Goal: Task Accomplishment & Management: Manage account settings

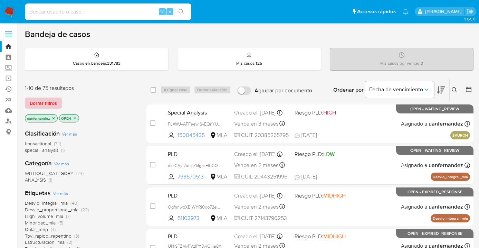
click at [50, 101] on span "Borrar filtros" at bounding box center [43, 103] width 27 height 10
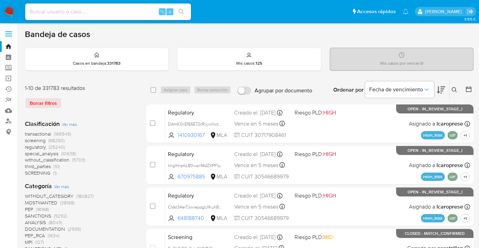
click at [452, 88] on icon at bounding box center [454, 89] width 5 height 5
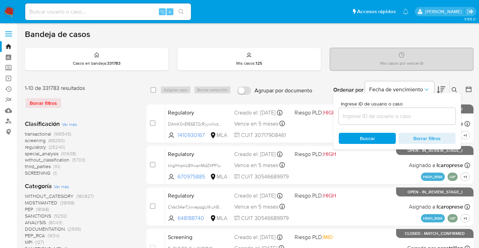
click at [377, 119] on input at bounding box center [397, 116] width 117 height 9
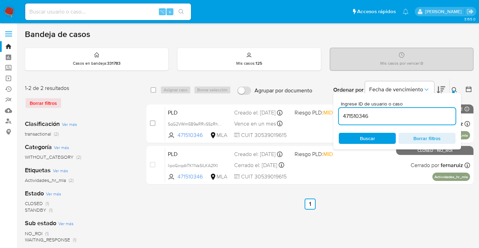
click at [456, 90] on icon at bounding box center [455, 90] width 6 height 6
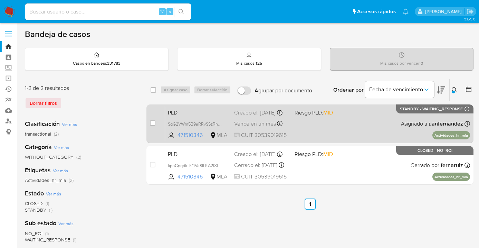
click at [360, 126] on div "PLD SqG2VWm5B9aRRvSSzRhcVYAe 471510346 MLA Riesgo PLD: MID Creado el: 12/08/202…" at bounding box center [317, 123] width 305 height 35
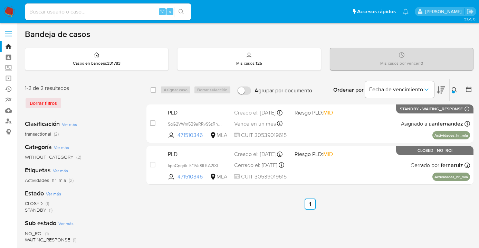
click at [453, 87] on icon at bounding box center [455, 90] width 6 height 6
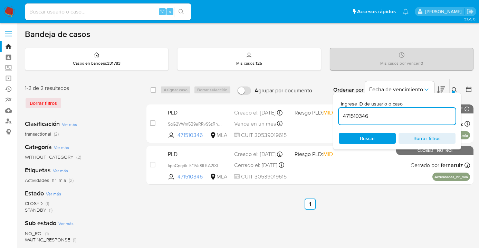
click at [398, 120] on div "471510346" at bounding box center [397, 116] width 117 height 17
drag, startPoint x: 398, startPoint y: 116, endPoint x: 334, endPoint y: 114, distance: 64.2
click at [334, 114] on div "Ingrese ID de usuario o caso 471510346 Buscar Borrar filtros" at bounding box center [397, 121] width 128 height 56
paste input "1102951443"
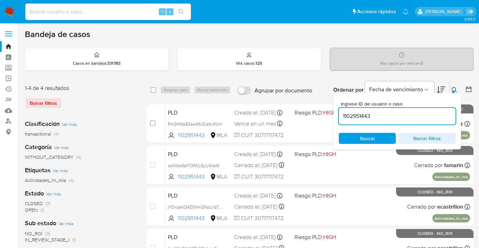
click at [455, 88] on icon at bounding box center [455, 90] width 6 height 6
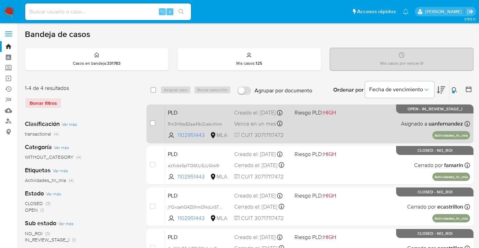
click at [378, 124] on div "PLD Rm3Hfda82aa49cZcebvfikIm 1102951443 MLA Riesgo PLD: HIGH Creado el: 12/08/2…" at bounding box center [317, 123] width 305 height 35
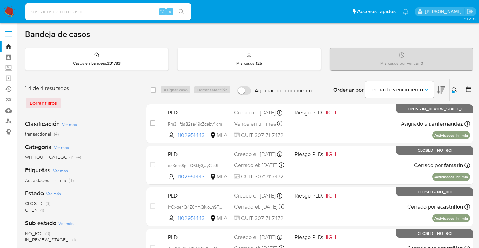
click at [456, 86] on button at bounding box center [454, 90] width 11 height 8
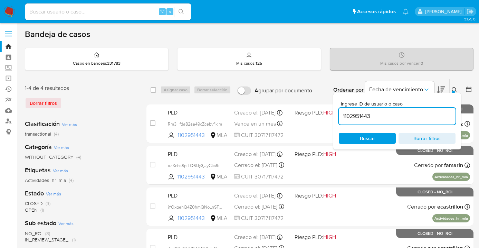
drag, startPoint x: 379, startPoint y: 139, endPoint x: 390, endPoint y: 131, distance: 13.6
click at [379, 139] on span "Buscar" at bounding box center [366, 138] width 47 height 10
click at [453, 91] on div at bounding box center [453, 91] width 3 height 3
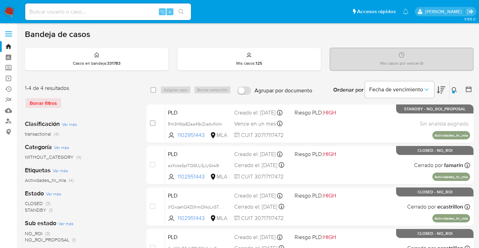
click at [454, 91] on div at bounding box center [453, 91] width 3 height 3
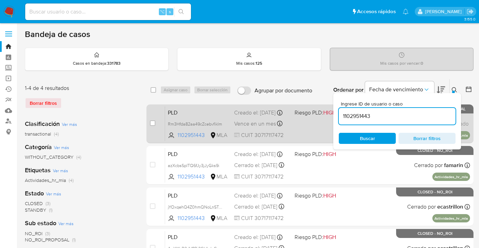
drag, startPoint x: 387, startPoint y: 113, endPoint x: 331, endPoint y: 113, distance: 55.6
click at [331, 113] on div "select-all-cases-checkbox Asignar caso Borrar selección Agrupar por documento O…" at bounding box center [309, 174] width 327 height 191
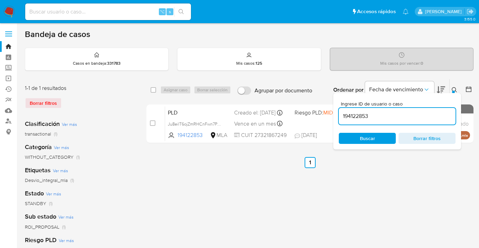
click at [453, 88] on icon at bounding box center [455, 90] width 6 height 6
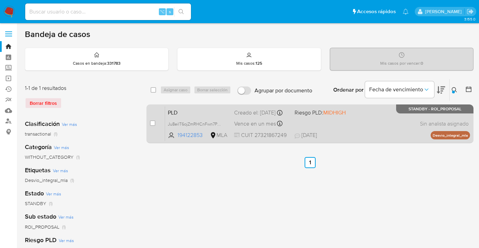
click at [387, 127] on div "PLD Ju8eilT6ojZmRHCnFwn7PagN 194122853 MLA Riesgo PLD: MIDHIGH Creado el: 12/07…" at bounding box center [317, 123] width 305 height 35
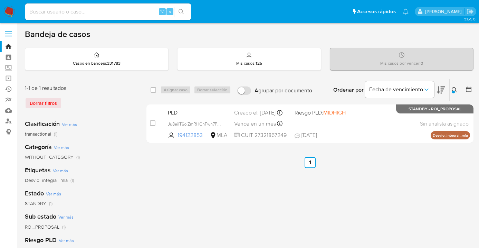
drag, startPoint x: 452, startPoint y: 89, endPoint x: 439, endPoint y: 99, distance: 17.0
click at [453, 89] on icon at bounding box center [455, 90] width 6 height 6
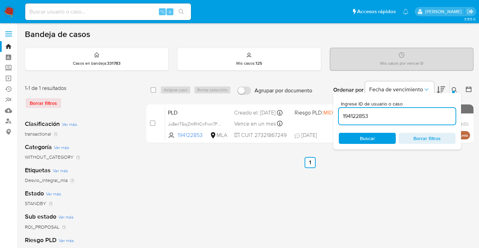
drag, startPoint x: 372, startPoint y: 113, endPoint x: 338, endPoint y: 107, distance: 34.6
click at [338, 107] on div "Ingrese ID de usuario o caso 194122853 Buscar Borrar filtros" at bounding box center [397, 121] width 128 height 56
type input "2494426532"
click at [453, 88] on icon at bounding box center [455, 90] width 6 height 6
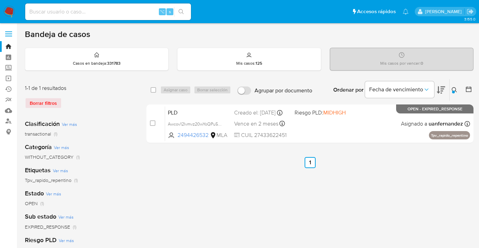
drag, startPoint x: 152, startPoint y: 89, endPoint x: 180, endPoint y: 91, distance: 28.7
click at [152, 89] on input "checkbox" at bounding box center [154, 90] width 6 height 6
checkbox input "true"
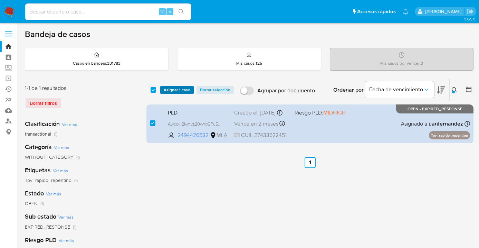
click at [180, 91] on span "Asignar 1 caso" at bounding box center [177, 89] width 27 height 7
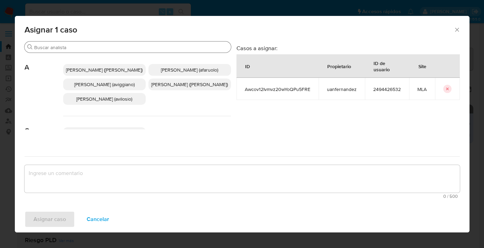
click at [110, 52] on div "Buscar" at bounding box center [128, 46] width 206 height 11
click at [109, 48] on input "Buscar" at bounding box center [131, 47] width 194 height 6
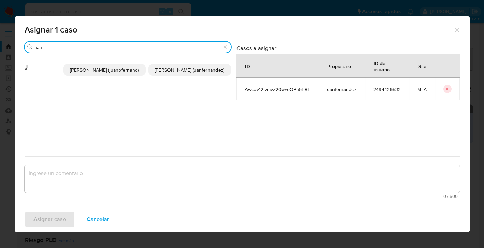
type input "uan"
click at [172, 67] on span "[PERSON_NAME] (uanfernandez)" at bounding box center [190, 69] width 70 height 7
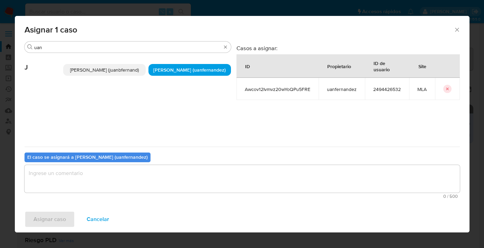
click at [148, 182] on textarea "assign-modal" at bounding box center [242, 179] width 435 height 28
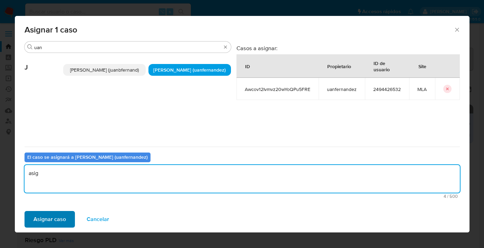
type textarea "asig"
click at [61, 219] on span "Asignar caso" at bounding box center [49, 218] width 32 height 15
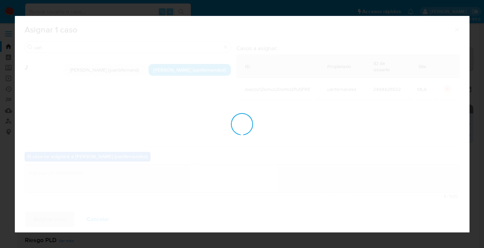
checkbox input "false"
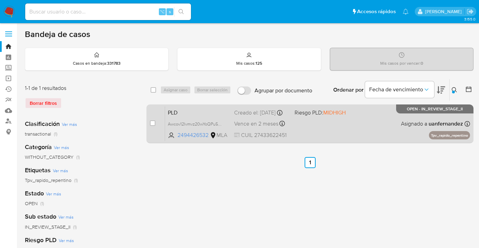
click at [353, 130] on div "PLD Awcov12Ivmvz20wYoQPu5FRE 2494426532 MLA Riesgo PLD: MIDHIGH Creado el: 12/0…" at bounding box center [317, 123] width 305 height 35
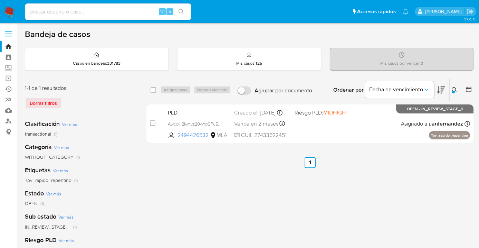
click at [452, 87] on icon at bounding box center [455, 90] width 6 height 6
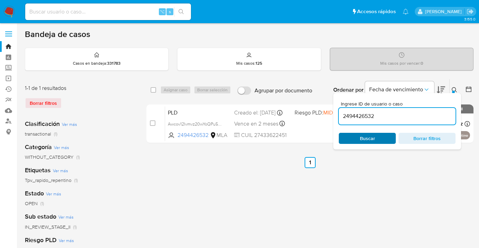
click at [365, 140] on span "Buscar" at bounding box center [367, 138] width 15 height 11
click at [453, 89] on icon at bounding box center [455, 90] width 6 height 6
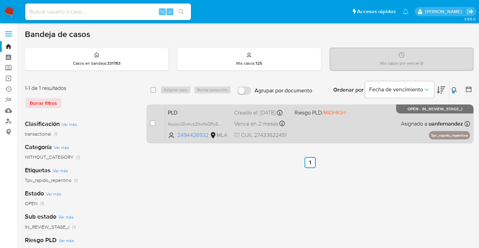
click at [394, 122] on div "PLD Awcov12Ivmvz20wYoQPu5FRE 2494426532 MLA Riesgo PLD: MIDHIGH Creado el: 12/0…" at bounding box center [317, 123] width 305 height 35
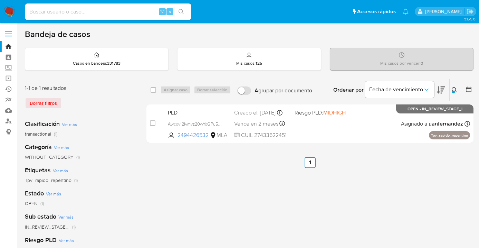
click at [453, 89] on icon at bounding box center [455, 90] width 6 height 6
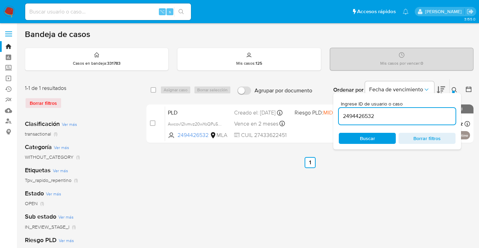
drag, startPoint x: 369, startPoint y: 120, endPoint x: 340, endPoint y: 115, distance: 29.5
click at [340, 115] on input "2494426532" at bounding box center [397, 116] width 117 height 9
type input "621584532"
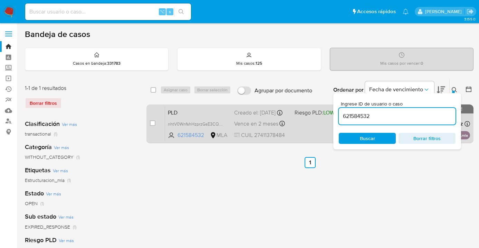
drag, startPoint x: 454, startPoint y: 89, endPoint x: 392, endPoint y: 116, distance: 67.2
click at [453, 89] on icon at bounding box center [455, 90] width 6 height 6
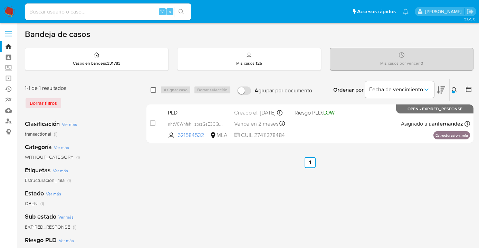
click at [153, 90] on input "checkbox" at bounding box center [154, 90] width 6 height 6
checkbox input "true"
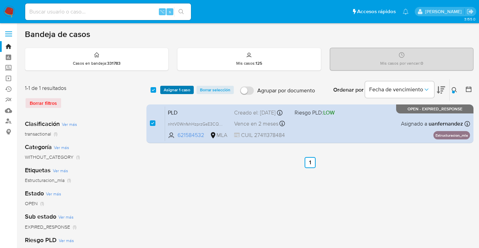
click at [164, 88] on span "Asignar 1 caso" at bounding box center [177, 89] width 27 height 7
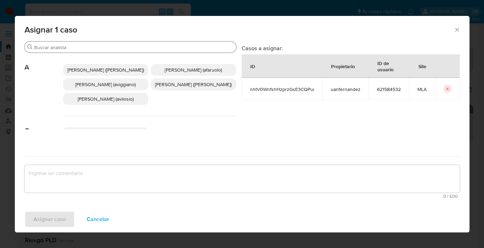
click at [105, 47] on input "Buscar" at bounding box center [133, 47] width 199 height 6
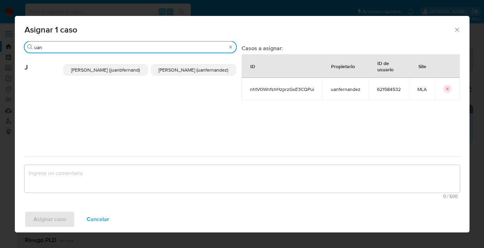
type input "uan"
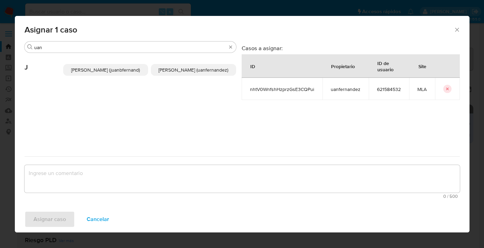
click at [168, 68] on span "[PERSON_NAME] (uanfernandez)" at bounding box center [193, 69] width 70 height 7
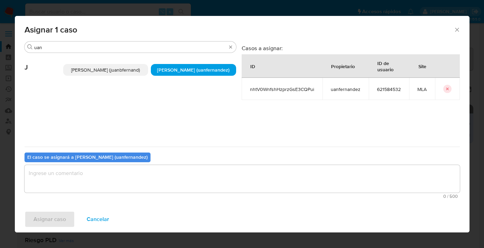
click at [123, 190] on textarea "assign-modal" at bounding box center [242, 179] width 435 height 28
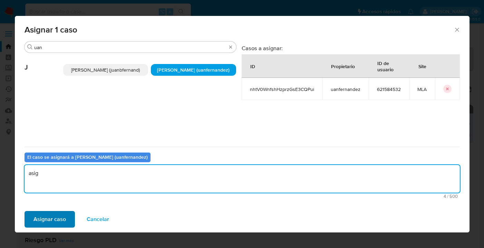
type textarea "asig"
click at [59, 220] on span "Asignar caso" at bounding box center [49, 218] width 32 height 15
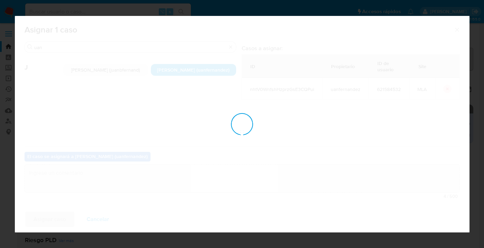
checkbox input "false"
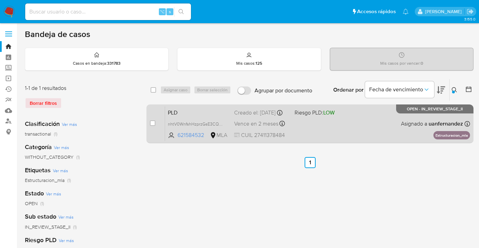
click at [368, 136] on div "PLD nhtV0WnfshHzprzGsE3CQPui 621584532 MLA Riesgo PLD: LOW Creado el: 12/08/202…" at bounding box center [317, 123] width 305 height 35
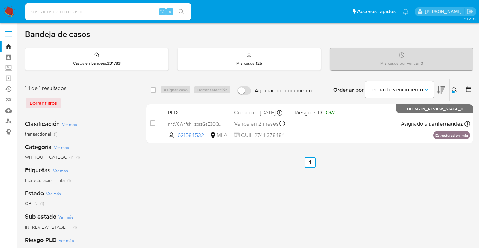
click at [454, 90] on icon at bounding box center [455, 90] width 6 height 6
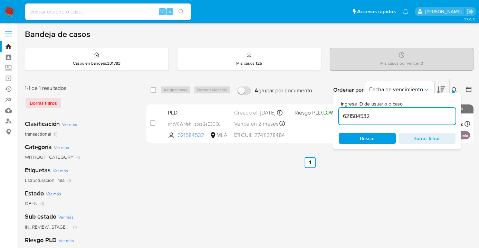
drag, startPoint x: 379, startPoint y: 114, endPoint x: 334, endPoint y: 112, distance: 45.6
click at [334, 112] on div "Ingrese ID de usuario o caso 621584532 Buscar Borrar filtros" at bounding box center [397, 121] width 128 height 56
type input "2419422870"
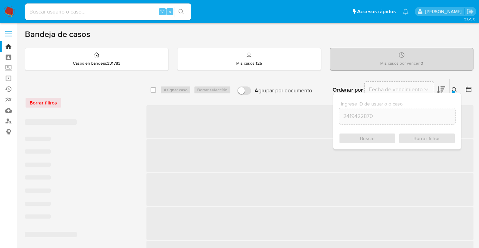
click at [455, 88] on icon at bounding box center [455, 90] width 6 height 6
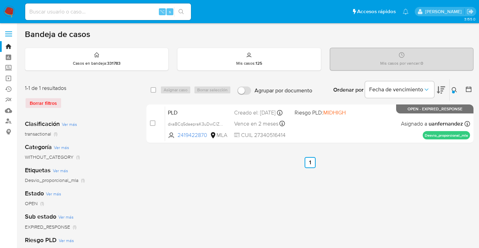
click at [154, 88] on input "checkbox" at bounding box center [154, 90] width 6 height 6
checkbox input "true"
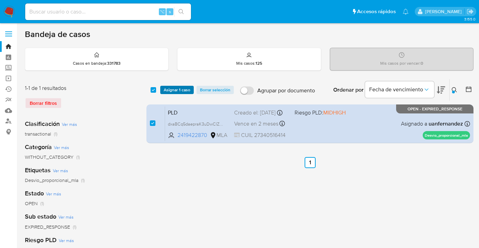
click at [175, 91] on span "Asignar 1 caso" at bounding box center [177, 89] width 27 height 7
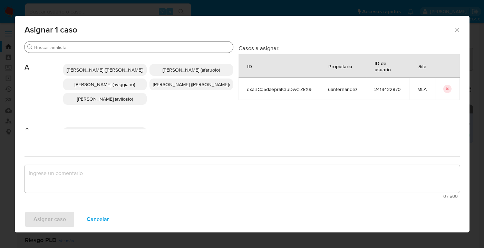
click at [127, 47] on input "Buscar" at bounding box center [132, 47] width 196 height 6
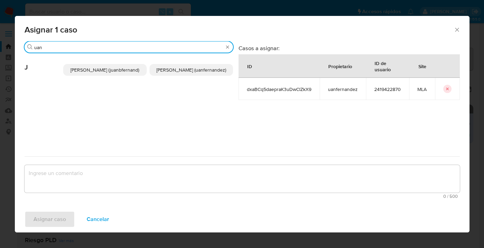
type input "uan"
click at [185, 76] on p "Juan Pablo Fernandez (uanfernandez)" at bounding box center [191, 70] width 84 height 12
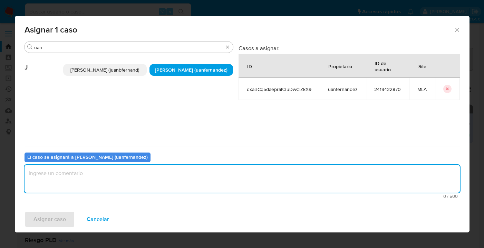
click at [149, 177] on textarea "assign-modal" at bounding box center [242, 179] width 435 height 28
type textarea "asig"
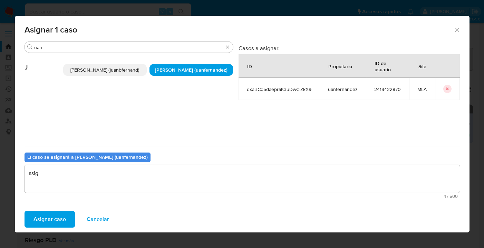
click at [56, 215] on span "Asignar caso" at bounding box center [49, 218] width 32 height 15
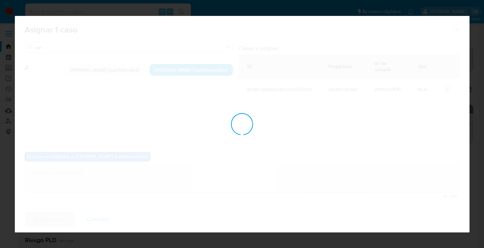
checkbox input "false"
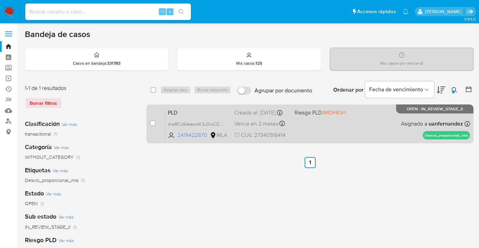
click at [364, 134] on div "PLD dxaBCq5daepraK3uDwClZkX9 2419422870 MLA Riesgo PLD: MIDHIGH Creado el: 12/0…" at bounding box center [317, 123] width 305 height 35
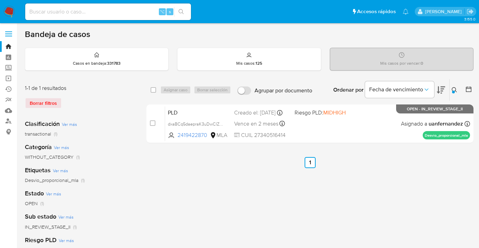
click at [453, 89] on icon at bounding box center [455, 90] width 6 height 6
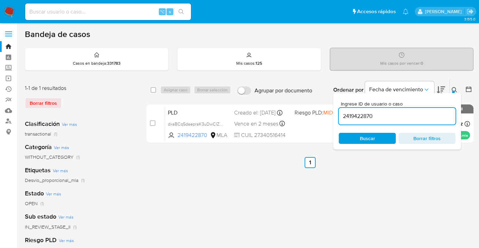
drag, startPoint x: 388, startPoint y: 113, endPoint x: 351, endPoint y: 111, distance: 37.0
click at [351, 112] on input "2419422870" at bounding box center [397, 116] width 117 height 9
type input "182511679"
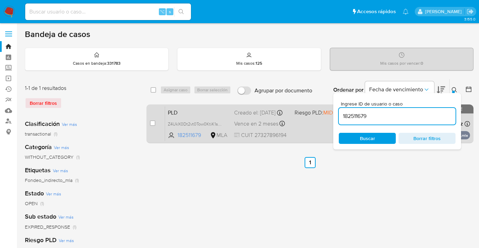
drag, startPoint x: 454, startPoint y: 88, endPoint x: 424, endPoint y: 111, distance: 37.2
click at [453, 88] on icon at bounding box center [455, 90] width 6 height 6
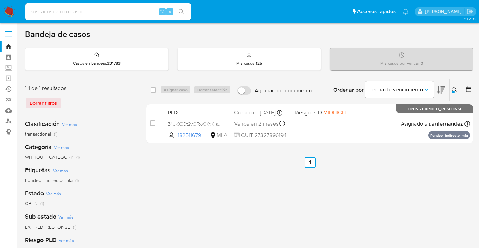
drag, startPoint x: 154, startPoint y: 88, endPoint x: 161, endPoint y: 88, distance: 7.6
click at [154, 88] on input "checkbox" at bounding box center [154, 90] width 6 height 6
checkbox input "true"
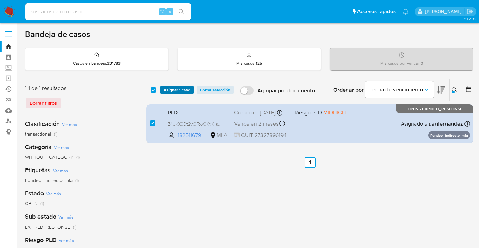
click at [167, 89] on span "Asignar 1 caso" at bounding box center [177, 89] width 27 height 7
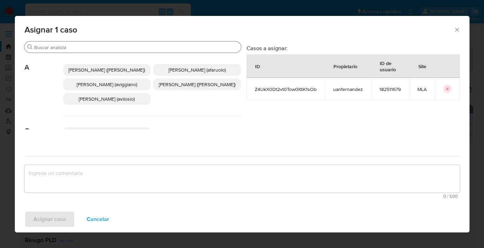
click at [110, 48] on input "Buscar" at bounding box center [136, 47] width 204 height 6
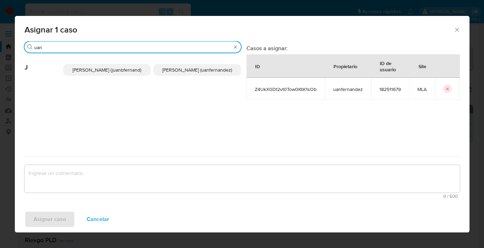
type input "uan"
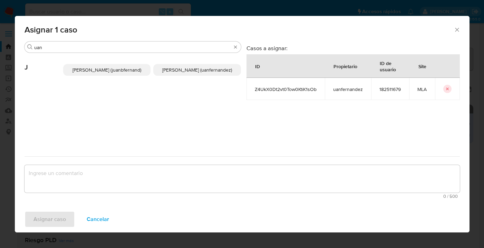
drag, startPoint x: 185, startPoint y: 71, endPoint x: 184, endPoint y: 138, distance: 67.0
click at [185, 71] on span "Juan Pablo Fernandez (uanfernandez)" at bounding box center [197, 69] width 70 height 7
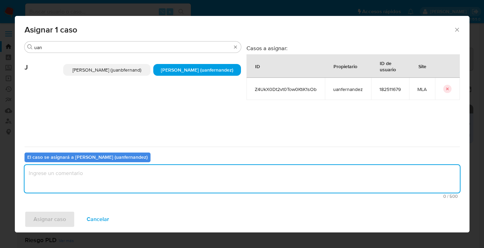
click at [177, 171] on textarea "assign-modal" at bounding box center [242, 179] width 435 height 28
type textarea "asig"
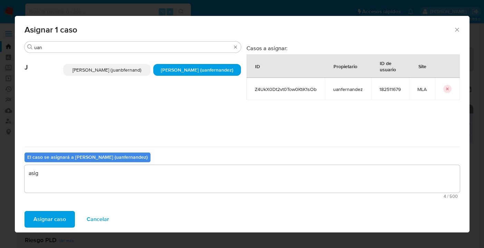
click at [58, 215] on span "Asignar caso" at bounding box center [49, 218] width 32 height 15
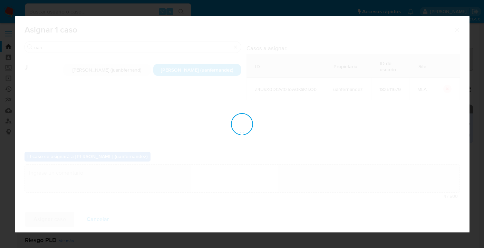
checkbox input "false"
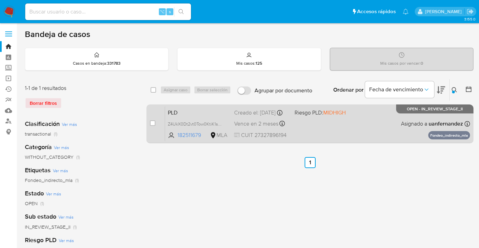
click at [348, 133] on div "PLD Z4UkX0Dt2vt0Tow0KtiK1sOb 182511679 MLA Riesgo PLD: MIDHIGH Creado el: 12/08…" at bounding box center [317, 123] width 305 height 35
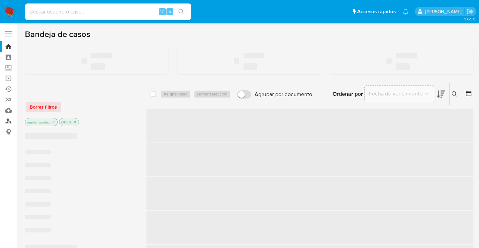
click at [7, 119] on link "Buscador de personas" at bounding box center [41, 121] width 82 height 11
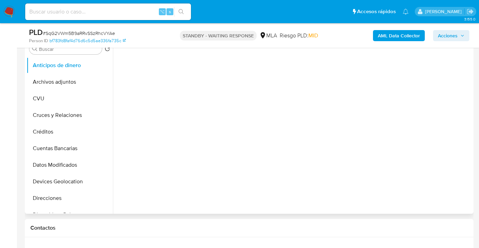
scroll to position [183, 0]
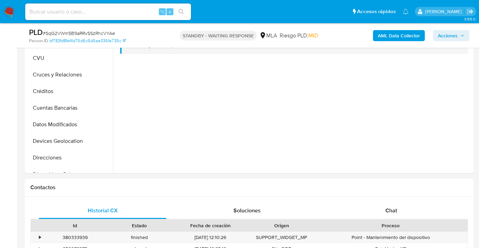
select select "10"
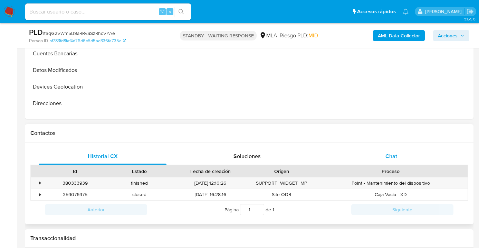
click at [399, 152] on div "Chat" at bounding box center [391, 156] width 128 height 17
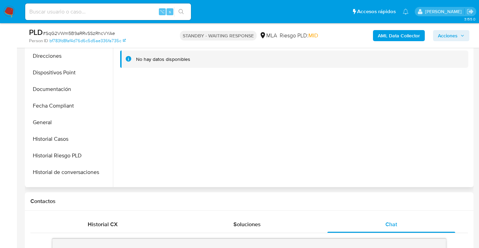
scroll to position [204, 0]
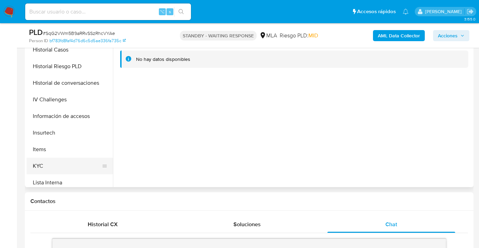
click at [75, 165] on button "KYC" at bounding box center [67, 165] width 81 height 17
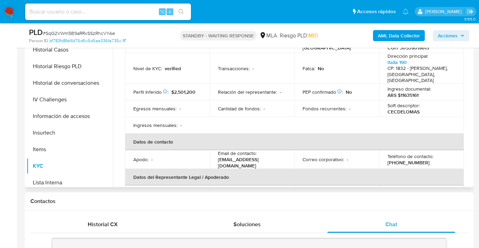
scroll to position [126, 0]
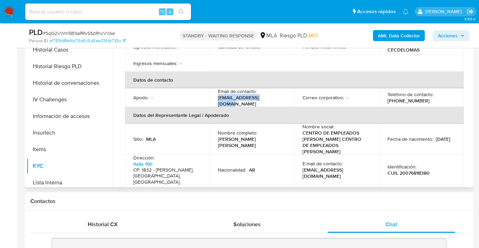
drag, startPoint x: 218, startPoint y: 94, endPoint x: 278, endPoint y: 93, distance: 60.4
click at [278, 93] on div "Email de contacto : sistemas@ceclomas.com" at bounding box center [252, 97] width 68 height 19
copy p "sistemas@ceclomas.com"
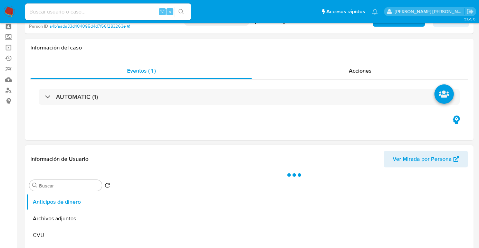
scroll to position [65, 0]
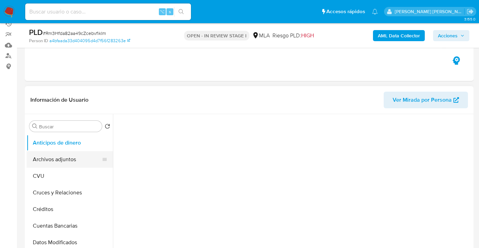
click at [60, 161] on button "Archivos adjuntos" at bounding box center [67, 159] width 81 height 17
select select "10"
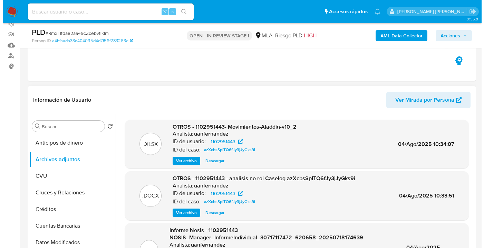
scroll to position [204, 0]
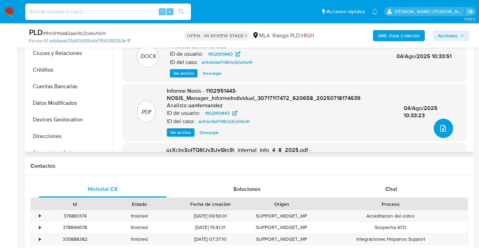
click at [434, 127] on button "upload-file" at bounding box center [443, 127] width 19 height 19
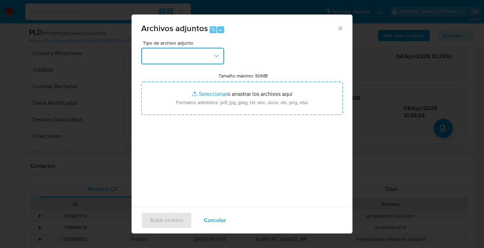
click at [218, 56] on icon "button" at bounding box center [216, 55] width 7 height 7
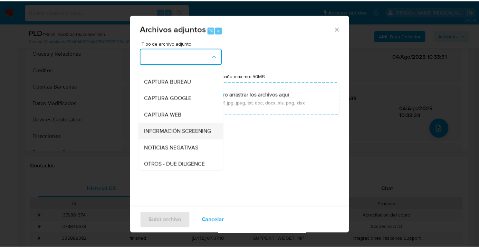
scroll to position [85, 0]
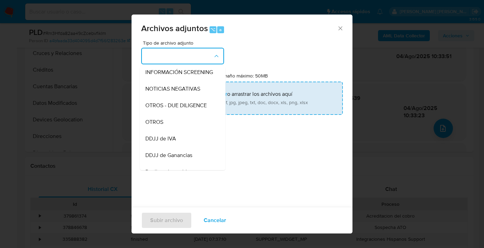
drag, startPoint x: 186, startPoint y: 128, endPoint x: 227, endPoint y: 108, distance: 45.5
click at [189, 125] on div "OTROS" at bounding box center [180, 122] width 70 height 17
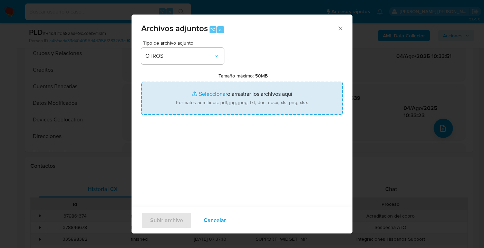
click at [252, 97] on input "Tamaño máximo: 50MB Seleccionar archivos" at bounding box center [242, 97] width 202 height 33
type input "C:\fakepath\1102951443 - Movimientos a julio 2025.xlsx"
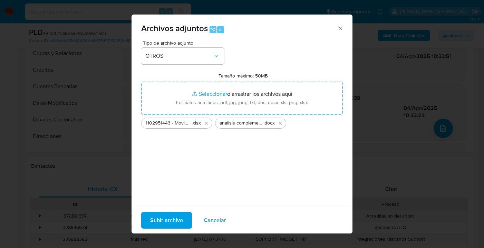
click at [169, 222] on span "Subir archivo" at bounding box center [166, 219] width 33 height 15
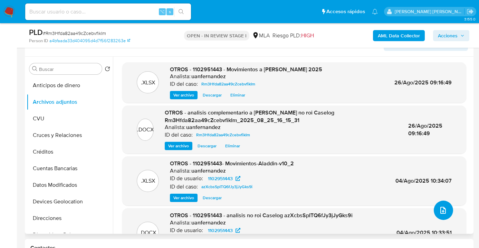
scroll to position [73, 0]
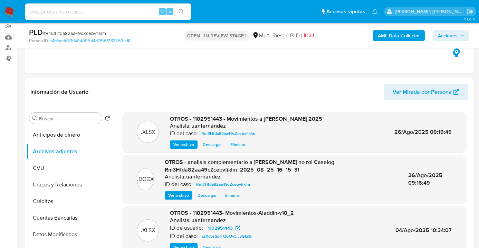
click at [452, 33] on span "Acciones" at bounding box center [448, 35] width 20 height 11
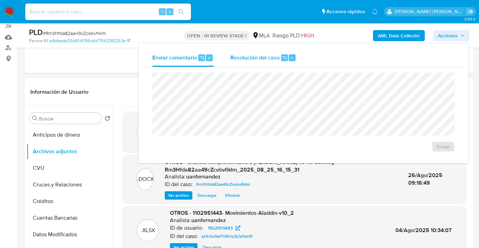
click at [243, 59] on span "Resolución del caso" at bounding box center [254, 57] width 49 height 8
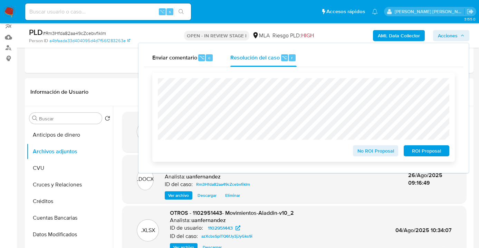
click at [370, 153] on span "No ROI Proposal" at bounding box center [376, 151] width 36 height 10
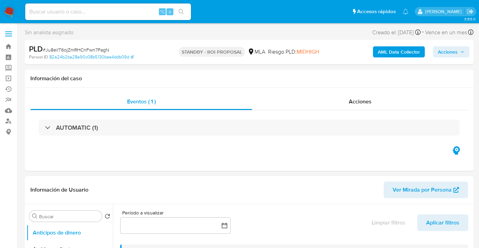
select select "10"
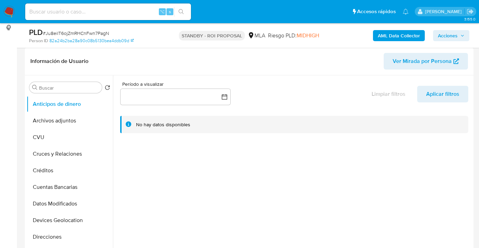
scroll to position [121, 0]
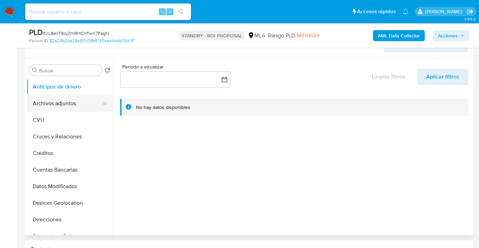
click at [83, 100] on button "Archivos adjuntos" at bounding box center [67, 103] width 81 height 17
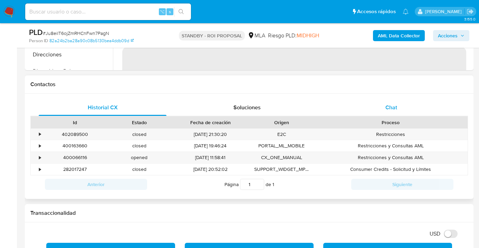
scroll to position [285, 0]
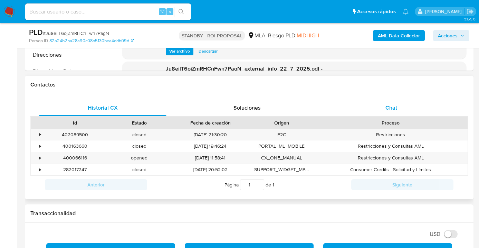
click at [393, 109] on span "Chat" at bounding box center [391, 108] width 12 height 8
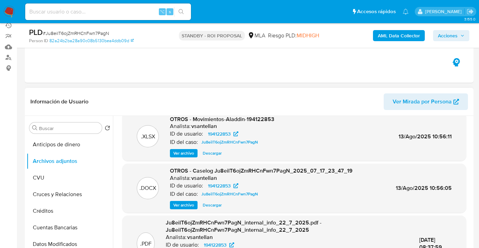
scroll to position [14, 0]
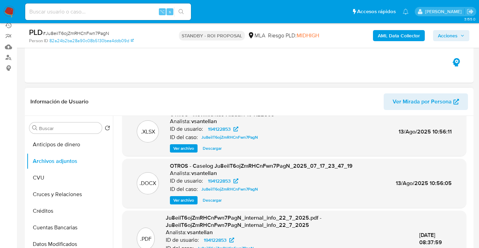
click at [182, 201] on span "Ver archivo" at bounding box center [183, 199] width 21 height 7
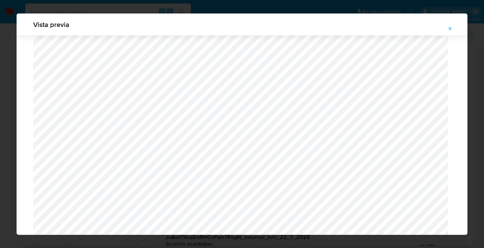
scroll to position [375, 0]
click at [450, 30] on icon "Attachment preview" at bounding box center [450, 29] width 6 height 6
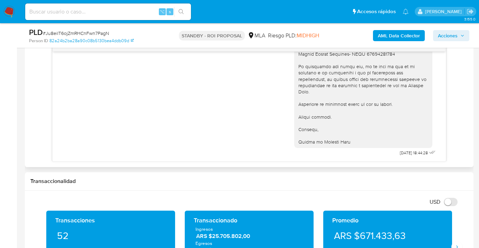
scroll to position [307, 0]
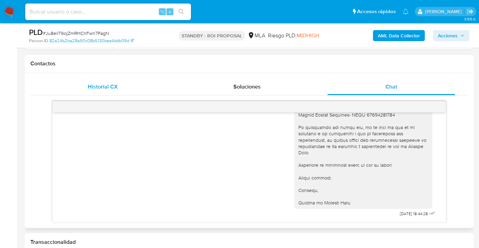
click at [119, 80] on div "Historial CX" at bounding box center [103, 86] width 128 height 17
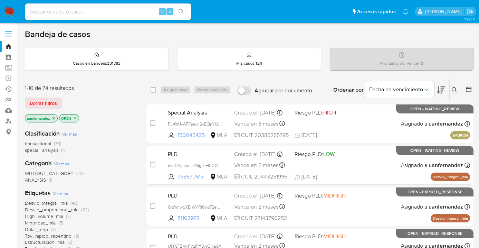
click at [54, 104] on span "Borrar filtros" at bounding box center [43, 103] width 27 height 10
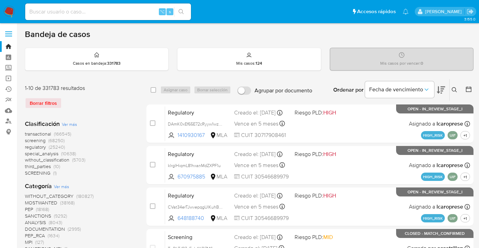
click at [452, 90] on icon at bounding box center [455, 90] width 6 height 6
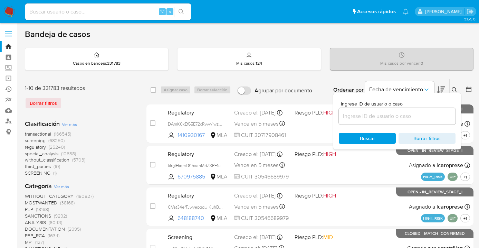
click at [391, 114] on input at bounding box center [397, 116] width 117 height 9
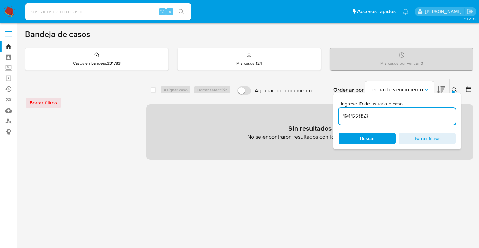
click at [400, 115] on input "194122853" at bounding box center [397, 116] width 117 height 9
type input "194122853"
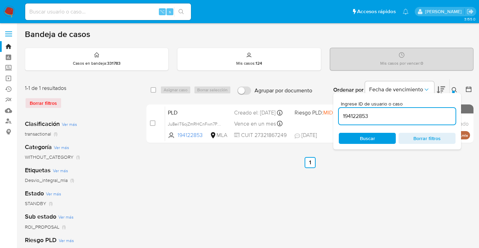
click at [454, 88] on icon at bounding box center [455, 90] width 6 height 6
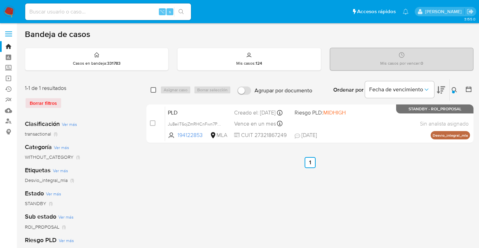
click at [154, 88] on input "checkbox" at bounding box center [154, 90] width 6 height 6
checkbox input "true"
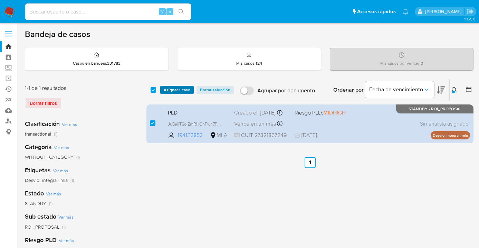
click at [166, 91] on span "Asignar 1 caso" at bounding box center [177, 89] width 27 height 7
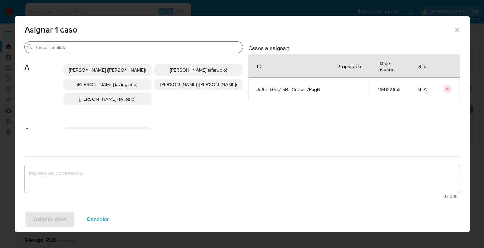
click at [128, 49] on input "Buscar" at bounding box center [137, 47] width 206 height 6
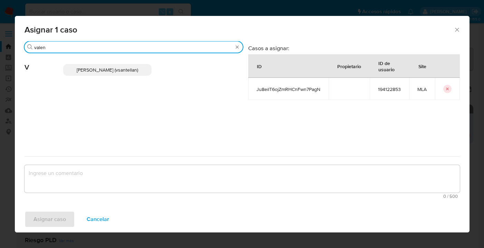
type input "valen"
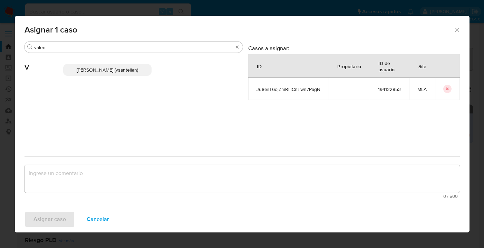
click at [139, 72] on p "Valentina Santellan Barbosa (vsantellan)" at bounding box center [107, 70] width 88 height 12
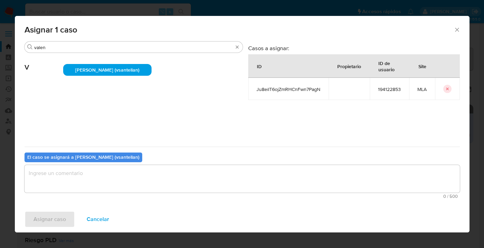
click at [133, 180] on textarea "assign-modal" at bounding box center [242, 179] width 435 height 28
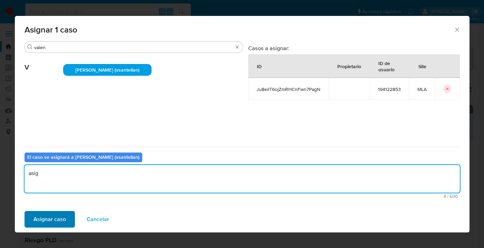
type textarea "asig"
click at [50, 215] on span "Asignar caso" at bounding box center [49, 218] width 32 height 15
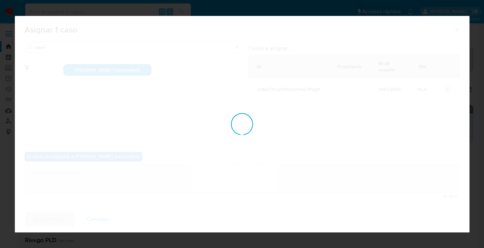
checkbox input "false"
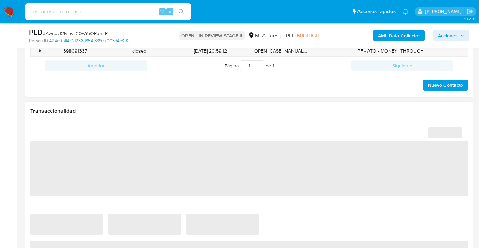
select select "10"
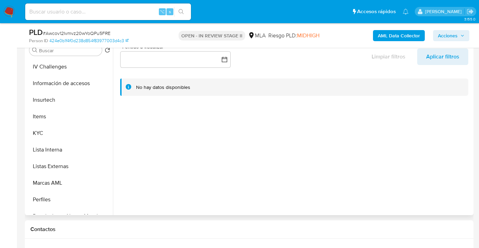
scroll to position [325, 0]
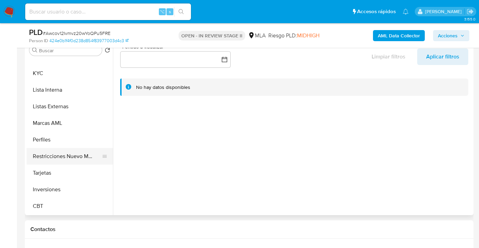
click at [85, 153] on button "Restricciones Nuevo Mundo" at bounding box center [67, 156] width 81 height 17
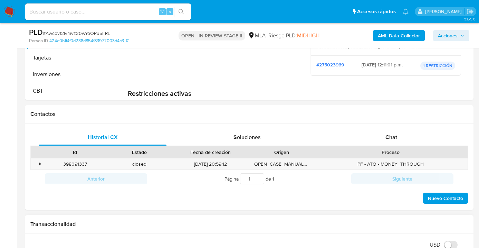
scroll to position [385, 0]
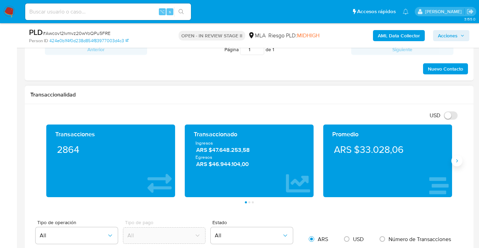
click at [457, 166] on button "Siguiente" at bounding box center [456, 160] width 11 height 11
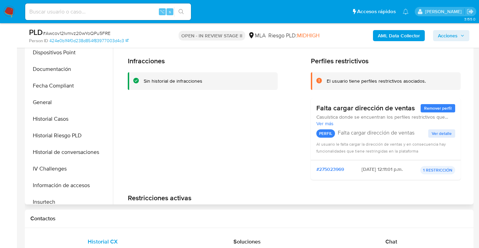
scroll to position [147, 0]
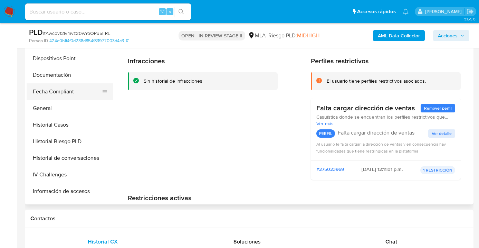
click at [104, 99] on div at bounding box center [105, 91] width 6 height 17
drag, startPoint x: 62, startPoint y: 78, endPoint x: 67, endPoint y: 79, distance: 4.9
click at [63, 78] on button "Documentación" at bounding box center [67, 75] width 81 height 17
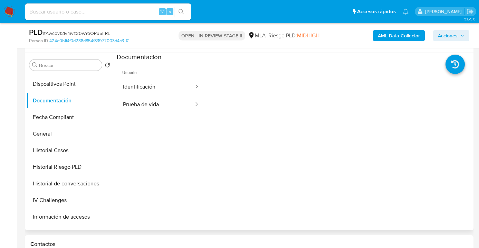
scroll to position [126, 0]
drag, startPoint x: 162, startPoint y: 110, endPoint x: 200, endPoint y: 113, distance: 38.5
click at [162, 110] on button "Prueba de vida" at bounding box center [156, 105] width 78 height 18
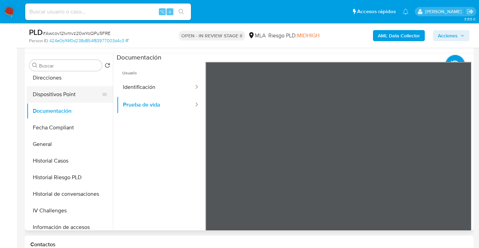
scroll to position [132, 0]
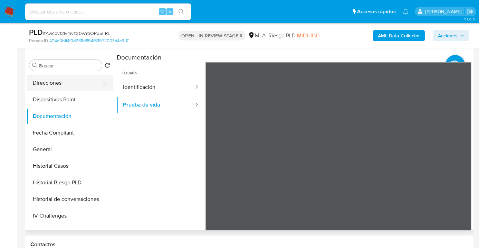
click at [69, 85] on button "Direcciones" at bounding box center [67, 83] width 81 height 17
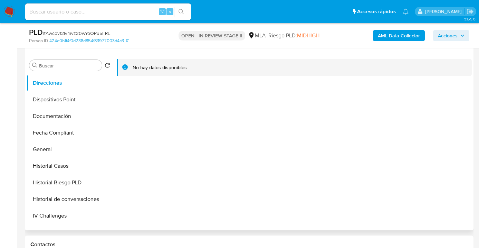
scroll to position [132, 0]
click at [76, 141] on button "General" at bounding box center [67, 149] width 81 height 17
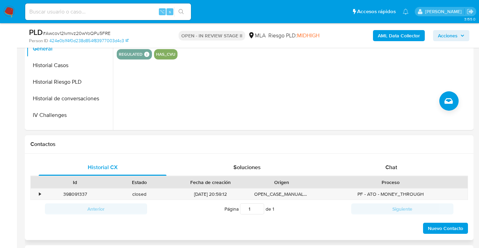
scroll to position [278, 0]
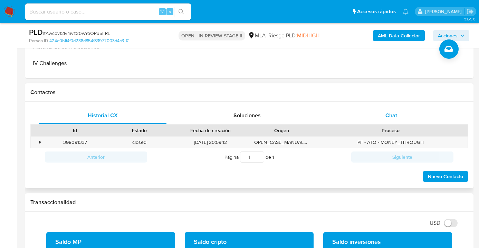
click at [378, 117] on div "Chat" at bounding box center [391, 115] width 128 height 17
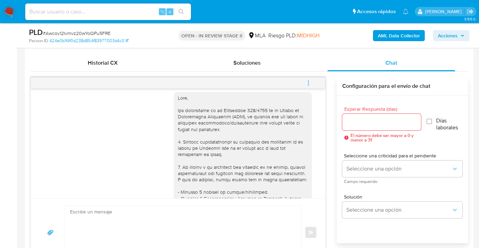
scroll to position [0, 0]
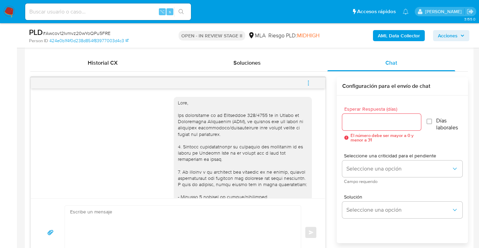
click at [306, 82] on icon "menu-action" at bounding box center [308, 83] width 6 height 6
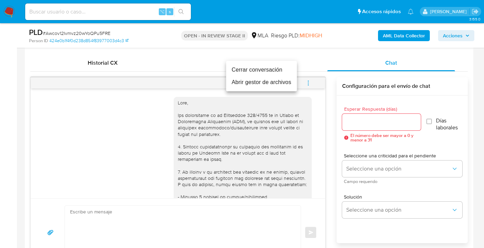
click at [260, 70] on li "Cerrar conversación" at bounding box center [261, 70] width 71 height 12
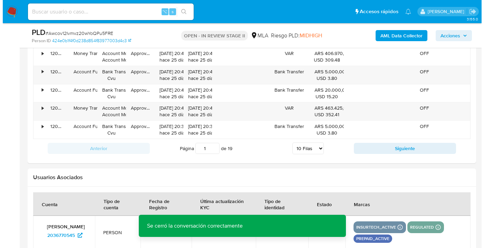
scroll to position [1277, 0]
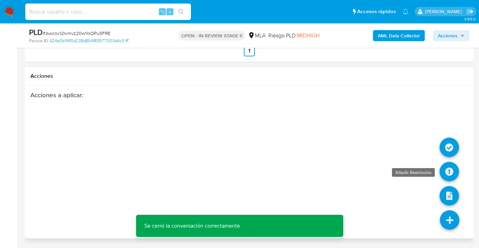
click at [446, 171] on icon at bounding box center [448, 171] width 19 height 19
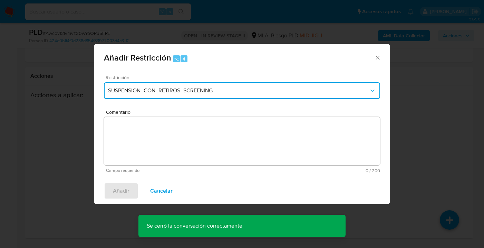
click at [214, 92] on span "SUSPENSION_CON_RETIROS_SCREENING" at bounding box center [238, 90] width 261 height 7
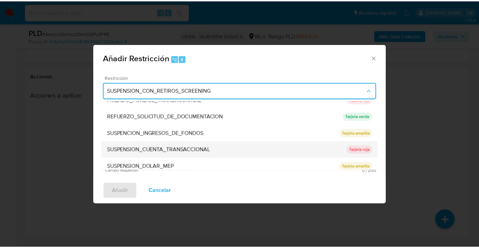
scroll to position [142, 0]
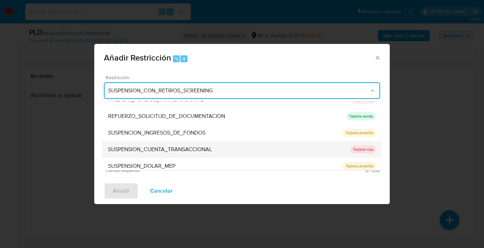
click at [159, 150] on span "SUSPENSION_CUENTA_TRANSACCIONAL" at bounding box center [160, 149] width 104 height 7
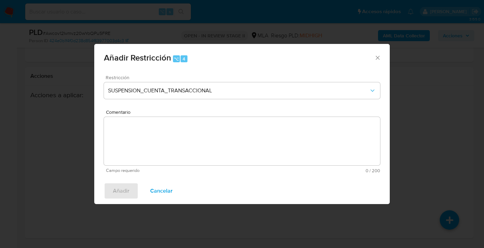
click at [159, 150] on textarea "Comentario" at bounding box center [242, 141] width 276 height 48
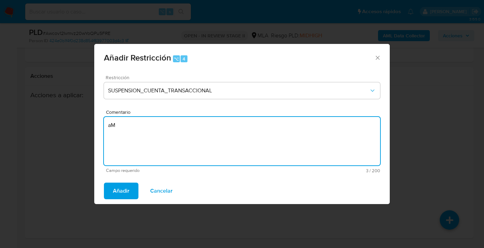
type textarea "a"
type textarea "AML"
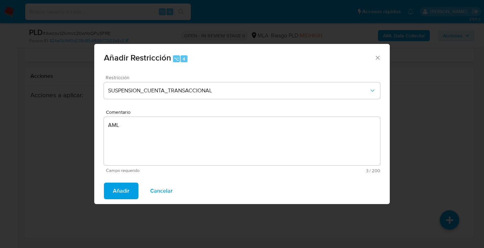
click at [114, 188] on span "Añadir" at bounding box center [121, 190] width 17 height 15
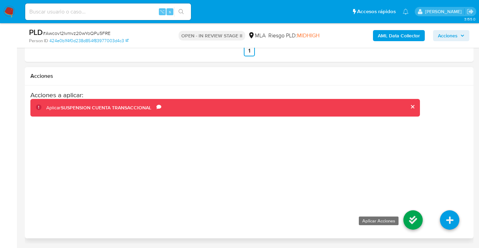
click at [416, 217] on icon at bounding box center [412, 219] width 19 height 19
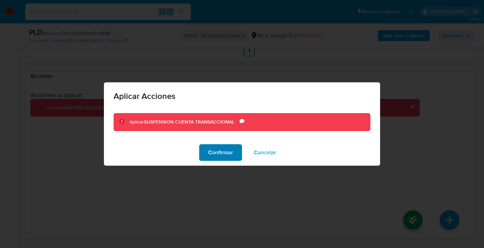
click at [225, 154] on span "Confirmar" at bounding box center [220, 152] width 25 height 15
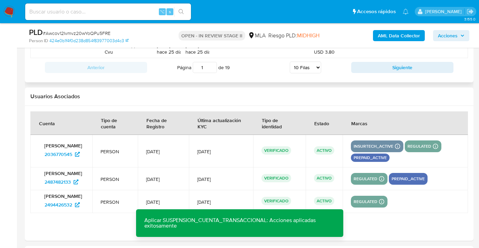
scroll to position [1036, 0]
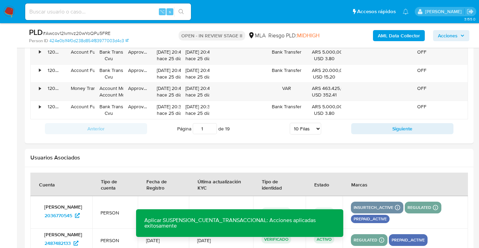
click at [447, 35] on span "Acciones" at bounding box center [448, 35] width 20 height 11
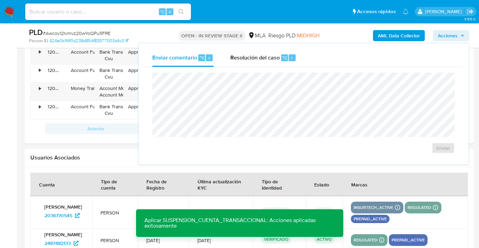
click at [110, 161] on h2 "Usuarios Asociados" at bounding box center [248, 157] width 437 height 7
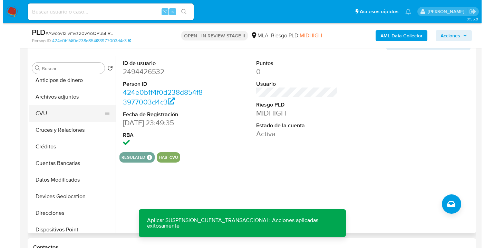
scroll to position [0, 0]
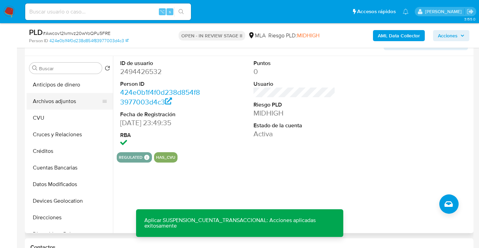
click at [63, 104] on button "Archivos adjuntos" at bounding box center [67, 101] width 81 height 17
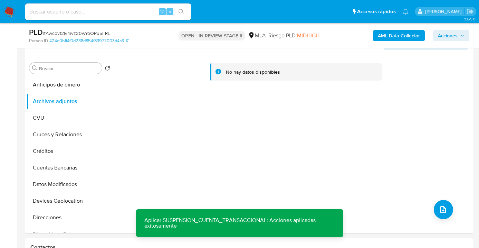
click at [391, 36] on b "AML Data Collector" at bounding box center [399, 35] width 42 height 11
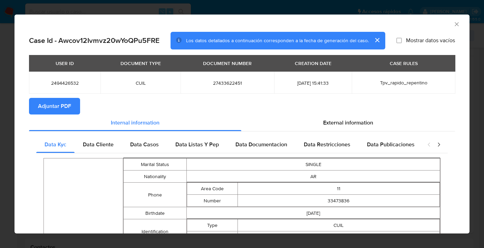
click at [58, 104] on span "Adjuntar PDF" at bounding box center [54, 105] width 33 height 15
click at [455, 26] on div "AML Data Collector" at bounding box center [241, 22] width 455 height 17
click at [453, 25] on icon "Cerrar ventana" at bounding box center [456, 24] width 7 height 7
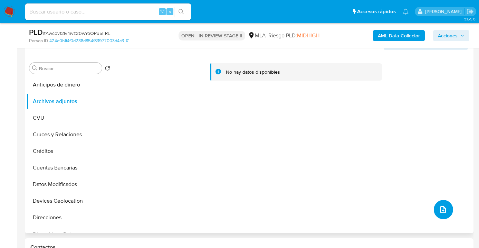
click at [442, 209] on icon "upload-file" at bounding box center [443, 209] width 8 height 8
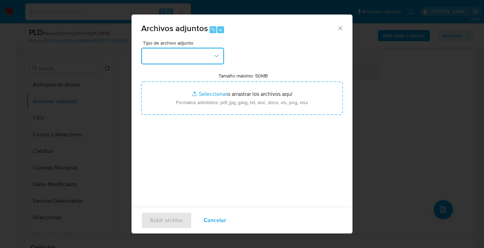
click at [216, 58] on icon "button" at bounding box center [216, 55] width 7 height 7
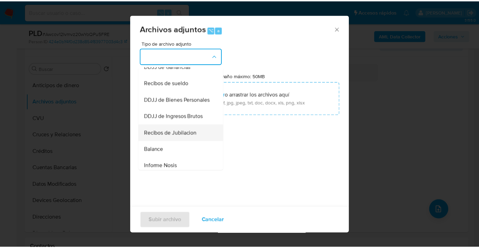
scroll to position [205, 0]
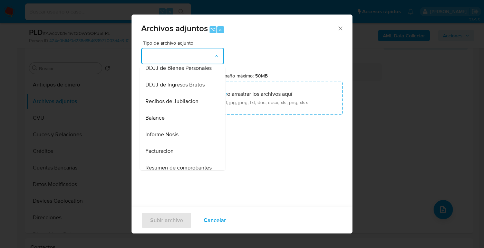
drag, startPoint x: 188, startPoint y: 143, endPoint x: 194, endPoint y: 140, distance: 7.0
click at [188, 143] on div "Informe Nosis" at bounding box center [180, 134] width 70 height 17
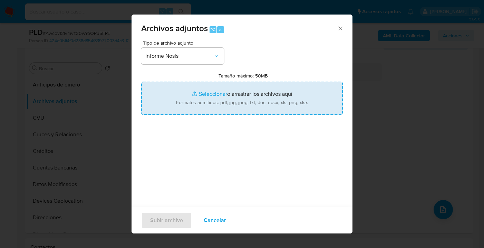
click at [232, 112] on input "Tamaño máximo: 50MB Seleccionar archivos" at bounding box center [242, 97] width 202 height 33
type input "C:\fakepath\2494426532 -NOSIS_Manager_InformeIndividual_27433622451_620658_2025…"
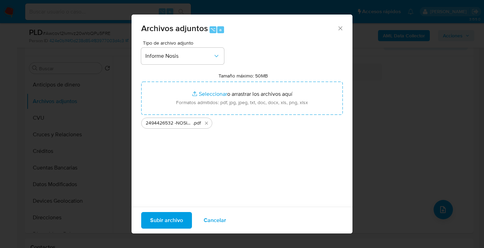
click at [167, 220] on span "Subir archivo" at bounding box center [166, 219] width 33 height 15
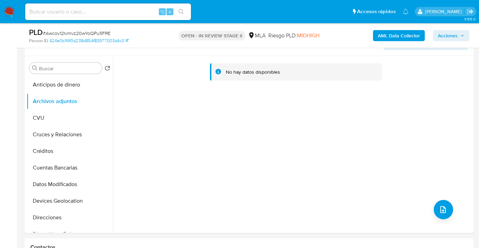
click at [448, 31] on span "Acciones" at bounding box center [448, 35] width 20 height 11
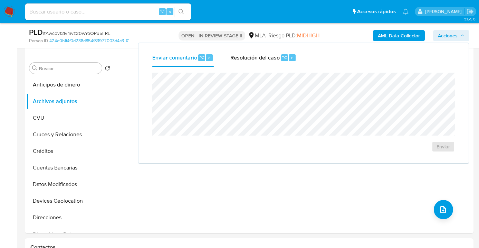
drag, startPoint x: 238, startPoint y: 58, endPoint x: 235, endPoint y: 68, distance: 10.8
click at [237, 59] on span "Resolución del caso" at bounding box center [254, 57] width 49 height 8
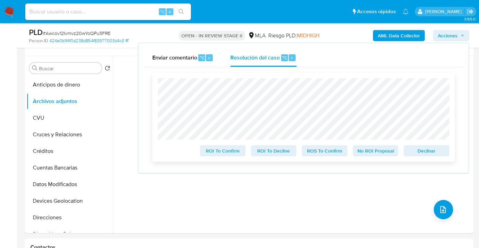
click at [429, 152] on span "Declinar" at bounding box center [426, 151] width 36 height 10
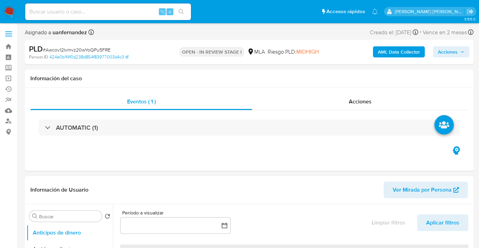
select select "10"
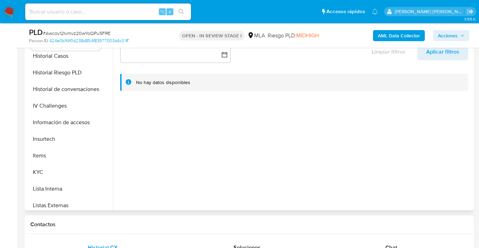
scroll to position [223, 0]
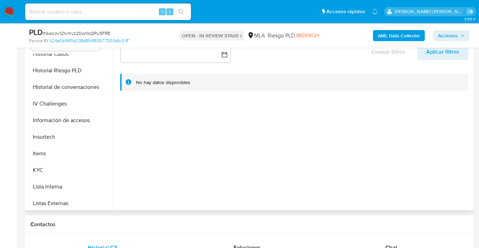
drag, startPoint x: 72, startPoint y: 169, endPoint x: 113, endPoint y: 167, distance: 40.8
click at [72, 169] on button "KYC" at bounding box center [70, 170] width 86 height 17
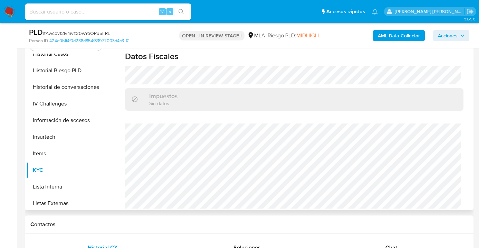
scroll to position [0, 0]
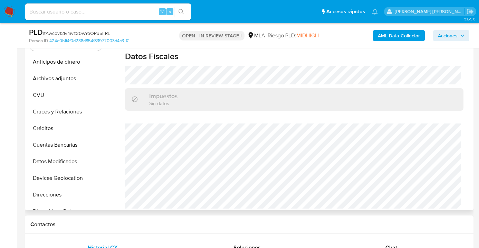
drag, startPoint x: 80, startPoint y: 77, endPoint x: 136, endPoint y: 87, distance: 57.2
click at [80, 77] on button "Archivos adjuntos" at bounding box center [70, 78] width 86 height 17
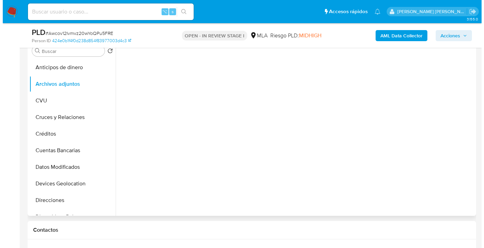
scroll to position [133, 0]
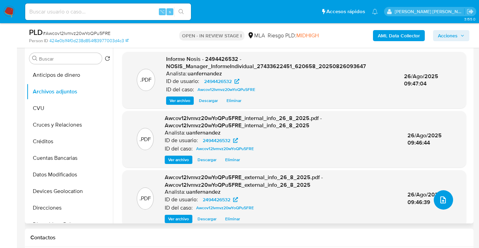
click at [442, 202] on icon "upload-file" at bounding box center [443, 199] width 8 height 8
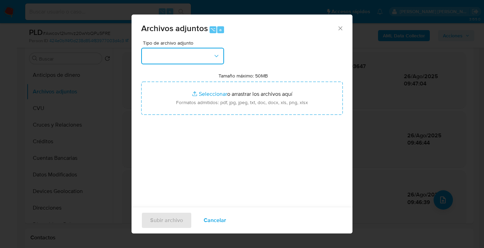
click at [208, 61] on button "button" at bounding box center [182, 56] width 83 height 17
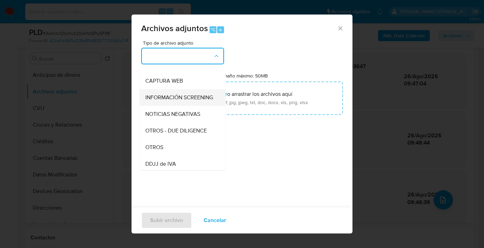
scroll to position [115, 0]
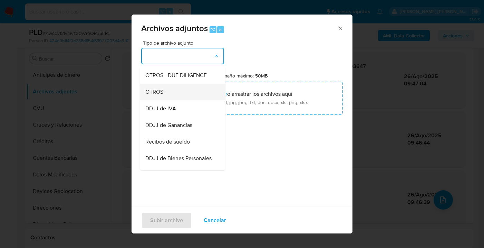
click at [178, 100] on div "OTROS" at bounding box center [180, 92] width 70 height 17
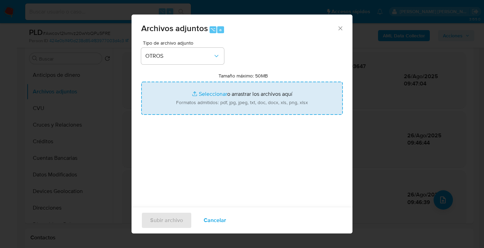
click at [226, 95] on input "Tamaño máximo: 50MB Seleccionar archivos" at bounding box center [242, 97] width 202 height 33
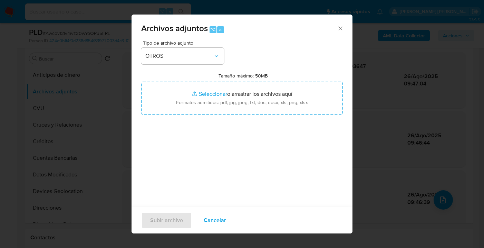
click at [210, 220] on span "Cancelar" at bounding box center [215, 219] width 22 height 15
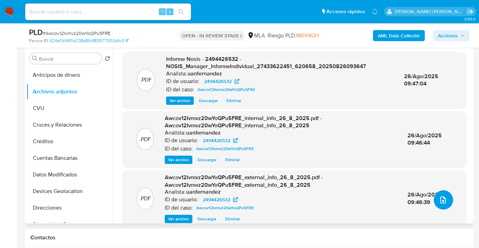
click at [442, 199] on icon "upload-file" at bounding box center [443, 199] width 8 height 8
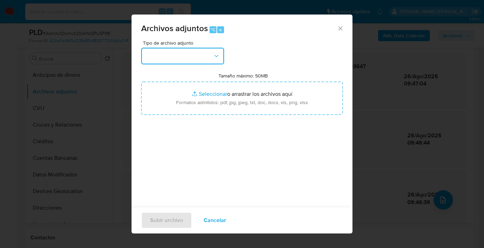
click at [221, 55] on button "button" at bounding box center [182, 56] width 83 height 17
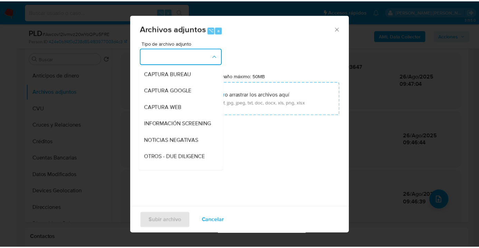
scroll to position [132, 0]
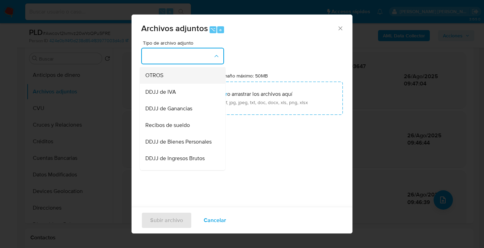
click at [183, 78] on div "OTROS" at bounding box center [180, 75] width 70 height 17
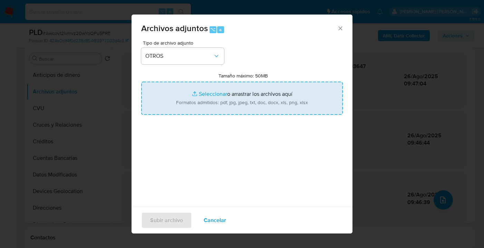
click at [224, 96] on input "Tamaño máximo: 50MB Seleccionar archivos" at bounding box center [242, 97] width 202 height 33
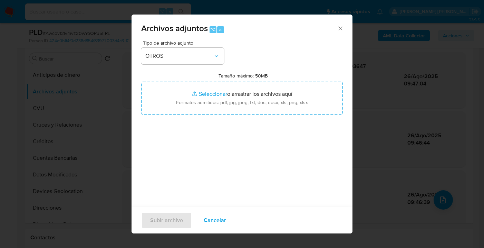
type input "C:\fakepath\2494426532- Movimientos-Aladdin-v10_2.xlsx"
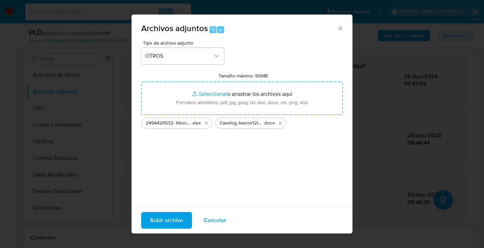
click at [166, 225] on span "Subir archivo" at bounding box center [166, 219] width 33 height 15
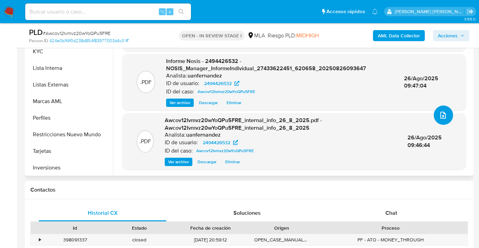
scroll to position [308, 0]
click at [84, 137] on button "Restricciones Nuevo Mundo" at bounding box center [67, 134] width 81 height 17
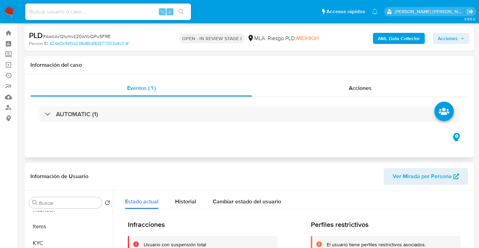
scroll to position [0, 0]
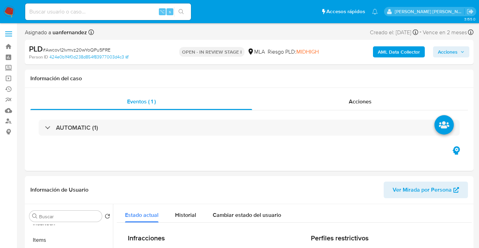
click at [448, 52] on span "Acciones" at bounding box center [448, 51] width 20 height 11
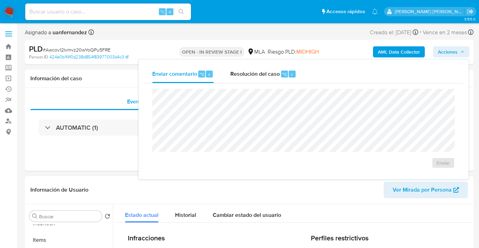
drag, startPoint x: 253, startPoint y: 77, endPoint x: 250, endPoint y: 86, distance: 9.5
click at [253, 77] on span "Resolución del caso" at bounding box center [254, 74] width 49 height 8
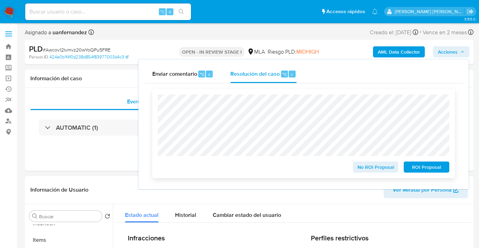
click at [423, 164] on span "ROI Proposal" at bounding box center [426, 167] width 36 height 10
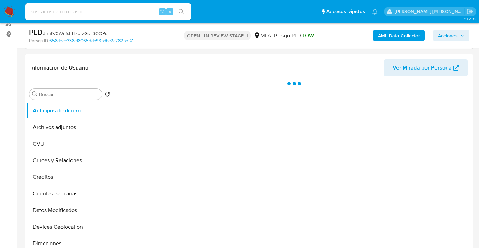
scroll to position [218, 0]
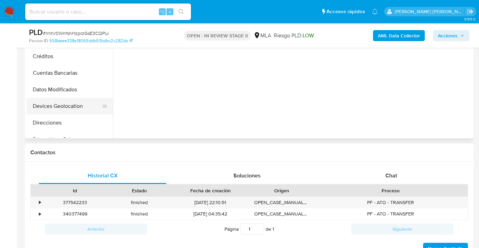
select select "10"
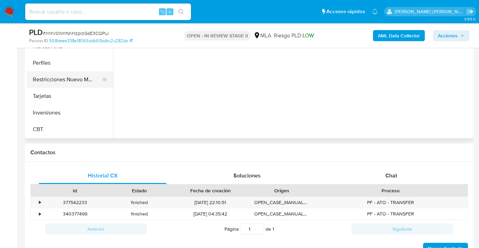
click at [61, 78] on button "Restricciones Nuevo Mundo" at bounding box center [67, 79] width 81 height 17
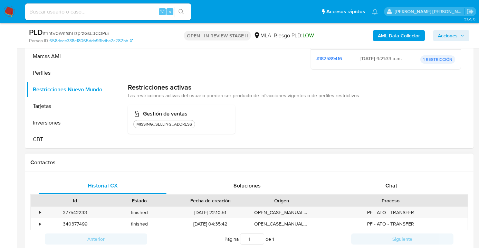
scroll to position [272, 0]
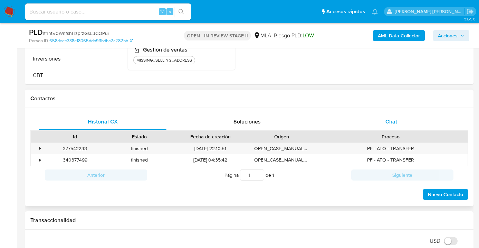
click at [392, 121] on span "Chat" at bounding box center [391, 121] width 12 height 8
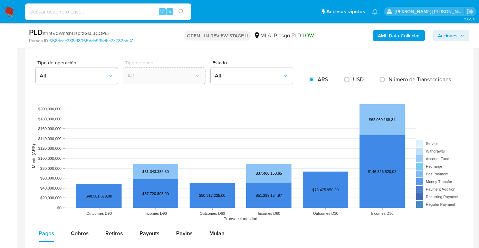
scroll to position [822, 0]
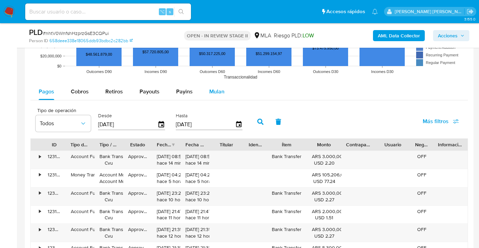
click at [213, 93] on span "Mulan" at bounding box center [216, 91] width 15 height 8
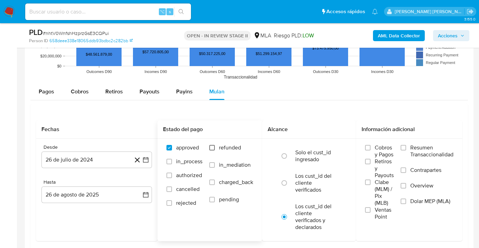
click at [213, 149] on input "refunded" at bounding box center [212, 148] width 6 height 6
checkbox input "true"
click at [406, 202] on label "Dolar MEP (MLA)" at bounding box center [426, 205] width 53 height 16
click at [406, 202] on input "Dolar MEP (MLA)" at bounding box center [403, 201] width 6 height 6
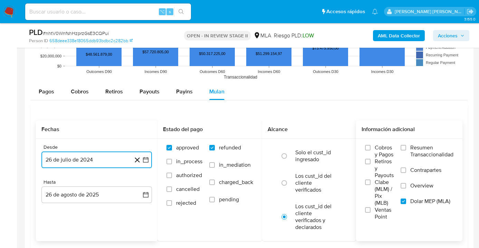
click at [126, 157] on button "26 de julio de 2024" at bounding box center [96, 159] width 110 height 17
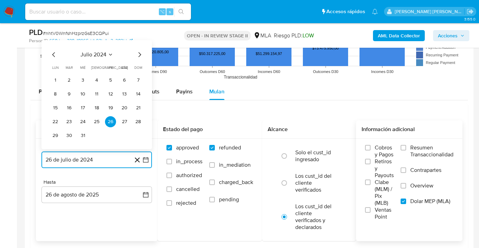
click at [141, 58] on icon "Mes siguiente" at bounding box center [139, 54] width 8 height 8
click at [140, 57] on icon "Mes siguiente" at bounding box center [139, 54] width 8 height 8
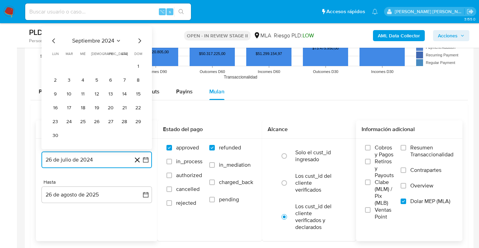
click at [140, 44] on icon "Mes siguiente" at bounding box center [139, 41] width 8 height 8
click at [137, 55] on icon "Mes siguiente" at bounding box center [139, 54] width 8 height 8
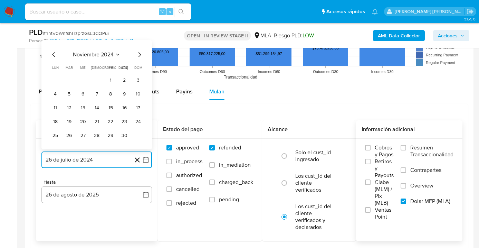
click at [138, 55] on icon "Mes siguiente" at bounding box center [139, 54] width 8 height 8
click at [138, 43] on icon "Mes siguiente" at bounding box center [139, 40] width 3 height 5
click at [136, 55] on icon "Mes siguiente" at bounding box center [139, 54] width 8 height 8
click at [138, 55] on icon "Mes siguiente" at bounding box center [139, 54] width 8 height 8
click at [140, 42] on icon "Mes siguiente" at bounding box center [139, 41] width 8 height 8
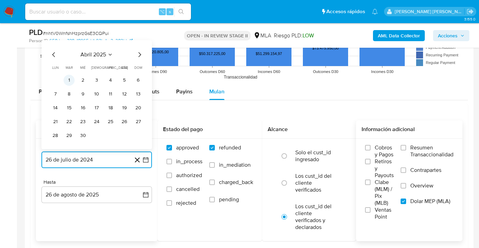
click at [71, 83] on button "1" at bounding box center [69, 80] width 11 height 11
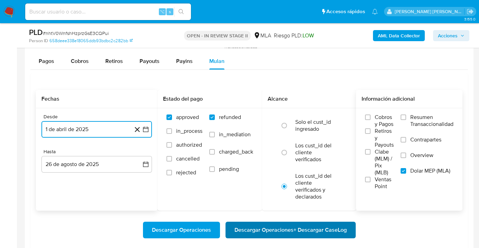
scroll to position [890, 0]
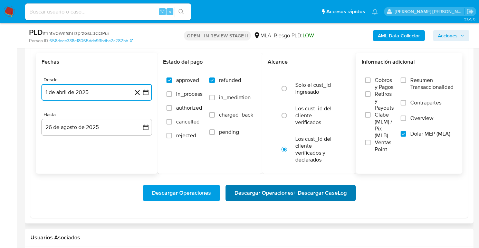
click at [253, 195] on span "Descargar Operaciones + Descargar CaseLog" at bounding box center [290, 192] width 112 height 15
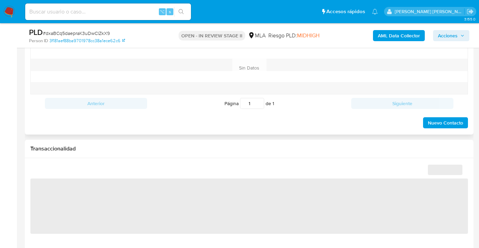
select select "10"
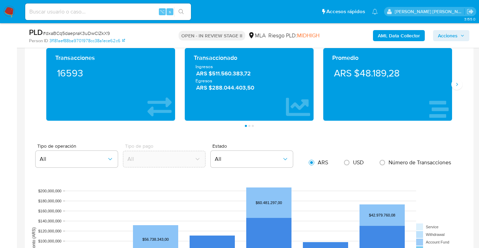
scroll to position [513, 0]
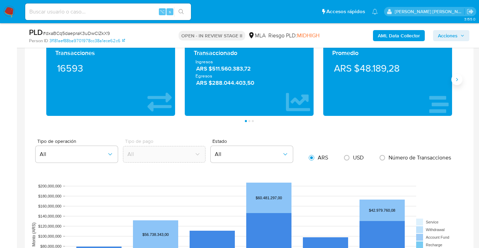
click at [453, 81] on button "Siguiente" at bounding box center [456, 79] width 11 height 11
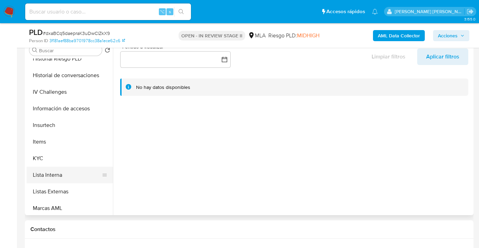
scroll to position [325, 0]
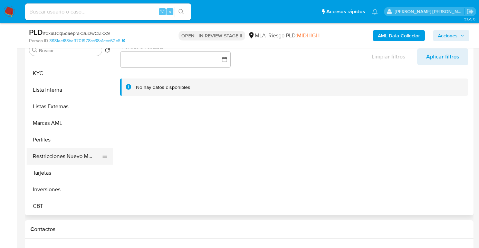
click at [66, 154] on button "Restricciones Nuevo Mundo" at bounding box center [67, 156] width 81 height 17
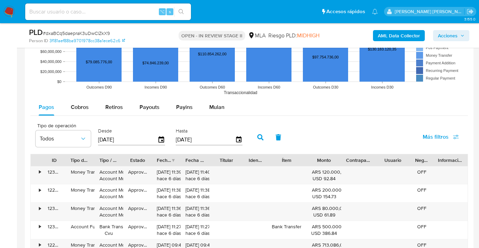
scroll to position [723, 0]
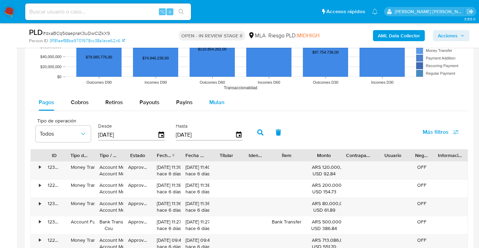
click at [213, 100] on span "Mulan" at bounding box center [216, 102] width 15 height 8
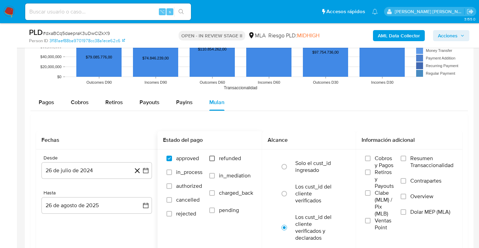
click at [212, 158] on input "refunded" at bounding box center [212, 158] width 6 height 6
checkbox input "true"
click at [402, 212] on input "Dolar MEP (MLA)" at bounding box center [403, 212] width 6 height 6
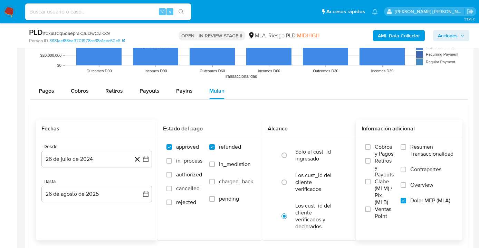
scroll to position [734, 0]
click at [100, 157] on button "26 de julio de 2024" at bounding box center [96, 159] width 110 height 17
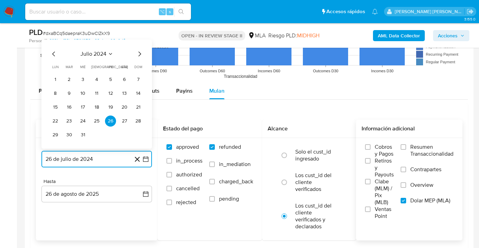
click at [140, 54] on icon "Mes siguiente" at bounding box center [139, 53] width 3 height 5
click at [141, 40] on icon "Mes siguiente" at bounding box center [139, 40] width 8 height 8
click at [141, 52] on icon "Mes siguiente" at bounding box center [139, 54] width 8 height 8
click at [140, 53] on icon "Mes siguiente" at bounding box center [139, 54] width 8 height 8
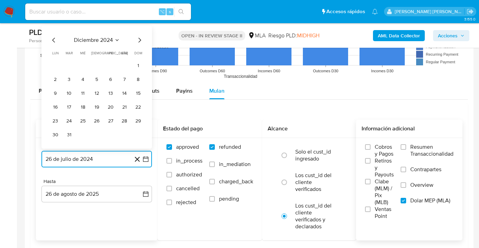
click at [138, 43] on icon "Mes siguiente" at bounding box center [139, 40] width 8 height 8
click at [140, 53] on icon "Mes siguiente" at bounding box center [139, 53] width 3 height 5
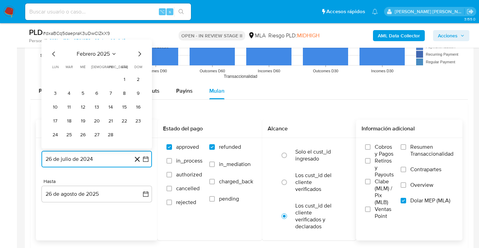
click at [140, 53] on icon "Mes siguiente" at bounding box center [139, 53] width 3 height 5
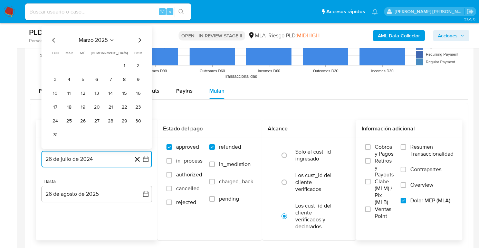
click at [136, 41] on icon "Mes siguiente" at bounding box center [139, 40] width 8 height 8
click at [70, 77] on button "1" at bounding box center [69, 79] width 11 height 11
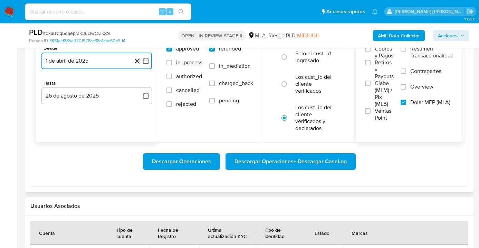
scroll to position [889, 0]
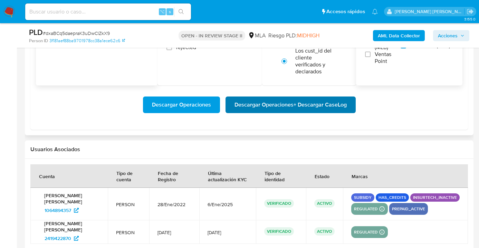
click at [303, 101] on span "Descargar Operaciones + Descargar CaseLog" at bounding box center [290, 104] width 112 height 15
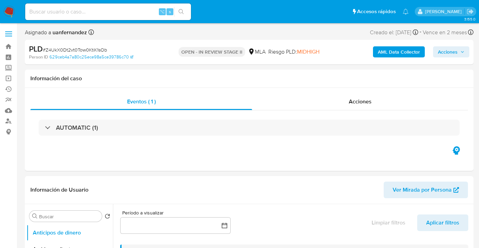
select select "10"
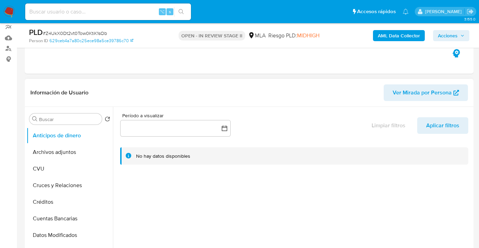
scroll to position [131, 0]
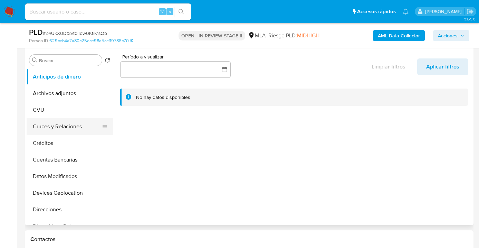
drag, startPoint x: 113, startPoint y: 101, endPoint x: 106, endPoint y: 126, distance: 25.0
click at [106, 126] on div "Buscar Volver al orden por defecto Anticipos de dinero Archivos adjuntos CVU Cr…" at bounding box center [249, 136] width 445 height 177
drag, startPoint x: 159, startPoint y: 142, endPoint x: 133, endPoint y: 125, distance: 31.4
click at [159, 142] on div at bounding box center [292, 136] width 359 height 177
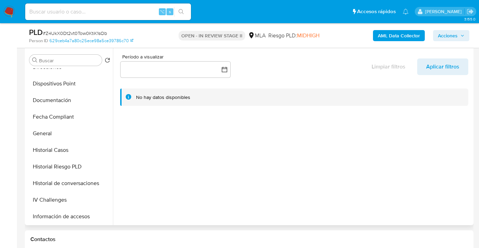
scroll to position [147, 0]
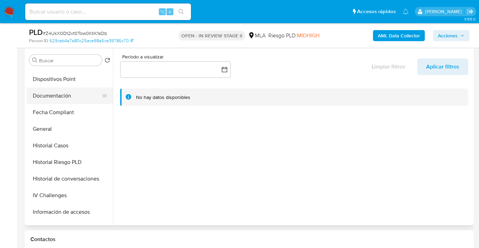
click at [65, 93] on button "Documentación" at bounding box center [67, 95] width 81 height 17
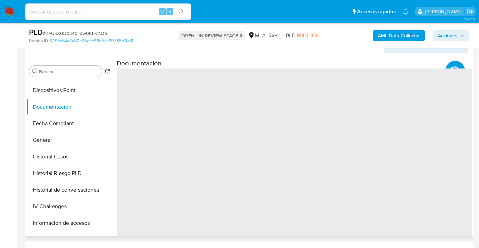
scroll to position [120, 0]
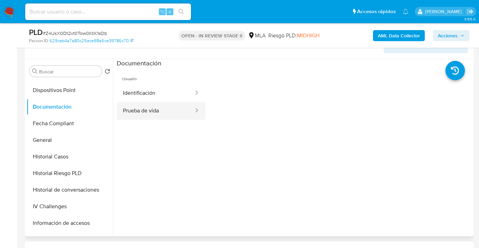
drag, startPoint x: 154, startPoint y: 115, endPoint x: 180, endPoint y: 114, distance: 26.6
click at [154, 115] on button "Prueba de vida" at bounding box center [156, 111] width 78 height 18
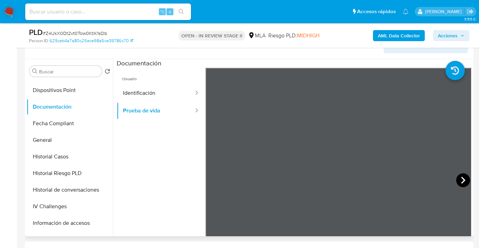
click at [457, 181] on icon at bounding box center [463, 180] width 14 height 14
click at [154, 96] on button "Identificación" at bounding box center [156, 93] width 78 height 18
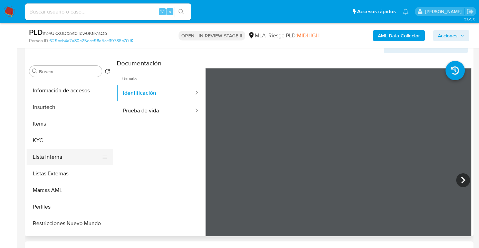
scroll to position [279, 0]
click at [74, 145] on button "KYC" at bounding box center [67, 140] width 81 height 17
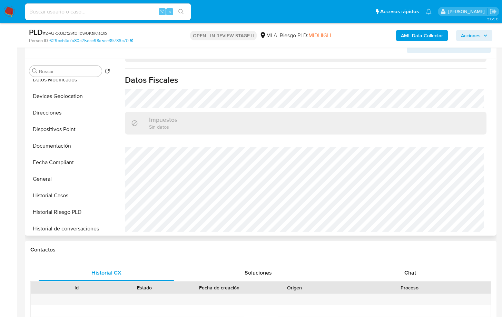
scroll to position [103, 0]
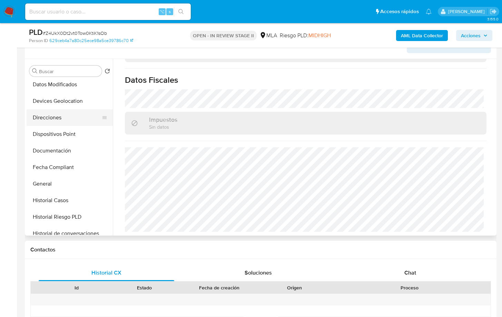
click at [82, 115] on button "Direcciones" at bounding box center [67, 117] width 81 height 17
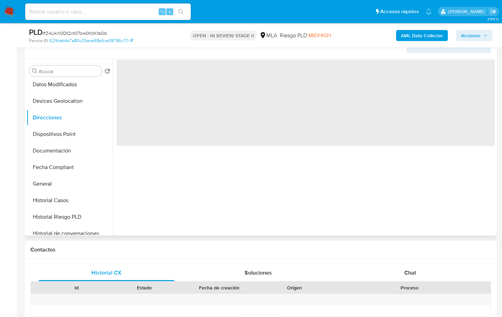
scroll to position [0, 0]
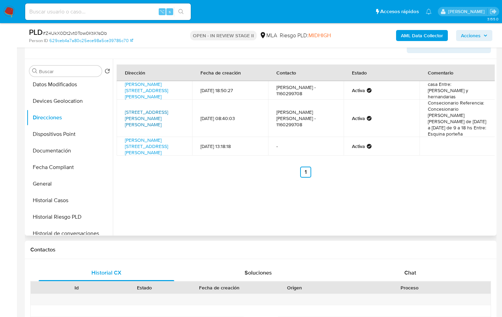
click at [141, 116] on link "Avenida Hipolito Yrigoyen 8679, Lomas De Zamora, Buenos Aires, 1832, Argentina …" at bounding box center [146, 118] width 43 height 19
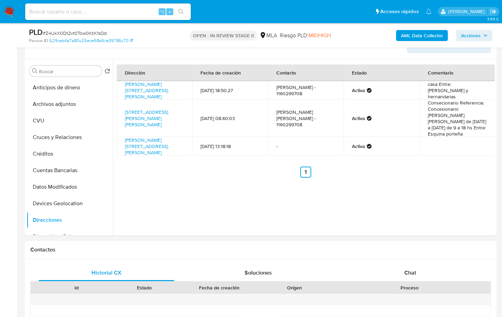
drag, startPoint x: 203, startPoint y: 253, endPoint x: 207, endPoint y: 246, distance: 7.9
click at [204, 247] on div "Contactos" at bounding box center [261, 250] width 472 height 18
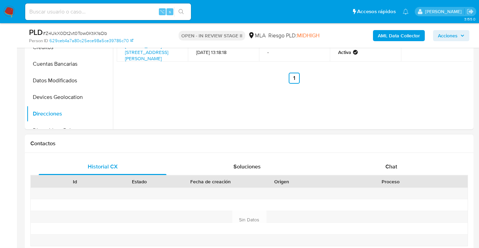
scroll to position [270, 0]
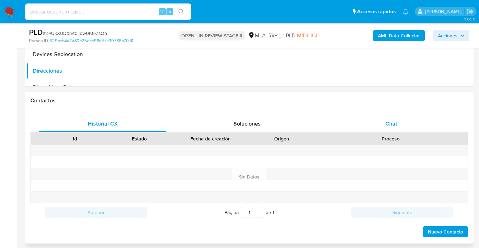
click at [390, 125] on span "Chat" at bounding box center [391, 123] width 12 height 8
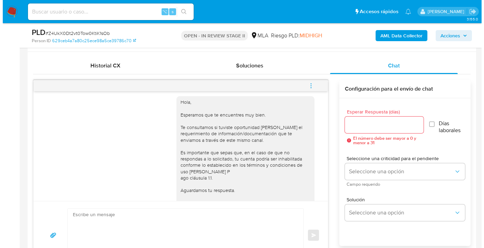
scroll to position [380, 0]
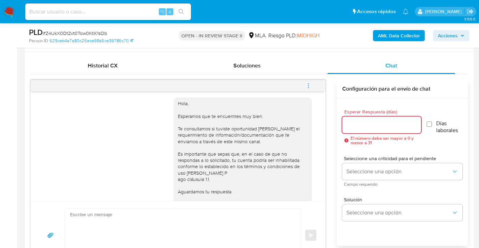
click at [356, 128] on input "Esperar Respuesta (días)" at bounding box center [381, 124] width 78 height 9
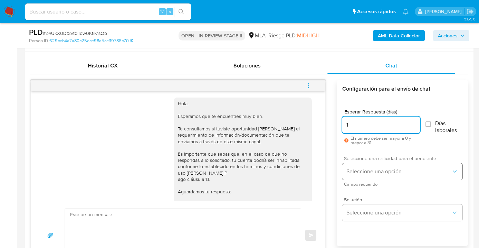
type input "1"
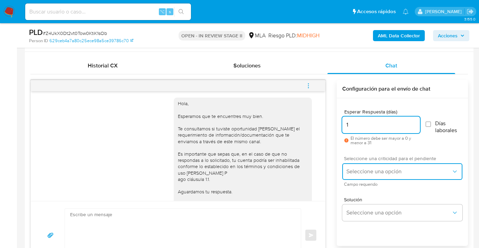
click at [366, 174] on button "Seleccione una opción" at bounding box center [402, 171] width 120 height 17
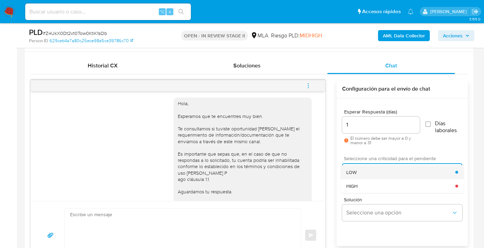
click at [369, 172] on div "LOW" at bounding box center [400, 172] width 109 height 14
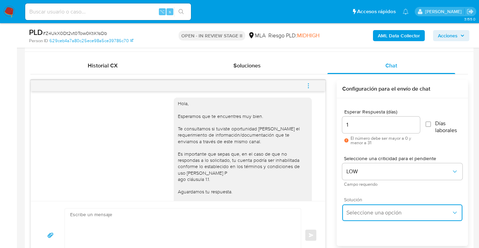
click at [364, 211] on span "Seleccione una opción" at bounding box center [398, 212] width 105 height 7
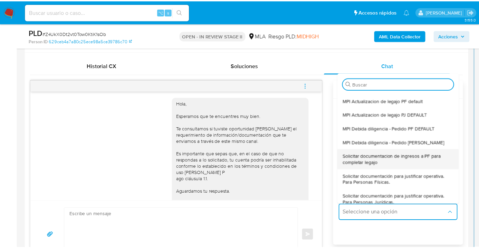
scroll to position [80, 0]
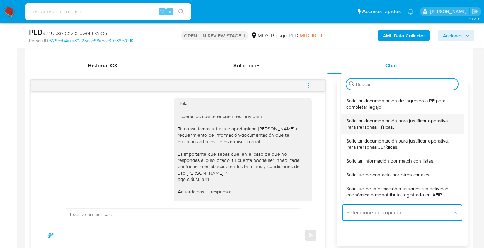
click at [397, 125] on span "Solicitar documentación para justificar operativa. Para Personas Físicas." at bounding box center [402, 123] width 112 height 12
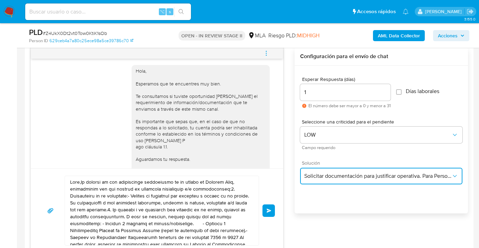
scroll to position [388, 0]
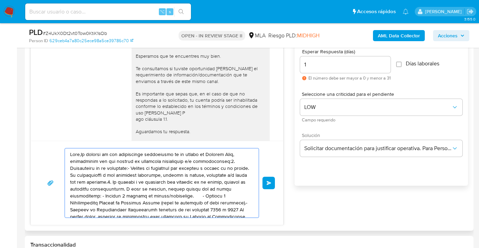
drag, startPoint x: 205, startPoint y: 202, endPoint x: 64, endPoint y: 137, distance: 155.7
click at [64, 137] on div "18/08/2025 17:22:10 Hola, Esperamos que te encuentres muy bien. Te consultamos …" at bounding box center [156, 122] width 253 height 205
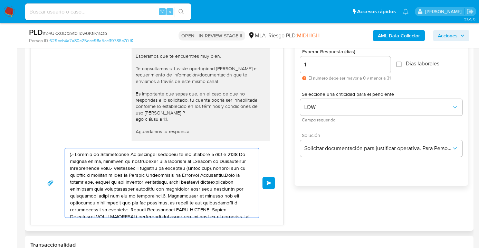
drag, startPoint x: 191, startPoint y: 209, endPoint x: 110, endPoint y: 166, distance: 91.0
click at [114, 167] on textarea at bounding box center [160, 182] width 180 height 69
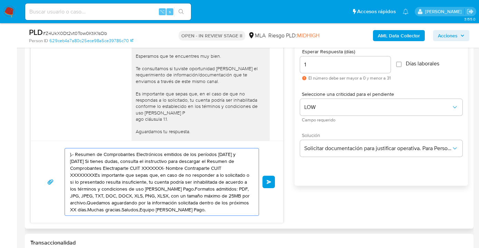
drag, startPoint x: 145, startPoint y: 175, endPoint x: 107, endPoint y: 165, distance: 39.5
click at [106, 162] on textarea ").- Resumen de Comprobantes Electrónicos emitidos de los períodos 2024 y 2025 S…" at bounding box center [160, 181] width 180 height 67
type textarea ").- Resumen de Comprobantes Electrónicos emitidos de los períodos 2024 y 2025 S…"
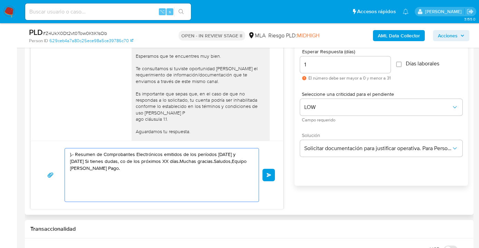
drag, startPoint x: 180, startPoint y: 198, endPoint x: 31, endPoint y: 137, distance: 161.5
click at [30, 137] on div "Historial CX Soluciones Chat Id Estado Fecha de creación Origen Proceso Anterio…" at bounding box center [249, 103] width 448 height 223
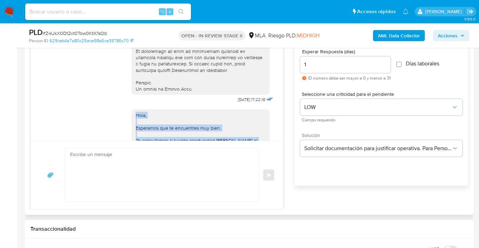
scroll to position [316, 0]
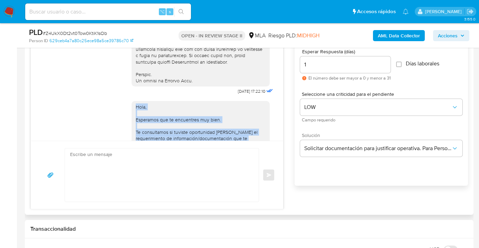
drag, startPoint x: 169, startPoint y: 130, endPoint x: 128, endPoint y: 119, distance: 42.4
click at [132, 118] on div "Hola, Esperamos que te encuentres muy bien. Te consultamos si tuviste oportunid…" at bounding box center [201, 163] width 138 height 125
copy div "Hola, Esperamos que te encuentres muy bien. Te consultamos si tuviste oportunid…"
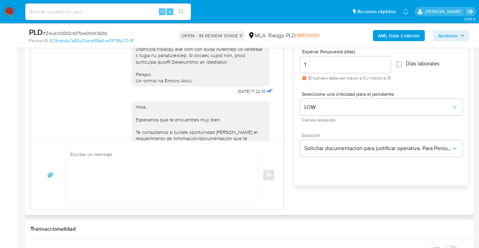
click at [101, 161] on textarea at bounding box center [160, 174] width 180 height 53
paste textarea "Hola, Esperamos que te encuentres muy bien. Te consultamos si tuviste oportunid…"
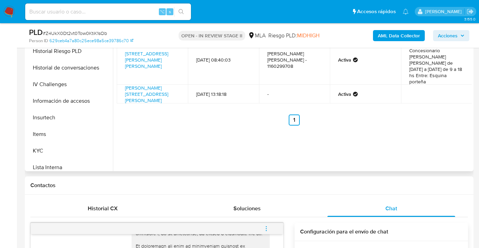
scroll to position [212, 0]
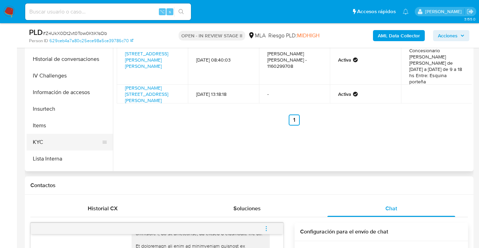
click at [81, 134] on button "KYC" at bounding box center [67, 142] width 81 height 17
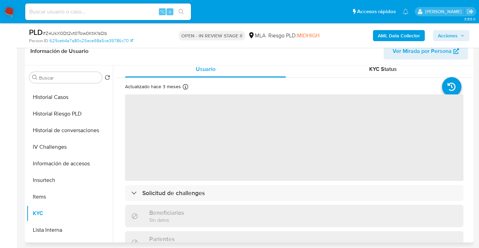
scroll to position [11, 0]
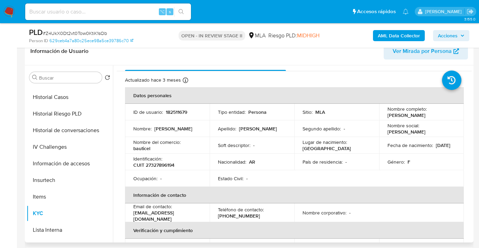
drag, startPoint x: 386, startPoint y: 117, endPoint x: 429, endPoint y: 117, distance: 42.8
click at [429, 117] on div "Nombre completo : Julia Noemi Silveyra" at bounding box center [421, 112] width 68 height 12
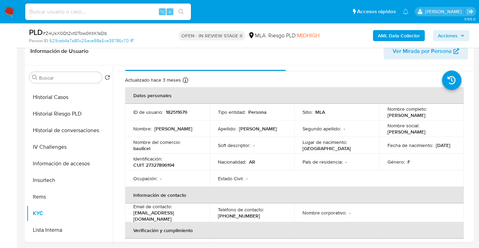
copy p "Julia Noemi Silveyra"
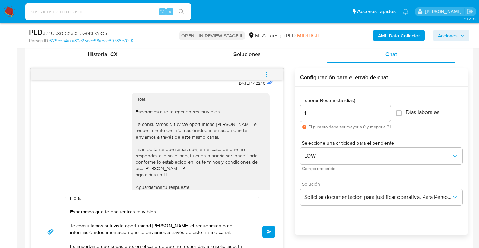
scroll to position [0, 0]
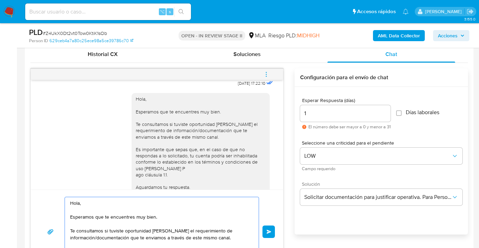
click at [80, 204] on textarea "Hola, Esperamos que te encuentres muy bien. Te consultamos si tuviste oportunid…" at bounding box center [160, 231] width 180 height 69
paste textarea "Julia Noemi Silveyra"
click at [146, 208] on textarea "Hola Julia Noemi Silveyra, Esperamos que te encuentres muy bien. Te consultamos…" at bounding box center [160, 231] width 180 height 69
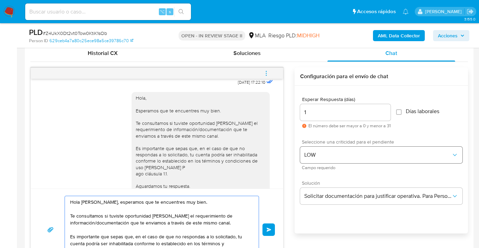
scroll to position [340, 0]
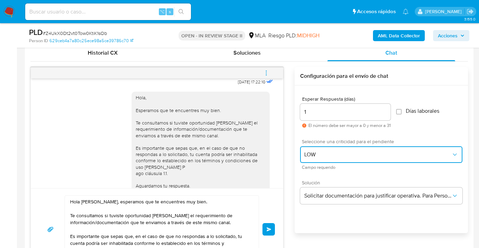
click at [350, 157] on span "LOW" at bounding box center [377, 154] width 147 height 7
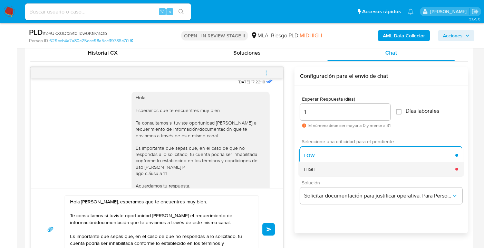
click at [321, 170] on div "HIGH" at bounding box center [379, 169] width 151 height 14
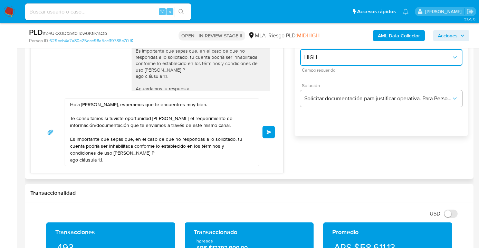
scroll to position [410, 0]
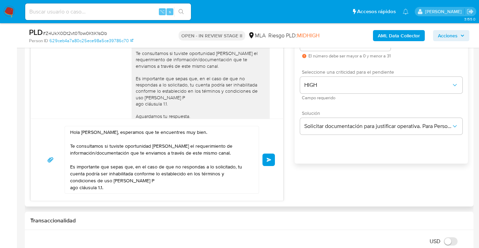
click at [74, 143] on textarea "Hola Julia Noemi Silveyra, esperamos que te encuentres muy bien. Te consultamos…" at bounding box center [160, 159] width 180 height 67
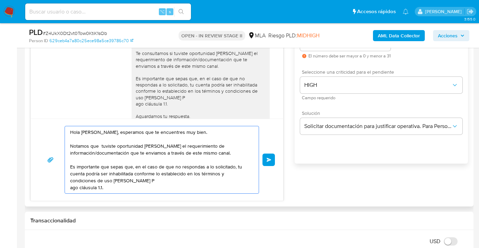
click at [208, 143] on textarea "Hola Julia Noemi Silveyra, esperamos que te encuentres muy bien. Notamos que tu…" at bounding box center [160, 159] width 180 height 67
drag, startPoint x: 95, startPoint y: 151, endPoint x: 125, endPoint y: 172, distance: 36.3
click at [95, 151] on textarea "Hola Julia Noemi Silveyra, esperamos que te encuentres muy bien. Notamos que tu…" at bounding box center [160, 159] width 180 height 67
drag, startPoint x: 71, startPoint y: 151, endPoint x: 86, endPoint y: 168, distance: 22.3
click at [71, 151] on textarea "Hola Julia Noemi Silveyra, esperamos que te encuentres muy bien. Notamos que tu…" at bounding box center [160, 159] width 180 height 67
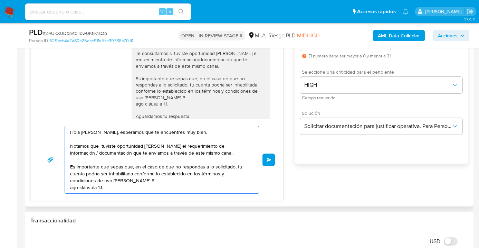
drag, startPoint x: 203, startPoint y: 154, endPoint x: 234, endPoint y: 183, distance: 42.3
click at [204, 155] on textarea "Hola Julia Noemi Silveyra, esperamos que te encuentres muy bien. Notamos que tu…" at bounding box center [160, 159] width 180 height 67
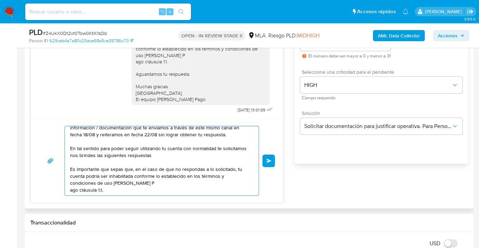
scroll to position [26, 0]
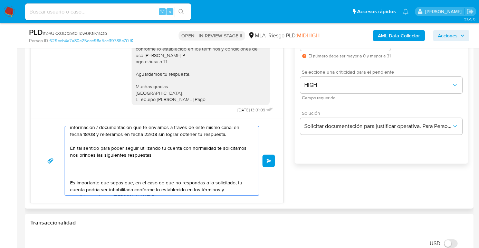
paste textarea "1. Descripción de la actividad: - Detalla la actividad que realizas a través de…"
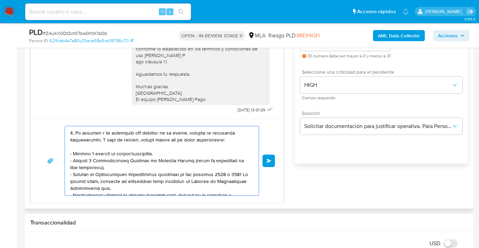
scroll to position [52, 0]
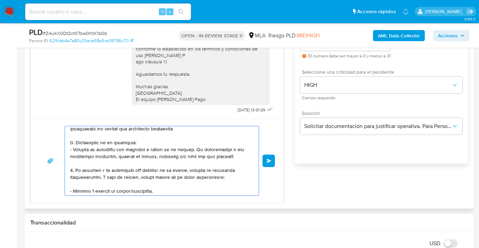
drag, startPoint x: 131, startPoint y: 142, endPoint x: 148, endPoint y: 145, distance: 17.6
click at [131, 142] on textarea at bounding box center [160, 160] width 180 height 69
click at [148, 145] on textarea at bounding box center [160, 160] width 180 height 69
click at [144, 140] on textarea at bounding box center [160, 160] width 180 height 69
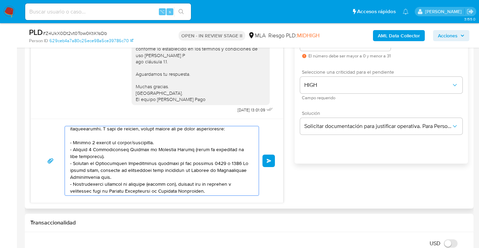
scroll to position [95, 0]
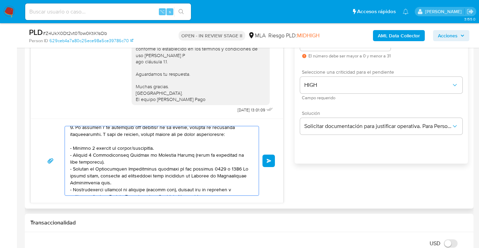
click at [88, 140] on textarea at bounding box center [160, 160] width 180 height 69
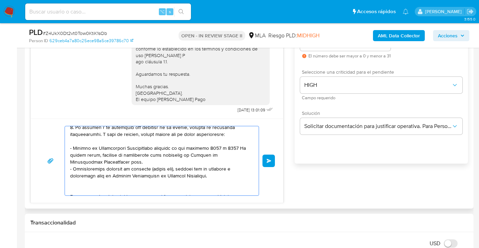
click at [184, 151] on textarea at bounding box center [160, 160] width 180 height 69
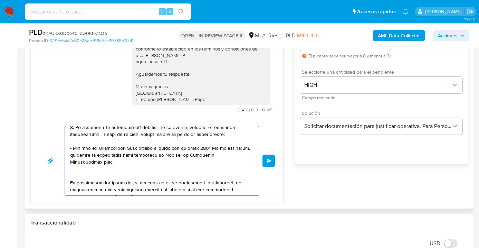
click at [128, 161] on textarea at bounding box center [160, 160] width 180 height 69
paste textarea "https://www.mercadopago.com.ar/ayuda/30181"
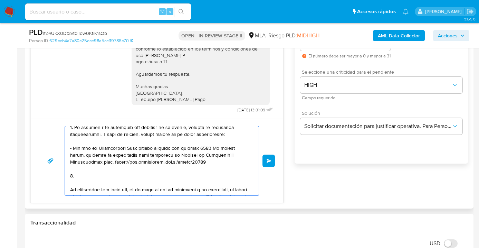
paste textarea "Proporciona el vínculo con las siguientes contrapartes con las que operaste, el…"
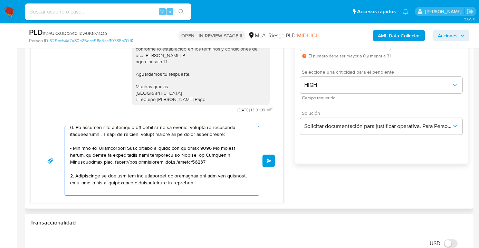
scroll to position [106, 0]
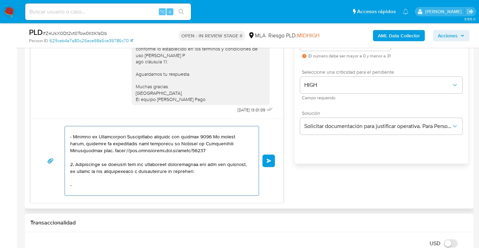
click at [90, 181] on textarea at bounding box center [160, 160] width 180 height 69
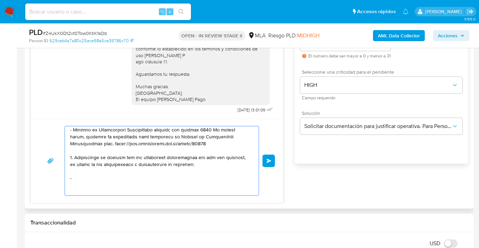
paste textarea "-"
paste textarea "Silvio Adrián Silveyra - CUIT 20229815440"
click at [80, 183] on textarea at bounding box center [160, 160] width 180 height 69
paste textarea "Javanto Sa - 30716637561"
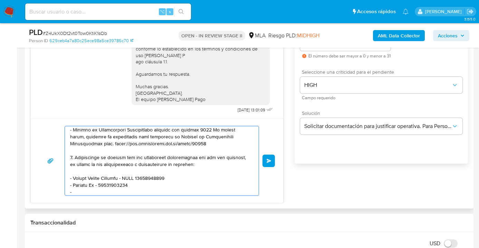
click at [80, 190] on textarea at bounding box center [160, 160] width 180 height 69
paste textarea "Luciana Nicole Leiva - CUIL 27416846281"
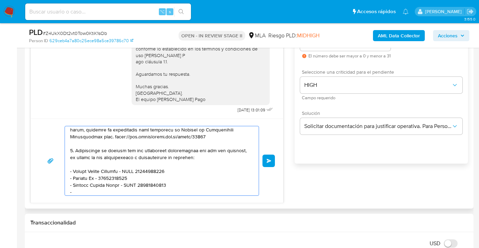
paste textarea "Tejada Florencia - CUIT 23359969694"
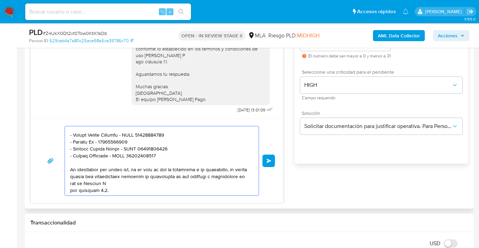
scroll to position [157, 0]
click at [143, 179] on textarea at bounding box center [160, 160] width 180 height 69
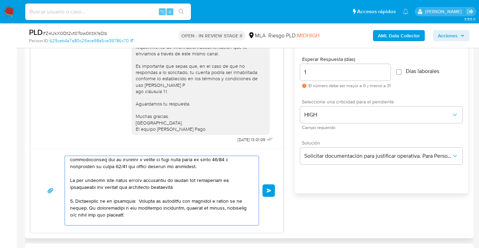
scroll to position [28, 0]
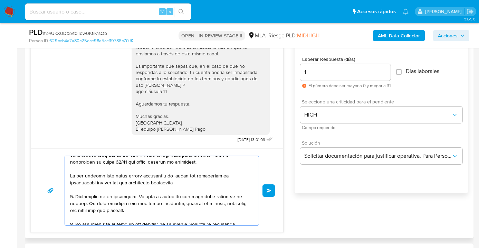
click at [135, 210] on textarea at bounding box center [160, 190] width 180 height 69
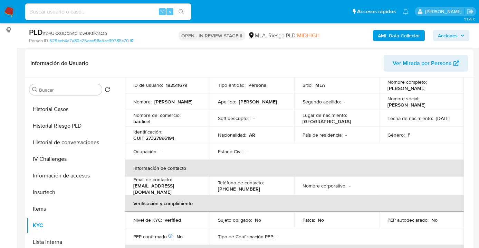
scroll to position [0, 0]
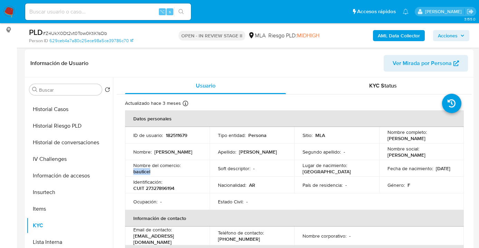
drag, startPoint x: 152, startPoint y: 172, endPoint x: 133, endPoint y: 170, distance: 19.0
click at [133, 170] on div "Nombre del comercio : bauticel" at bounding box center [167, 168] width 68 height 12
copy p "bauticel"
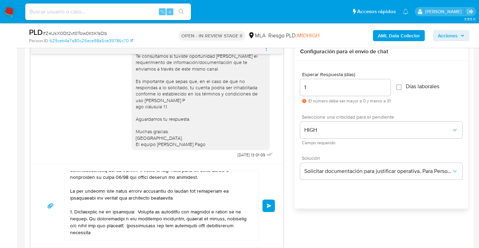
scroll to position [400, 0]
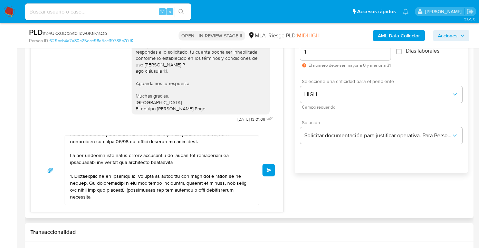
click at [112, 194] on textarea at bounding box center [160, 169] width 180 height 69
paste textarea "bauticel"
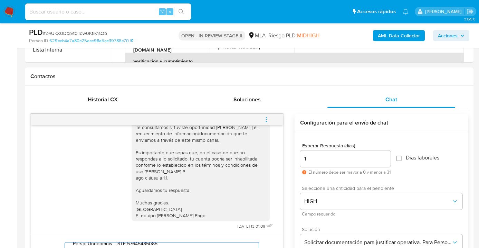
scroll to position [246, 0]
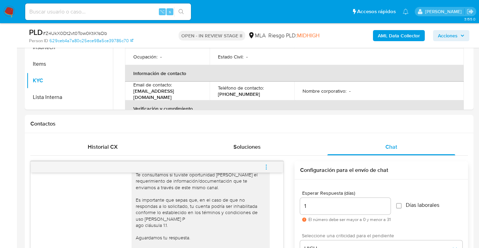
type textarea "Hola Julia Noemi Silveyra, esperamos que te encuentres muy bien. Notamos que tu…"
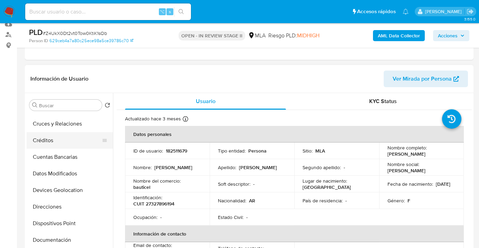
scroll to position [0, 0]
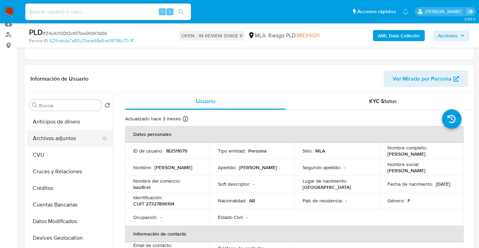
click at [69, 139] on button "Archivos adjuntos" at bounding box center [67, 138] width 81 height 17
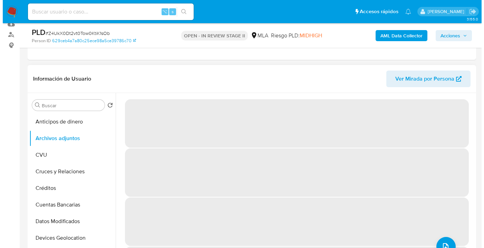
scroll to position [184, 0]
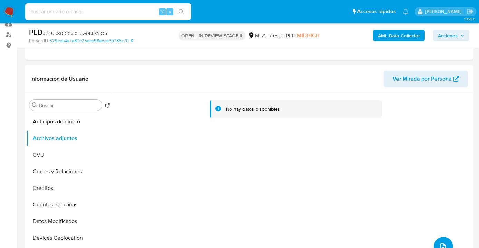
click at [404, 38] on b "AML Data Collector" at bounding box center [399, 35] width 42 height 11
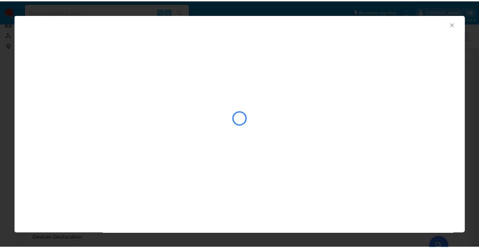
scroll to position [191, 0]
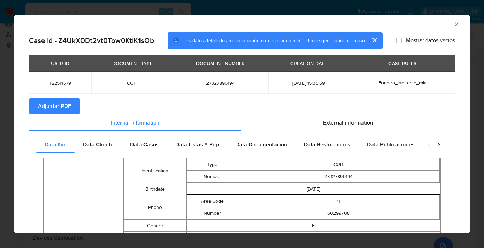
click at [67, 105] on span "Adjuntar PDF" at bounding box center [54, 105] width 33 height 15
click at [453, 23] on icon "Cerrar ventana" at bounding box center [456, 24] width 7 height 7
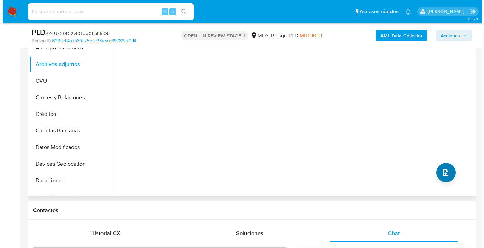
scroll to position [161, 0]
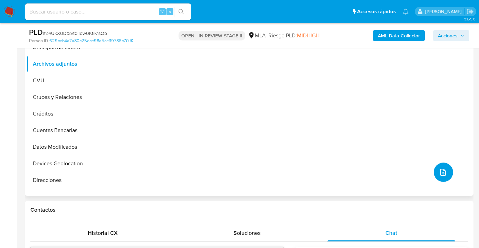
click at [442, 174] on icon "upload-file" at bounding box center [443, 172] width 8 height 8
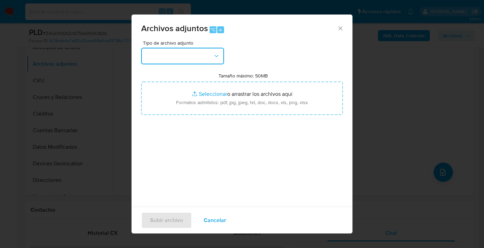
drag, startPoint x: 213, startPoint y: 55, endPoint x: 215, endPoint y: 63, distance: 8.4
click at [213, 55] on icon "button" at bounding box center [216, 55] width 7 height 7
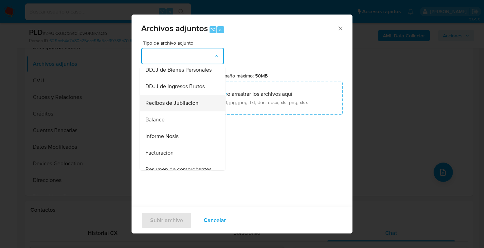
scroll to position [213, 0]
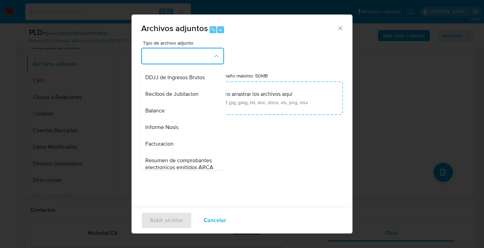
drag, startPoint x: 184, startPoint y: 138, endPoint x: 215, endPoint y: 124, distance: 33.5
click at [184, 135] on div "Informe Nosis" at bounding box center [180, 127] width 70 height 17
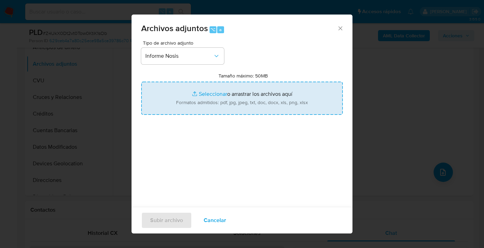
click at [250, 109] on input "Tamaño máximo: 50MB Seleccionar archivos" at bounding box center [242, 97] width 202 height 33
type input "C:\fakepath\182511679 -NOSIS_Manager_InformeIndividual_27327896194_620658_20250…"
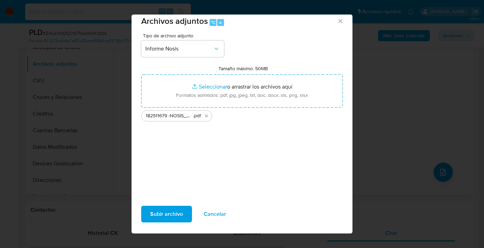
scroll to position [8, 0]
click at [152, 218] on span "Subir archivo" at bounding box center [166, 213] width 33 height 15
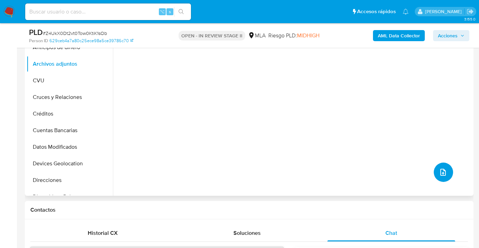
click at [441, 171] on icon "upload-file" at bounding box center [443, 172] width 8 height 8
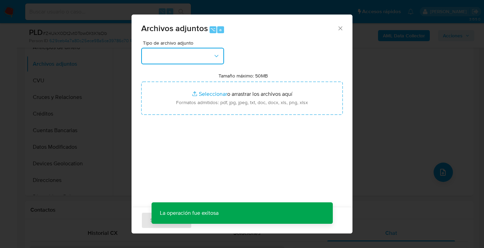
click at [219, 59] on icon "button" at bounding box center [216, 55] width 7 height 7
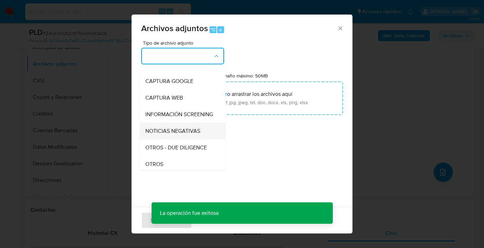
scroll to position [68, 0]
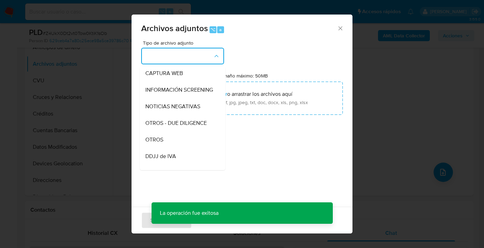
click at [180, 147] on div "OTROS" at bounding box center [180, 139] width 70 height 17
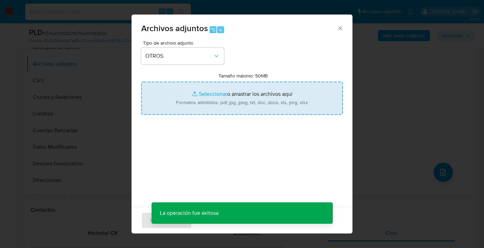
click at [233, 109] on input "Tamaño máximo: 50MB Seleccionar archivos" at bounding box center [242, 97] width 202 height 33
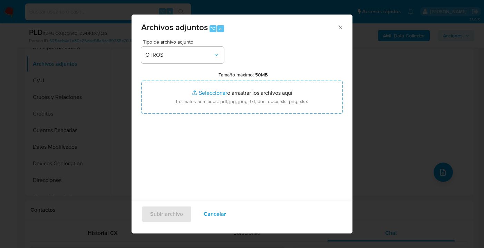
scroll to position [2, 0]
drag, startPoint x: 215, startPoint y: 210, endPoint x: 261, endPoint y: 203, distance: 47.2
click at [215, 210] on span "Cancelar" at bounding box center [215, 213] width 22 height 15
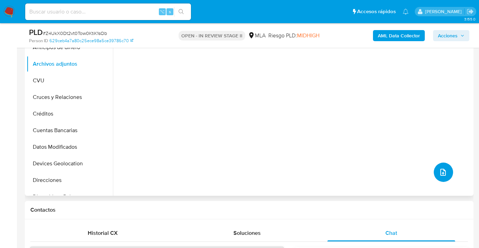
click at [439, 169] on icon "upload-file" at bounding box center [443, 172] width 8 height 8
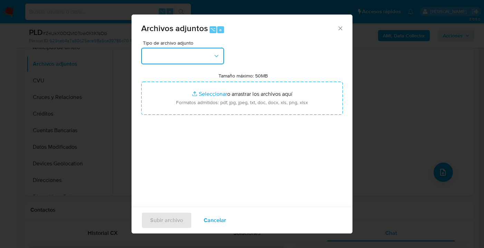
click at [192, 56] on button "button" at bounding box center [182, 56] width 83 height 17
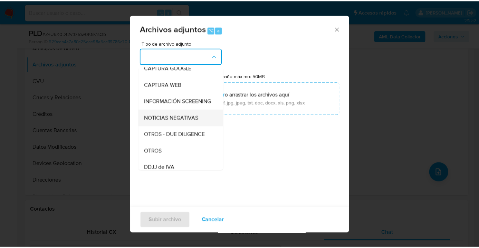
scroll to position [71, 0]
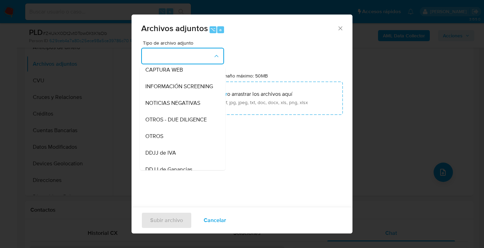
drag, startPoint x: 169, startPoint y: 140, endPoint x: 174, endPoint y: 135, distance: 6.8
click at [169, 140] on div "OTROS" at bounding box center [180, 136] width 70 height 17
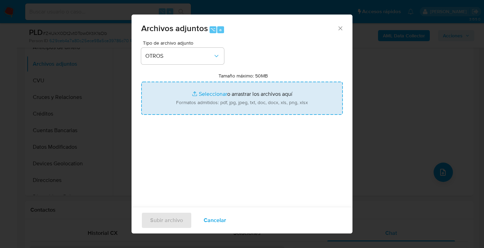
click at [231, 107] on input "Tamaño máximo: 50MB Seleccionar archivos" at bounding box center [242, 97] width 202 height 33
type input "C:\fakepath\182511679- Movimientos-Aladdin-v10_2.xlsx"
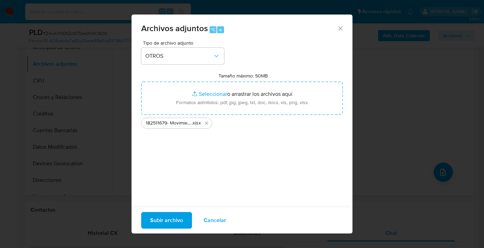
click at [169, 213] on span "Subir archivo" at bounding box center [166, 219] width 33 height 15
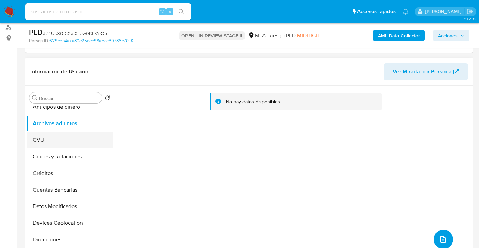
scroll to position [8, 0]
click at [65, 143] on button "CVU" at bounding box center [67, 139] width 81 height 17
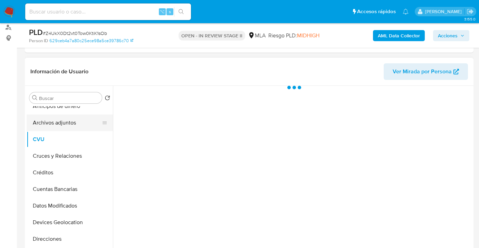
click at [74, 121] on button "Archivos adjuntos" at bounding box center [67, 122] width 81 height 17
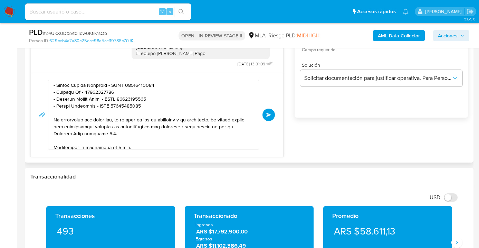
scroll to position [184, 0]
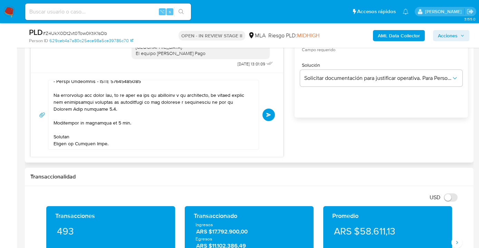
click at [270, 115] on span "Enviar" at bounding box center [268, 115] width 5 height 4
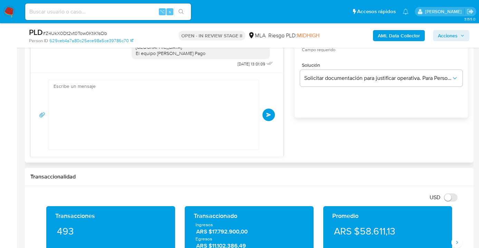
scroll to position [736, 0]
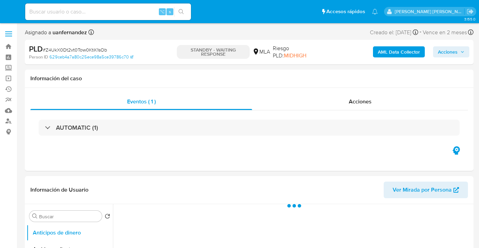
select select "10"
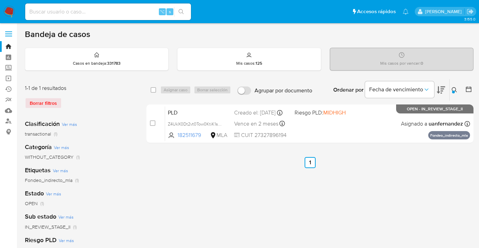
click at [452, 89] on icon at bounding box center [455, 90] width 6 height 6
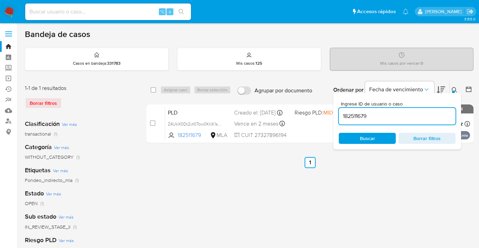
drag, startPoint x: 354, startPoint y: 115, endPoint x: 340, endPoint y: 114, distance: 13.8
click at [340, 114] on input "182511679" at bounding box center [397, 116] width 117 height 9
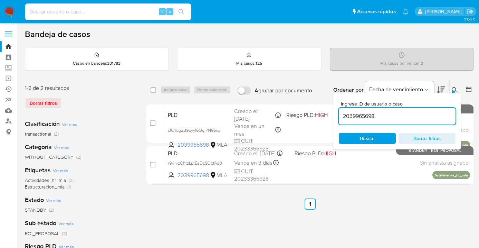
click at [453, 89] on icon at bounding box center [455, 90] width 6 height 6
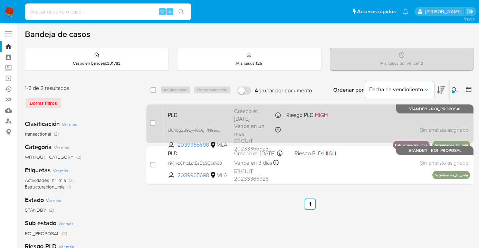
click at [350, 139] on div "PLD jJCYdg2B9EyyI6OglPN9Srqr 2039965698 MLA Riesgo PLD: HIGH Creado el: [DATE] …" at bounding box center [317, 123] width 305 height 35
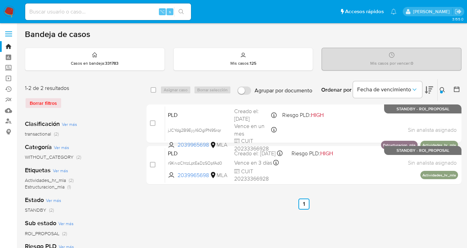
drag, startPoint x: 440, startPoint y: 89, endPoint x: 400, endPoint y: 116, distance: 47.3
click at [440, 89] on icon at bounding box center [441, 89] width 5 height 5
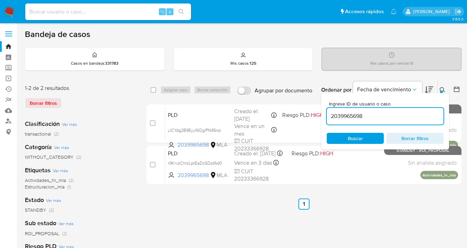
drag, startPoint x: 370, startPoint y: 117, endPoint x: 326, endPoint y: 119, distance: 44.2
click at [326, 119] on div "Ingrese ID de usuario o caso 2039965698 Buscar Borrar filtros" at bounding box center [385, 121] width 128 height 56
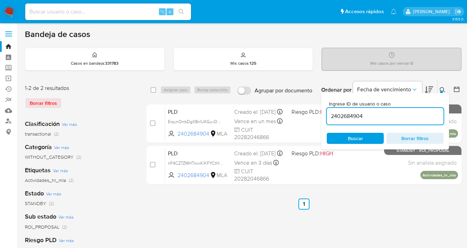
click at [441, 89] on icon at bounding box center [442, 90] width 6 height 6
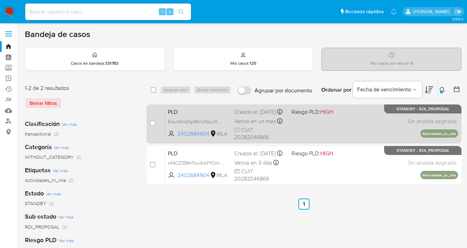
click at [357, 129] on div "PLD ErpynOnbDgX8nlUKGuvDbaAr 2402684904 MLA Riesgo PLD: HIGH Creado el: [DATE] …" at bounding box center [311, 123] width 293 height 35
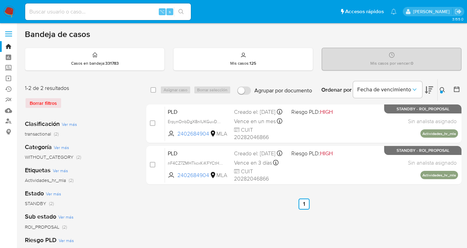
click at [444, 88] on icon at bounding box center [442, 89] width 5 height 5
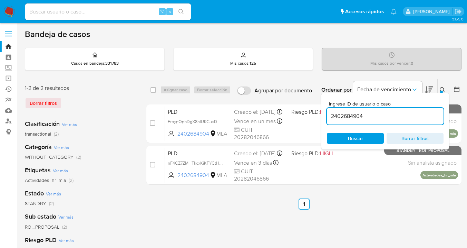
drag, startPoint x: 377, startPoint y: 118, endPoint x: 378, endPoint y: 102, distance: 15.9
click at [327, 115] on input "2402684904" at bounding box center [385, 116] width 117 height 9
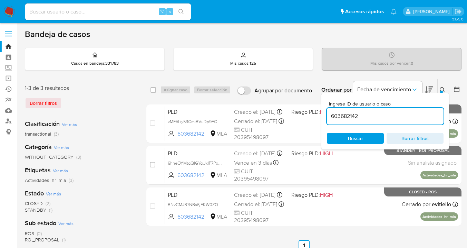
click at [440, 88] on icon at bounding box center [443, 90] width 6 height 6
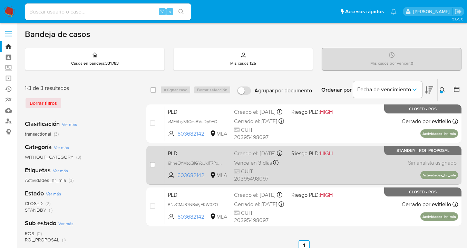
click at [372, 169] on div "PLD 6hheOYMtgQlGYgUxIP7Poh63 603682142 MLA Riesgo PLD: HIGH Creado el: [DATE] C…" at bounding box center [311, 164] width 293 height 35
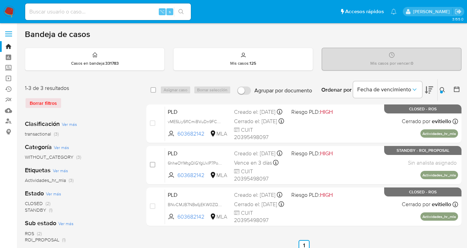
click at [443, 89] on icon at bounding box center [443, 90] width 6 height 6
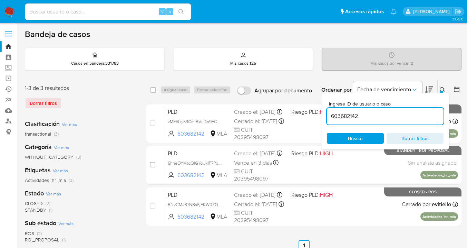
drag, startPoint x: 373, startPoint y: 117, endPoint x: 331, endPoint y: 114, distance: 41.6
click at [331, 114] on input "603682142" at bounding box center [385, 116] width 117 height 9
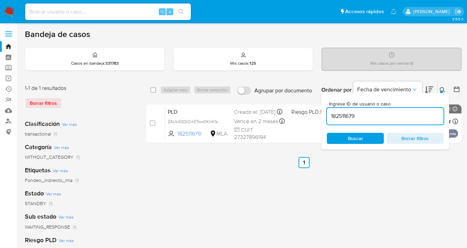
drag, startPoint x: 443, startPoint y: 89, endPoint x: 424, endPoint y: 93, distance: 19.1
click at [443, 89] on icon at bounding box center [443, 90] width 6 height 6
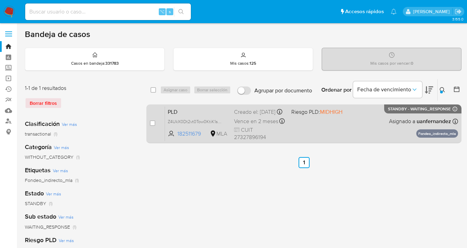
click at [375, 129] on div "PLD Z4UkX0Dt2vt0Tow0KtiK1sOb 182511679 MLA Riesgo PLD: MIDHIGH Creado el: [DATE…" at bounding box center [311, 123] width 293 height 35
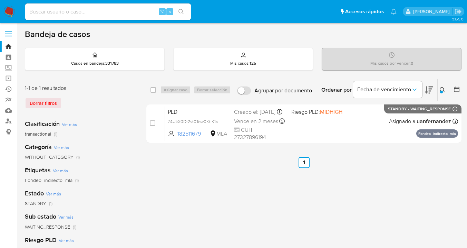
click at [443, 87] on icon at bounding box center [443, 90] width 6 height 6
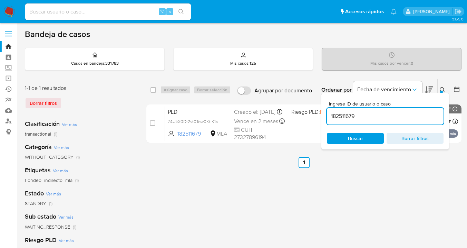
drag, startPoint x: 363, startPoint y: 117, endPoint x: 323, endPoint y: 113, distance: 40.0
click at [323, 113] on div "Ingrese ID de usuario o caso 182511679 Buscar Borrar filtros" at bounding box center [385, 121] width 128 height 56
drag, startPoint x: 443, startPoint y: 89, endPoint x: 439, endPoint y: 90, distance: 3.7
click at [443, 89] on icon at bounding box center [443, 90] width 6 height 6
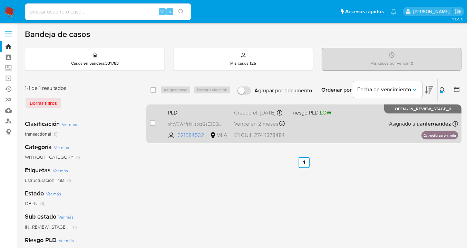
click at [367, 136] on div "PLD nhtV0WnfshHzprzGsE3CQPui 621584532 MLA Riesgo PLD: LOW Creado el: [DATE] Cr…" at bounding box center [311, 123] width 293 height 35
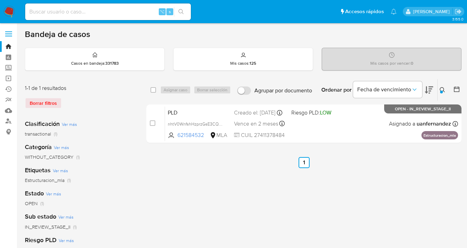
click at [442, 88] on icon at bounding box center [443, 90] width 6 height 6
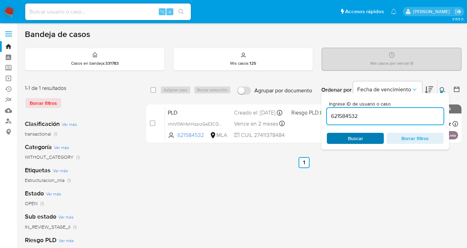
drag, startPoint x: 362, startPoint y: 136, endPoint x: 376, endPoint y: 133, distance: 14.8
click at [362, 136] on span "Buscar" at bounding box center [355, 138] width 15 height 11
click at [443, 88] on icon at bounding box center [443, 90] width 6 height 6
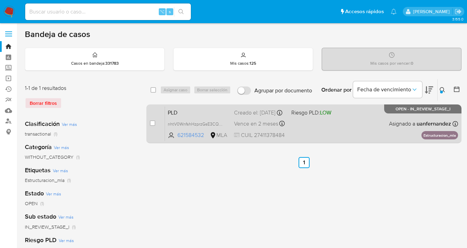
click at [376, 127] on div "PLD nhtV0WnfshHzprzGsE3CQPui 621584532 MLA Riesgo PLD: LOW Creado el: [DATE] Cr…" at bounding box center [311, 123] width 293 height 35
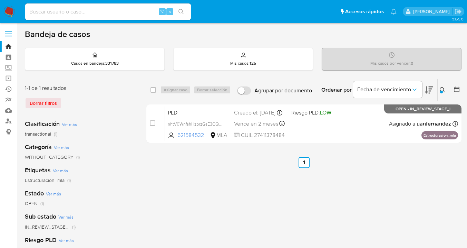
click at [442, 89] on icon at bounding box center [443, 90] width 6 height 6
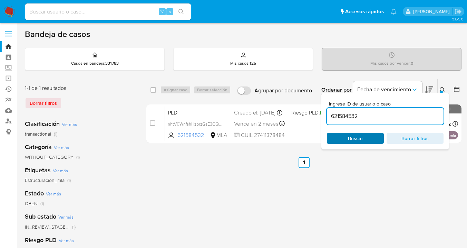
click at [367, 141] on span "Buscar" at bounding box center [355, 138] width 47 height 10
click at [443, 89] on icon at bounding box center [443, 90] width 6 height 6
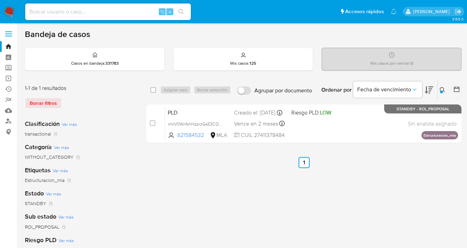
click at [443, 89] on icon at bounding box center [443, 90] width 6 height 6
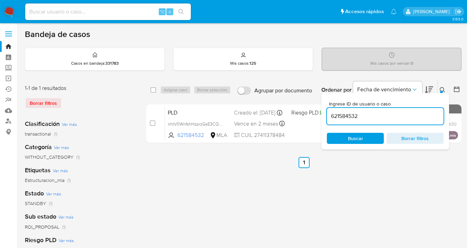
drag, startPoint x: 380, startPoint y: 120, endPoint x: 332, endPoint y: 109, distance: 49.8
click at [332, 109] on div "621584532" at bounding box center [385, 116] width 117 height 17
click at [442, 90] on div at bounding box center [441, 91] width 3 height 3
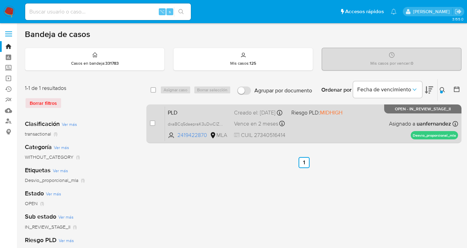
click at [373, 123] on div "PLD dxaBCq5daepraK3uDwClZkX9 2419422870 MLA Riesgo PLD: MIDHIGH Creado el: [DAT…" at bounding box center [311, 123] width 293 height 35
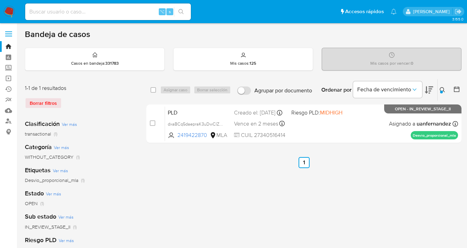
click at [442, 88] on icon at bounding box center [443, 90] width 6 height 6
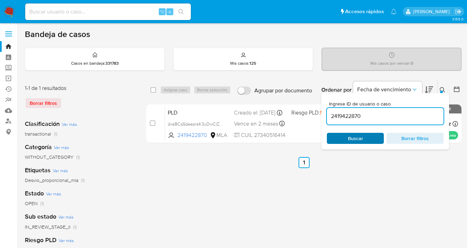
drag, startPoint x: 359, startPoint y: 141, endPoint x: 376, endPoint y: 133, distance: 18.5
click at [359, 141] on span "Buscar" at bounding box center [355, 138] width 15 height 11
click at [442, 90] on div at bounding box center [441, 91] width 3 height 3
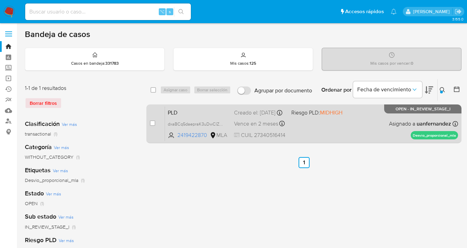
click at [358, 128] on div "PLD dxaBCq5daepraK3uDwClZkX9 2419422870 MLA Riesgo PLD: MIDHIGH Creado el: [DAT…" at bounding box center [311, 123] width 293 height 35
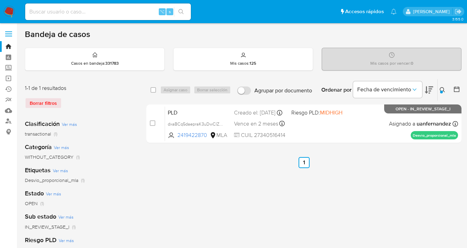
click at [443, 89] on icon at bounding box center [443, 90] width 6 height 6
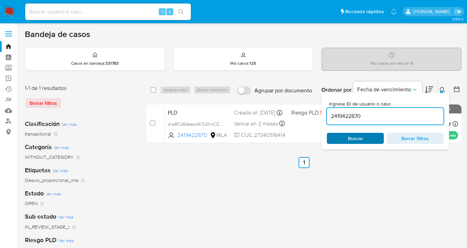
click at [372, 140] on span "Buscar" at bounding box center [355, 138] width 47 height 10
click at [443, 89] on icon at bounding box center [443, 90] width 6 height 6
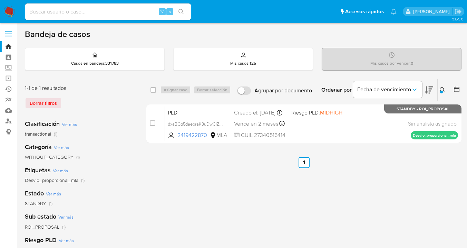
drag, startPoint x: 441, startPoint y: 88, endPoint x: 377, endPoint y: 119, distance: 71.2
click at [441, 88] on icon at bounding box center [443, 90] width 6 height 6
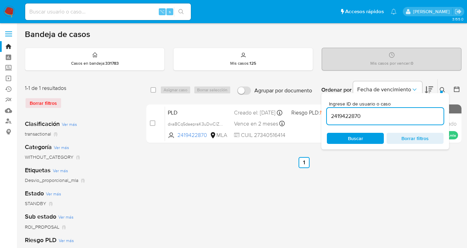
drag, startPoint x: 375, startPoint y: 119, endPoint x: 324, endPoint y: 110, distance: 52.1
click at [324, 110] on div "Ingrese ID de usuario o caso 2419422870 Buscar Borrar filtros" at bounding box center [385, 121] width 128 height 56
click at [442, 88] on icon at bounding box center [443, 90] width 6 height 6
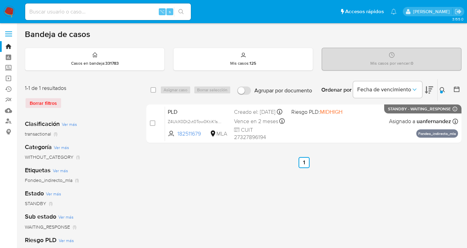
drag, startPoint x: 443, startPoint y: 89, endPoint x: 370, endPoint y: 107, distance: 74.6
click at [443, 89] on icon at bounding box center [443, 90] width 6 height 6
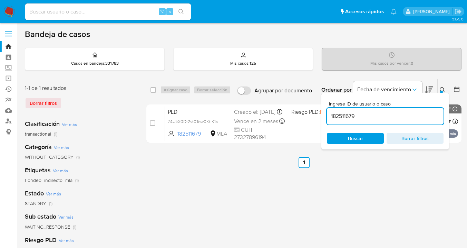
drag, startPoint x: 365, startPoint y: 116, endPoint x: 329, endPoint y: 115, distance: 35.9
click at [329, 115] on input "182511679" at bounding box center [385, 116] width 117 height 9
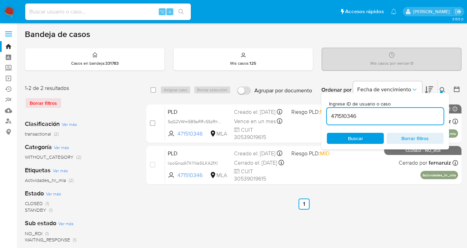
click at [442, 87] on icon at bounding box center [443, 90] width 6 height 6
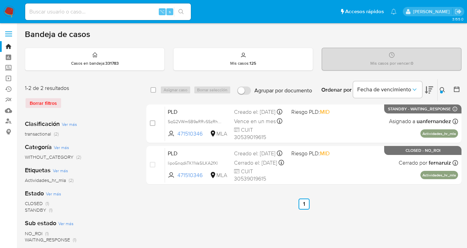
click at [442, 89] on icon at bounding box center [443, 90] width 6 height 6
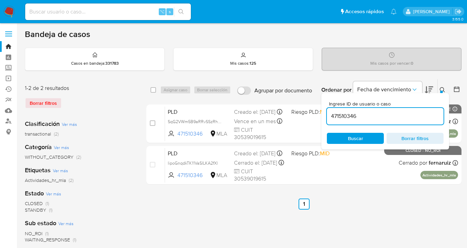
drag, startPoint x: 387, startPoint y: 115, endPoint x: 326, endPoint y: 110, distance: 61.3
click at [326, 110] on div "Ingrese ID de usuario o caso 471510346 Buscar Borrar filtros" at bounding box center [385, 121] width 128 height 56
type input "40491038"
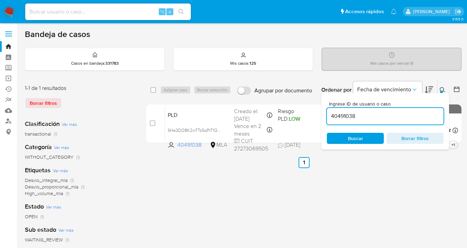
click at [442, 88] on icon at bounding box center [443, 90] width 6 height 6
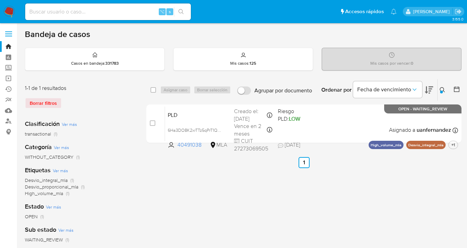
click at [154, 88] on input "checkbox" at bounding box center [154, 90] width 6 height 6
checkbox input "true"
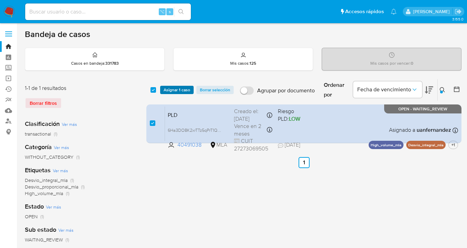
click at [164, 91] on span "Asignar 1 caso" at bounding box center [177, 89] width 27 height 7
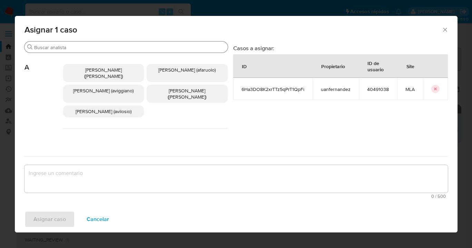
click at [133, 48] on input "Buscar" at bounding box center [129, 47] width 191 height 6
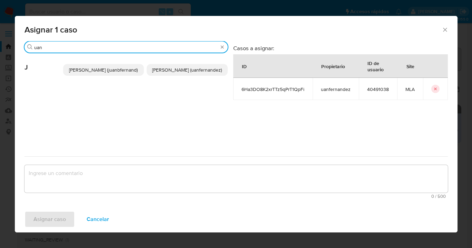
type input "uan"
drag, startPoint x: 189, startPoint y: 75, endPoint x: 169, endPoint y: 141, distance: 68.9
click at [188, 73] on span "[PERSON_NAME] (uanfernandez)" at bounding box center [187, 69] width 70 height 7
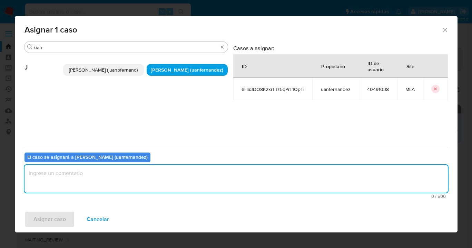
click at [163, 170] on textarea "assign-modal" at bounding box center [237, 179] width 424 height 28
type textarea "asig"
click at [48, 218] on span "Asignar caso" at bounding box center [49, 218] width 32 height 15
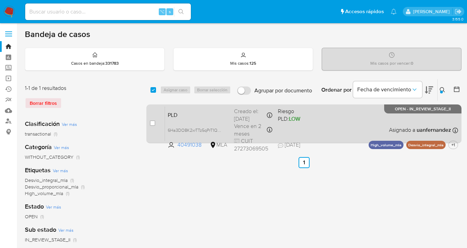
click at [348, 129] on div "PLD 6Ha3DO8K2xrTTz5qPrT1QpFi 40491038 MLA Riesgo PLD: LOW Creado el: [DATE] Cre…" at bounding box center [311, 123] width 293 height 35
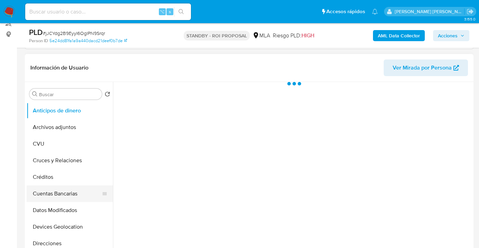
scroll to position [145, 0]
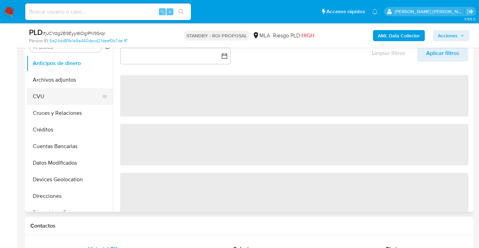
select select "10"
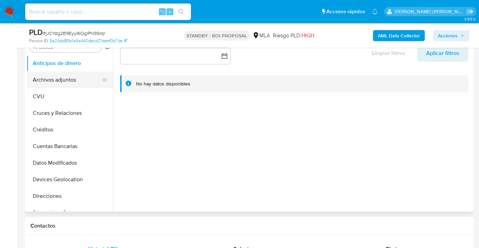
click at [67, 77] on button "Archivos adjuntos" at bounding box center [67, 79] width 81 height 17
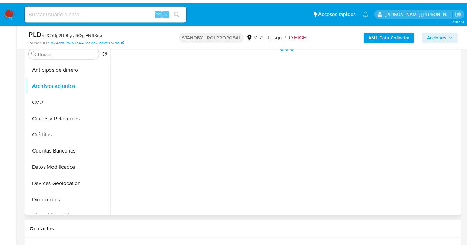
scroll to position [131, 0]
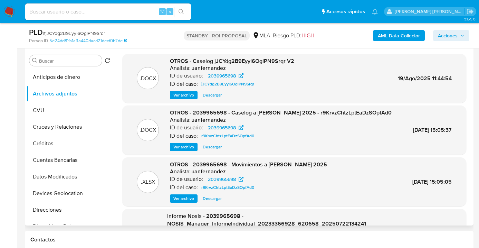
click at [210, 94] on span "Descargar" at bounding box center [212, 94] width 19 height 7
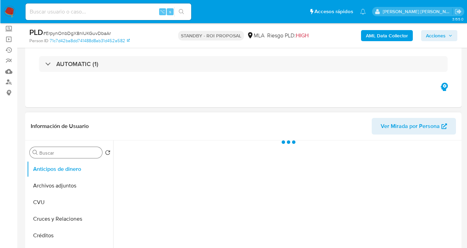
scroll to position [67, 0]
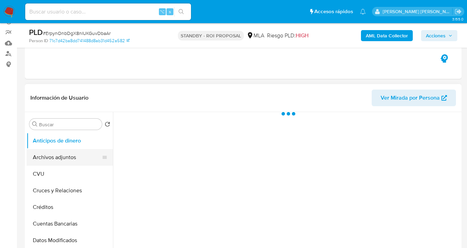
click at [70, 157] on button "Archivos adjuntos" at bounding box center [67, 157] width 81 height 17
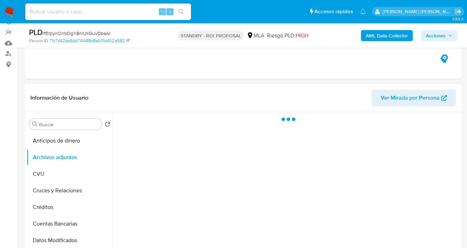
select select "10"
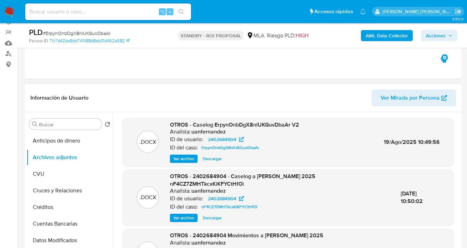
click at [215, 159] on span "Descargar" at bounding box center [212, 158] width 19 height 7
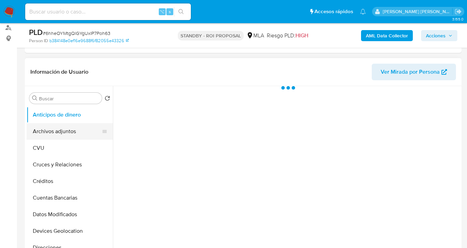
scroll to position [122, 0]
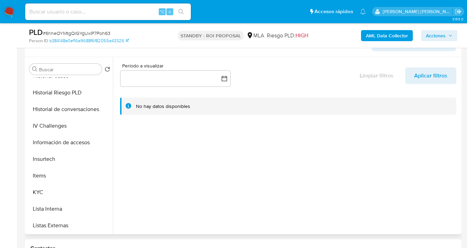
select select "10"
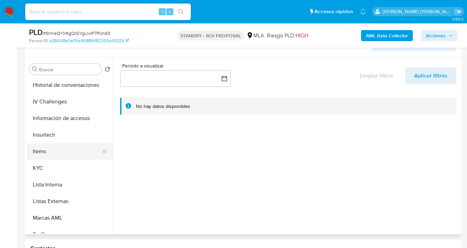
scroll to position [190, 0]
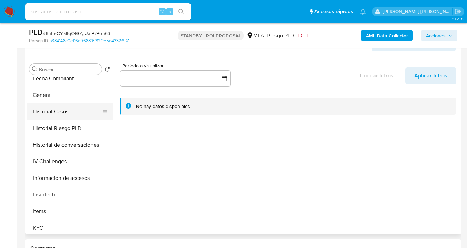
click at [70, 108] on button "Historial Casos" at bounding box center [67, 111] width 81 height 17
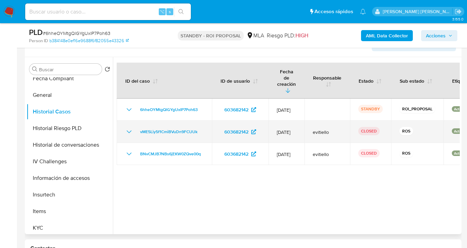
click at [128, 130] on icon "Mostrar/Ocultar" at bounding box center [129, 131] width 5 height 3
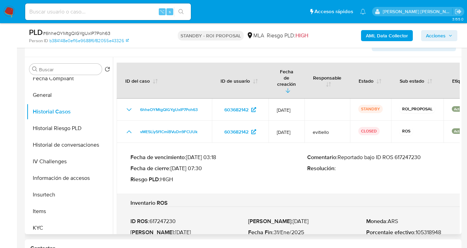
drag, startPoint x: 401, startPoint y: 144, endPoint x: 428, endPoint y: 142, distance: 27.0
click at [428, 154] on p "Comentario : Reportado bajo ID ROS 617247230" at bounding box center [395, 157] width 177 height 7
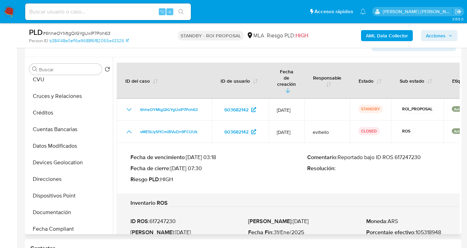
scroll to position [0, 0]
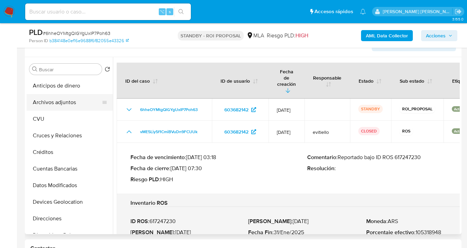
click at [81, 96] on button "Archivos adjuntos" at bounding box center [67, 102] width 81 height 17
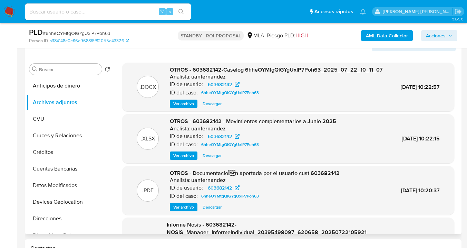
click at [207, 107] on span "Descargar" at bounding box center [212, 103] width 19 height 7
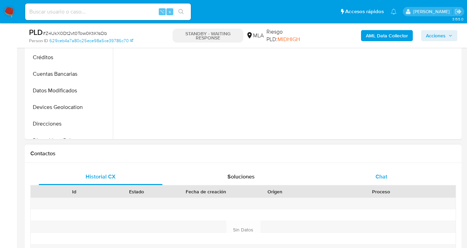
select select "10"
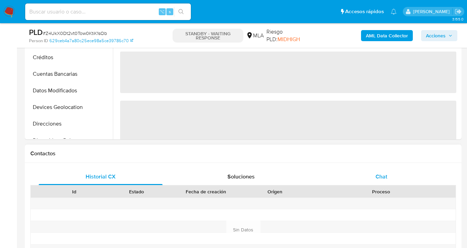
drag, startPoint x: 387, startPoint y: 183, endPoint x: 383, endPoint y: 169, distance: 14.3
click at [388, 181] on div "Chat" at bounding box center [382, 176] width 124 height 17
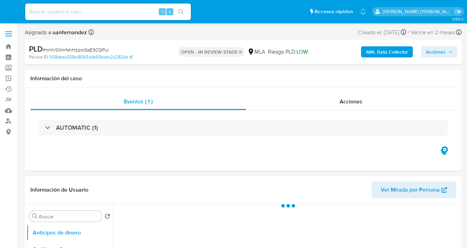
select select "10"
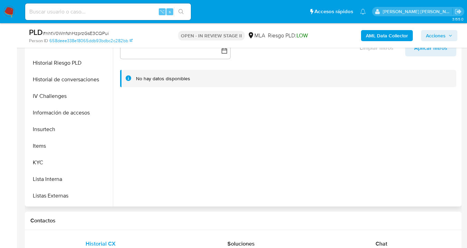
scroll to position [232, 0]
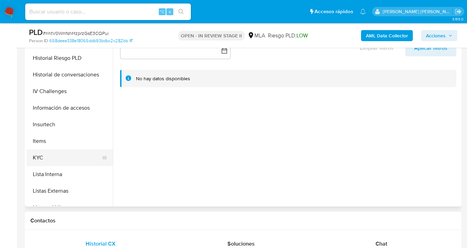
drag, startPoint x: 61, startPoint y: 154, endPoint x: 69, endPoint y: 154, distance: 7.9
click at [61, 154] on button "KYC" at bounding box center [67, 157] width 81 height 17
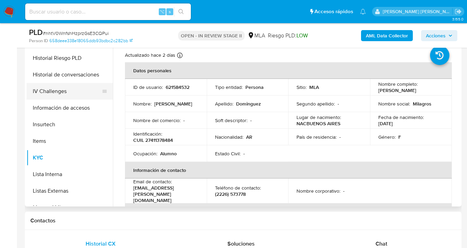
scroll to position [83, 0]
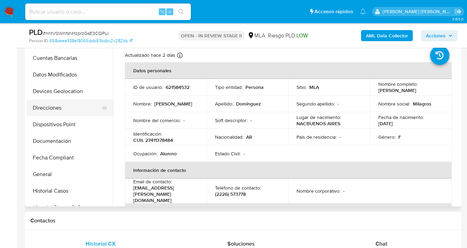
click at [65, 104] on button "Direcciones" at bounding box center [67, 107] width 81 height 17
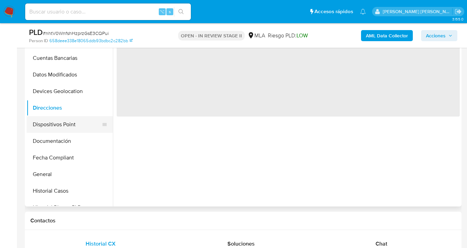
click at [73, 126] on button "Dispositivos Point" at bounding box center [67, 124] width 81 height 17
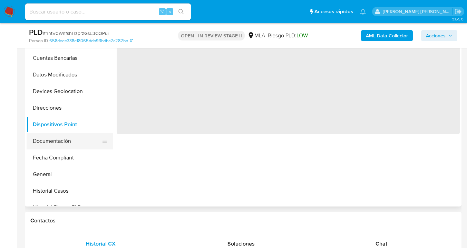
click at [70, 147] on button "Documentación" at bounding box center [67, 141] width 81 height 17
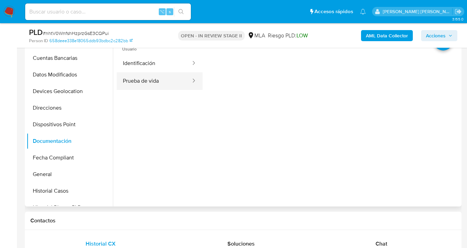
click at [158, 79] on button "Prueba de vida" at bounding box center [154, 81] width 75 height 18
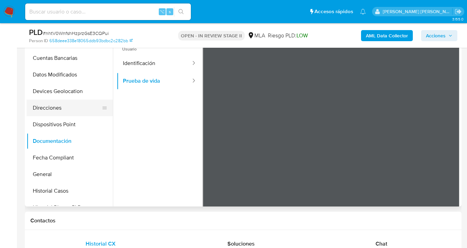
drag, startPoint x: 57, startPoint y: 104, endPoint x: 68, endPoint y: 100, distance: 11.7
click at [57, 104] on button "Direcciones" at bounding box center [67, 107] width 81 height 17
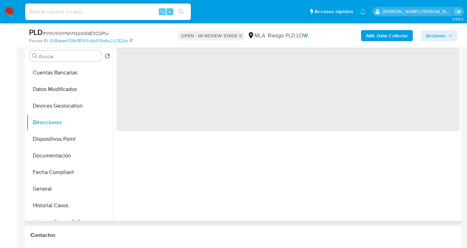
scroll to position [122, 0]
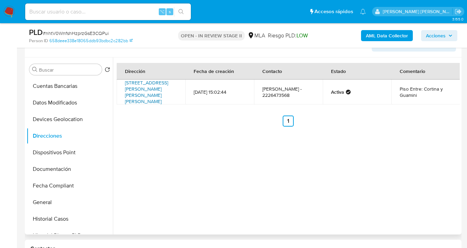
click at [148, 88] on link "[STREET_ADDRESS][PERSON_NAME][PERSON_NAME][PERSON_NAME]" at bounding box center [146, 92] width 43 height 26
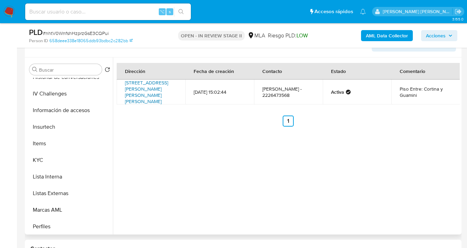
scroll to position [325, 0]
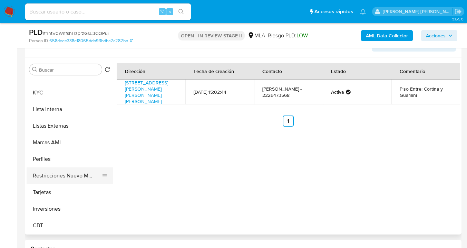
click at [58, 181] on button "Restricciones Nuevo Mundo" at bounding box center [67, 175] width 81 height 17
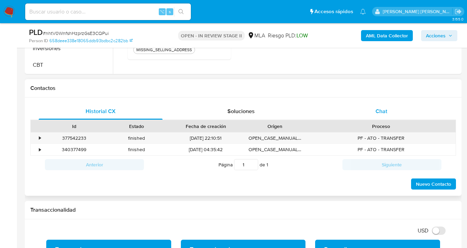
scroll to position [242, 0]
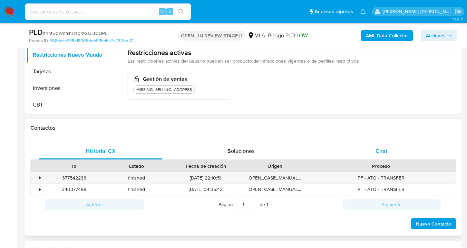
drag, startPoint x: 384, startPoint y: 148, endPoint x: 374, endPoint y: 145, distance: 10.8
click at [383, 148] on span "Chat" at bounding box center [382, 151] width 12 height 8
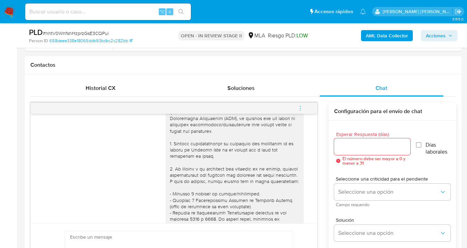
scroll to position [0, 0]
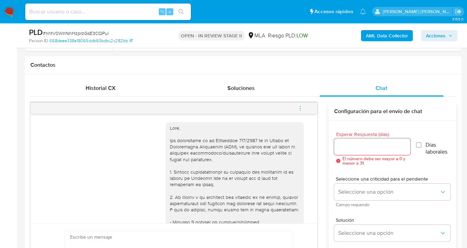
click at [300, 107] on icon "menu-action" at bounding box center [300, 108] width 6 height 6
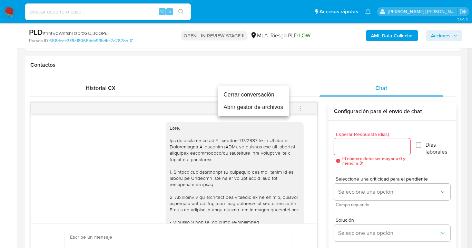
click at [252, 96] on li "Cerrar conversación" at bounding box center [253, 94] width 71 height 12
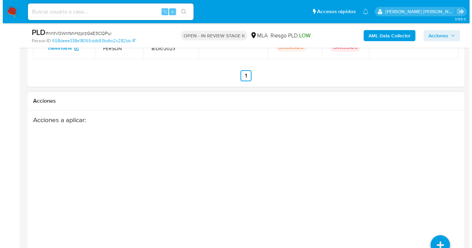
scroll to position [1308, 0]
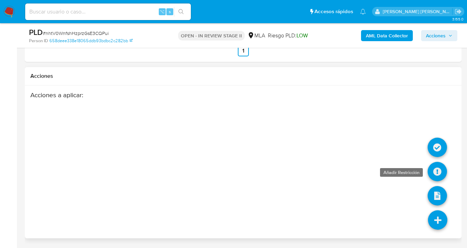
click at [437, 170] on icon at bounding box center [437, 171] width 19 height 19
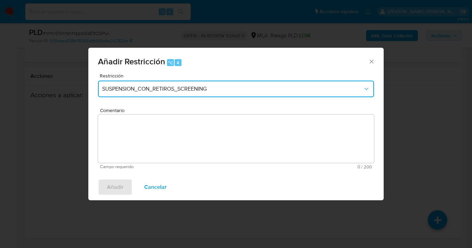
click at [267, 88] on span "SUSPENSION_CON_RETIROS_SCREENING" at bounding box center [232, 88] width 261 height 7
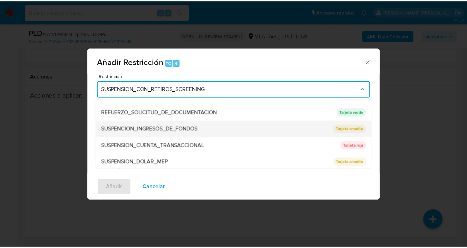
scroll to position [146, 0]
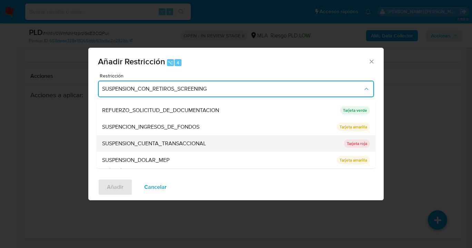
click at [142, 142] on span "SUSPENSION_CUENTA_TRANSACCIONAL" at bounding box center [154, 143] width 104 height 7
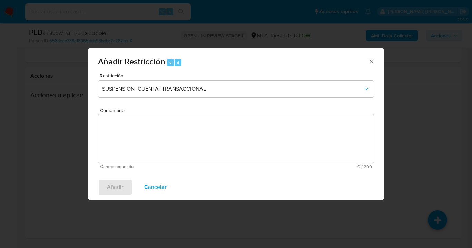
click at [136, 146] on textarea "Comentario" at bounding box center [236, 138] width 276 height 48
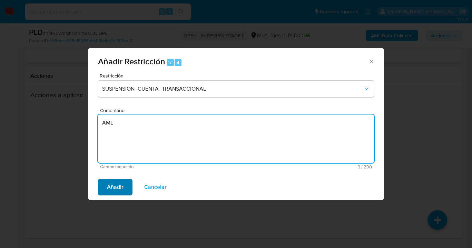
type textarea "AML"
click at [114, 190] on span "Añadir" at bounding box center [115, 186] width 17 height 15
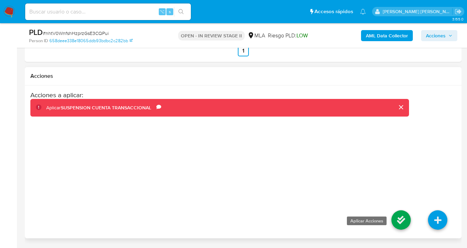
click at [398, 217] on icon at bounding box center [400, 219] width 19 height 19
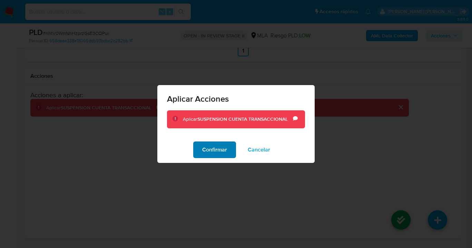
click at [210, 154] on span "Confirmar" at bounding box center [214, 149] width 25 height 15
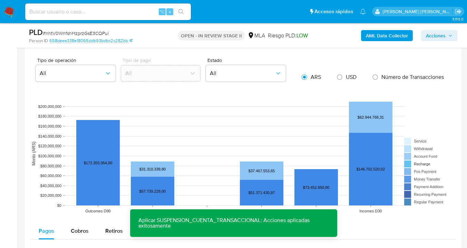
scroll to position [591, 0]
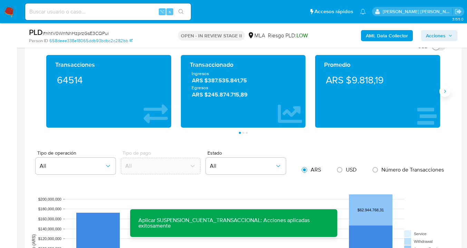
click at [446, 94] on button "Siguiente" at bounding box center [444, 91] width 11 height 11
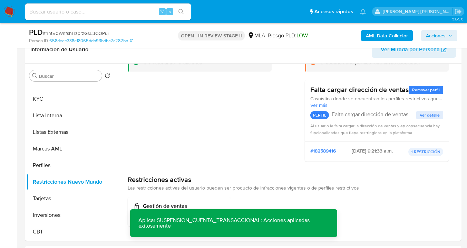
scroll to position [0, 0]
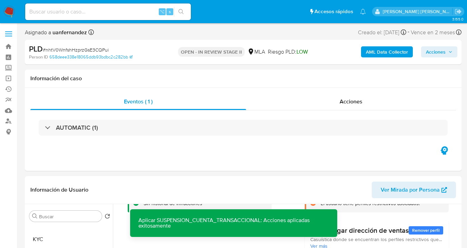
click at [435, 53] on span "Acciones" at bounding box center [436, 51] width 20 height 11
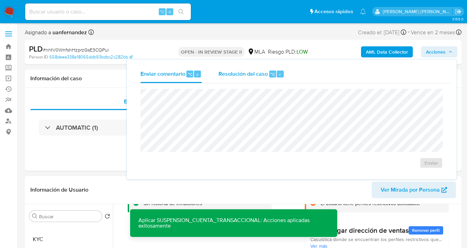
click at [247, 75] on span "Resolución del caso" at bounding box center [243, 74] width 49 height 8
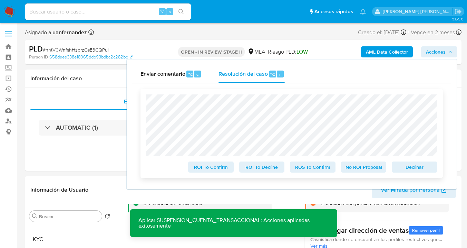
drag, startPoint x: 409, startPoint y: 171, endPoint x: 404, endPoint y: 167, distance: 5.9
click at [408, 171] on span "Declinar" at bounding box center [415, 167] width 36 height 10
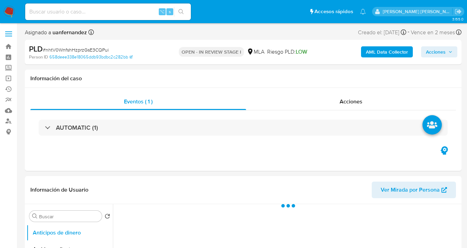
select select "10"
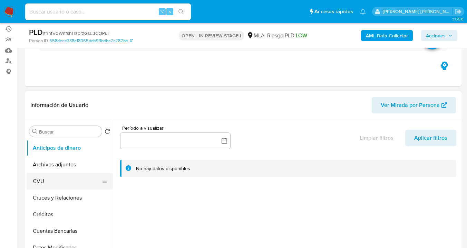
scroll to position [60, 0]
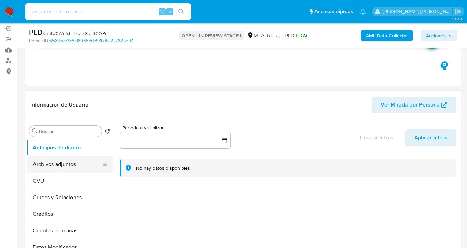
click at [74, 173] on button "CVU" at bounding box center [70, 180] width 86 height 17
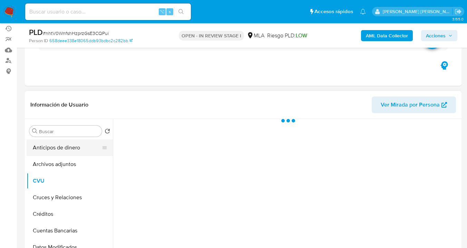
drag, startPoint x: 78, startPoint y: 165, endPoint x: 85, endPoint y: 153, distance: 14.1
click at [78, 165] on button "Archivos adjuntos" at bounding box center [70, 164] width 86 height 17
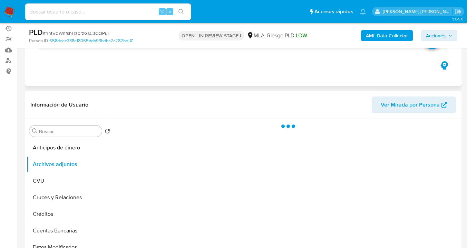
scroll to position [62, 0]
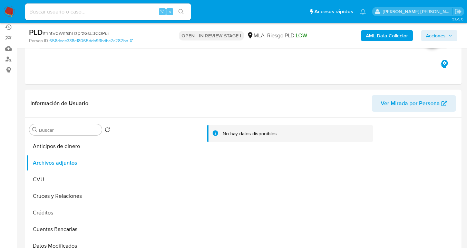
click at [376, 35] on b "AML Data Collector" at bounding box center [387, 35] width 42 height 11
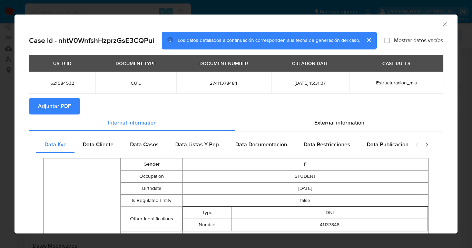
click at [68, 108] on span "Adjuntar PDF" at bounding box center [54, 105] width 33 height 15
click at [442, 23] on icon "Cerrar ventana" at bounding box center [445, 24] width 7 height 7
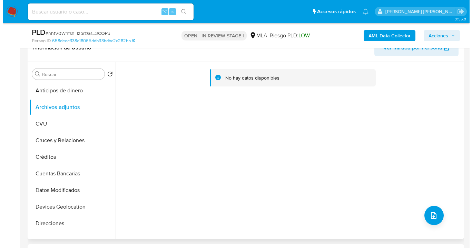
scroll to position [118, 0]
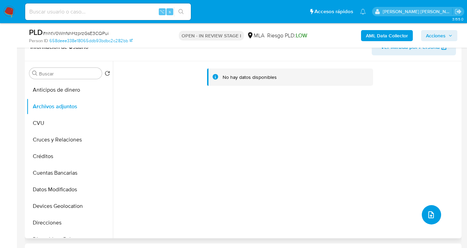
click at [427, 217] on span "upload-file" at bounding box center [431, 214] width 8 height 8
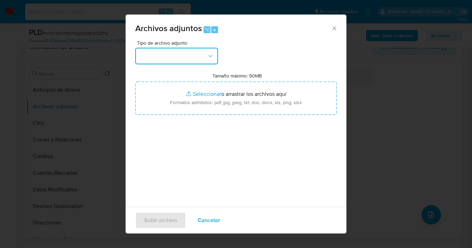
click at [215, 58] on button "button" at bounding box center [176, 56] width 83 height 17
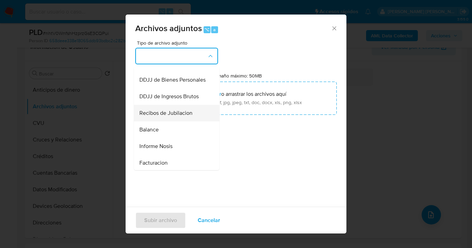
scroll to position [195, 0]
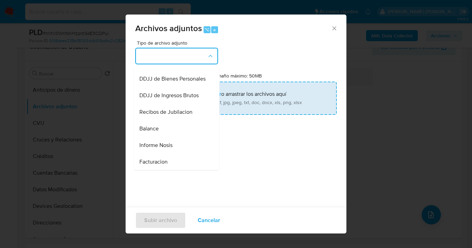
drag, startPoint x: 172, startPoint y: 161, endPoint x: 240, endPoint y: 112, distance: 83.8
click at [172, 148] on span "Informe Nosis" at bounding box center [155, 145] width 33 height 7
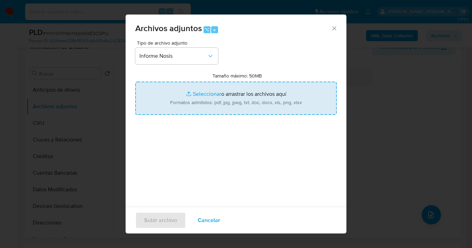
click at [244, 109] on input "Tamaño máximo: 50MB Seleccionar archivos" at bounding box center [236, 97] width 202 height 33
type input "C:\fakepath\621584532 -NOSIS_Manager_InformeIndividual_27411378484_620658_20250…"
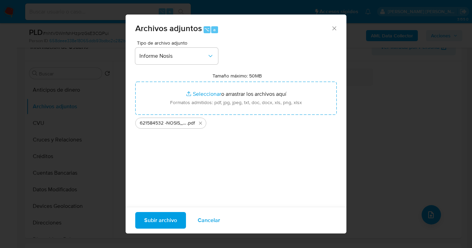
drag, startPoint x: 244, startPoint y: 109, endPoint x: 156, endPoint y: 221, distance: 142.9
click at [156, 221] on span "Subir archivo" at bounding box center [160, 219] width 33 height 15
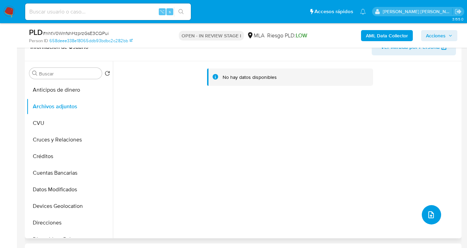
click at [428, 211] on icon "upload-file" at bounding box center [431, 214] width 8 height 8
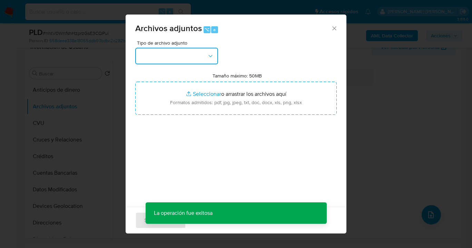
drag, startPoint x: 206, startPoint y: 59, endPoint x: 201, endPoint y: 64, distance: 7.1
click at [206, 59] on button "button" at bounding box center [176, 56] width 83 height 17
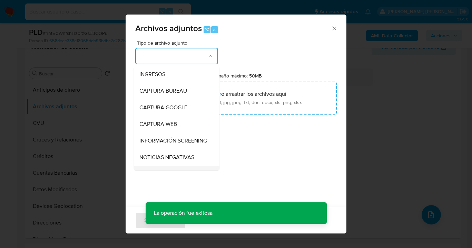
scroll to position [54, 0]
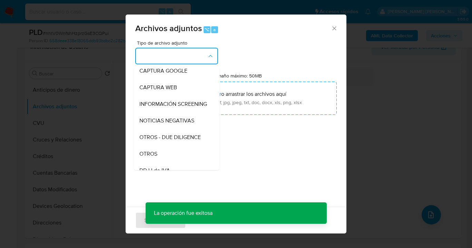
drag, startPoint x: 176, startPoint y: 159, endPoint x: 185, endPoint y: 153, distance: 10.8
click at [176, 159] on div "OTROS" at bounding box center [174, 153] width 70 height 17
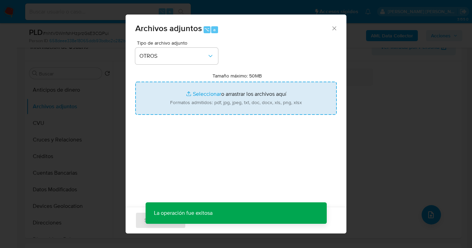
click at [235, 103] on input "Tamaño máximo: 50MB Seleccionar archivos" at bounding box center [236, 97] width 202 height 33
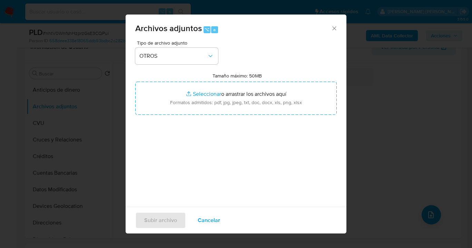
click at [217, 218] on span "Cancelar" at bounding box center [209, 219] width 22 height 15
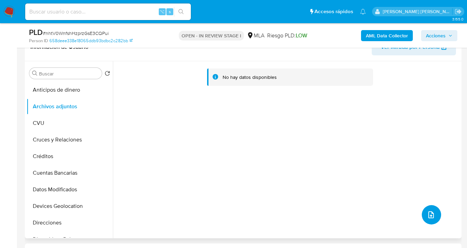
click at [428, 215] on icon "upload-file" at bounding box center [431, 214] width 6 height 7
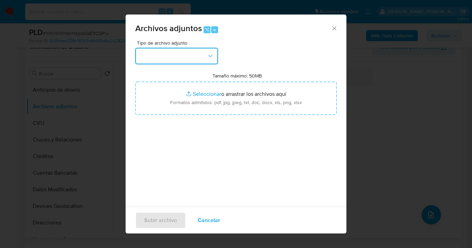
click at [190, 58] on button "button" at bounding box center [176, 56] width 83 height 17
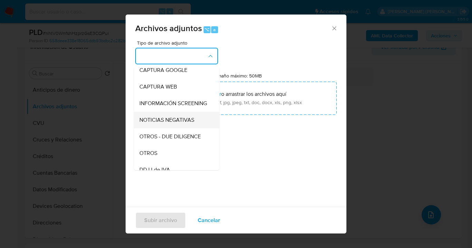
scroll to position [67, 0]
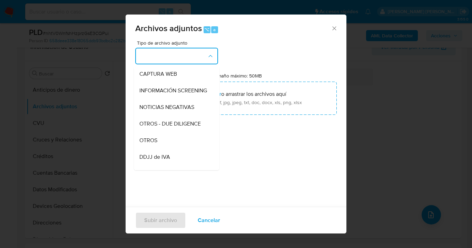
click at [173, 148] on div "OTROS" at bounding box center [174, 140] width 70 height 17
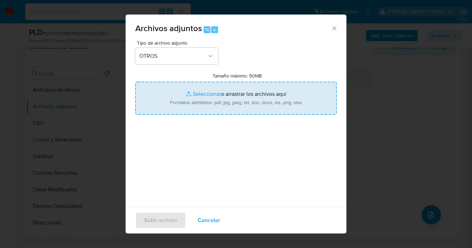
click at [249, 106] on input "Tamaño máximo: 50MB Seleccionar archivos" at bounding box center [236, 97] width 202 height 33
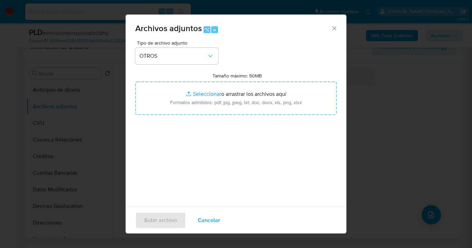
type input "C:\fakepath\621584532 Movimientos a agosto 2025.xlsx"
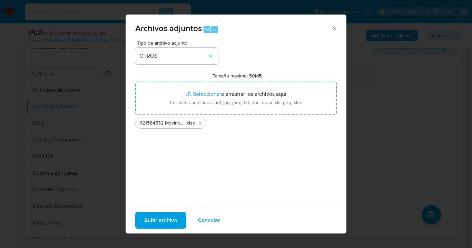
click at [169, 220] on span "Subir archivo" at bounding box center [160, 219] width 33 height 15
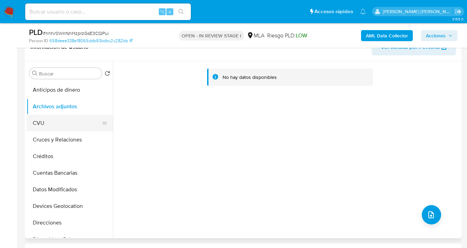
drag, startPoint x: 90, startPoint y: 127, endPoint x: 89, endPoint y: 120, distance: 6.4
click at [90, 127] on button "CVU" at bounding box center [67, 123] width 81 height 17
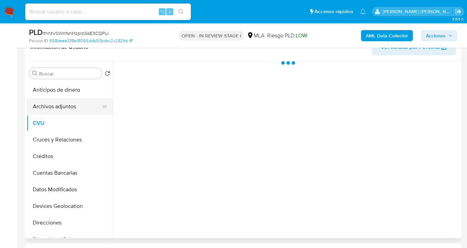
click at [86, 105] on button "Archivos adjuntos" at bounding box center [67, 106] width 81 height 17
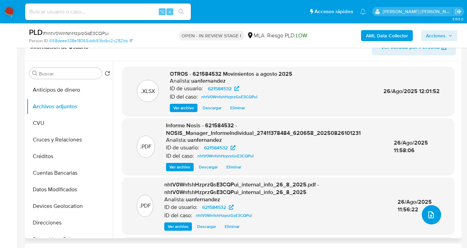
click at [428, 215] on icon "upload-file" at bounding box center [431, 214] width 8 height 8
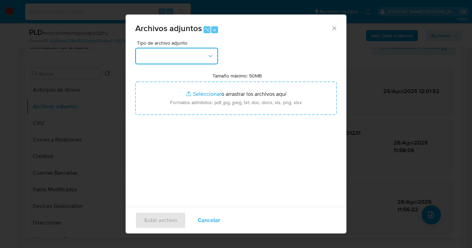
drag, startPoint x: 211, startPoint y: 54, endPoint x: 208, endPoint y: 64, distance: 9.7
click at [210, 55] on icon "button" at bounding box center [210, 55] width 7 height 7
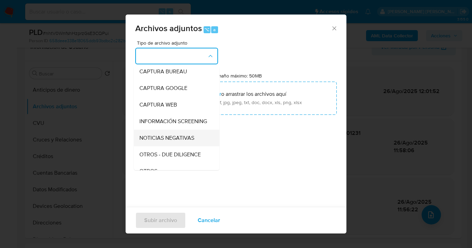
scroll to position [62, 0]
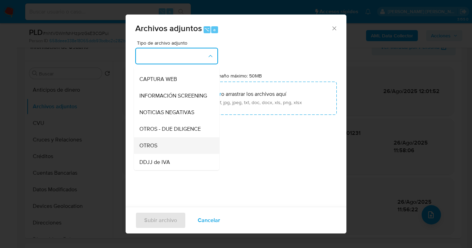
click at [177, 146] on div "OTROS" at bounding box center [174, 145] width 70 height 17
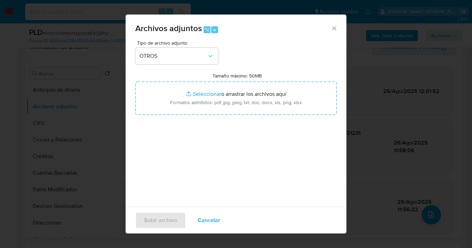
click at [216, 116] on div "Tipo de archivo adjunto OTROS Tamaño máximo: 50MB Seleccionar archivos Seleccio…" at bounding box center [236, 121] width 202 height 163
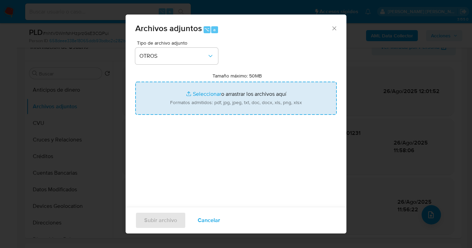
click at [220, 106] on input "Tamaño máximo: 50MB Seleccionar archivos" at bounding box center [236, 97] width 202 height 33
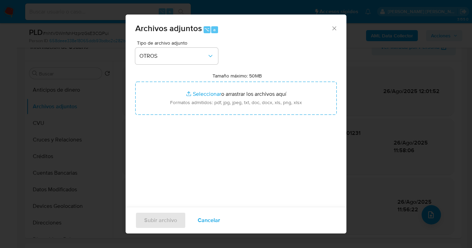
click at [211, 223] on span "Cancelar" at bounding box center [209, 219] width 22 height 15
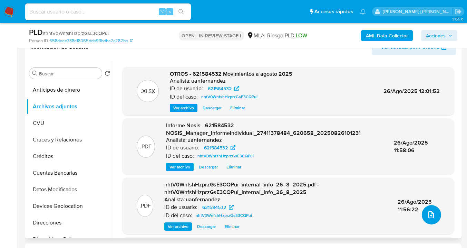
click at [427, 215] on icon "upload-file" at bounding box center [431, 214] width 8 height 8
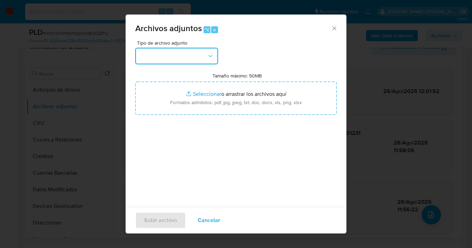
click at [193, 60] on button "button" at bounding box center [176, 56] width 83 height 17
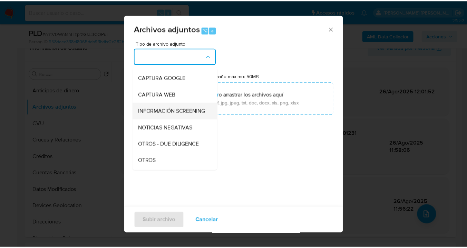
scroll to position [60, 0]
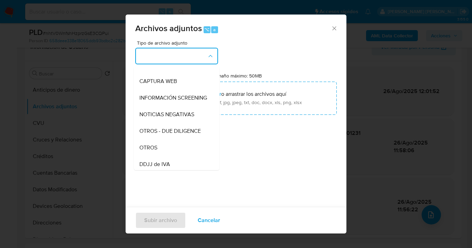
click at [168, 151] on div "OTROS" at bounding box center [174, 147] width 70 height 17
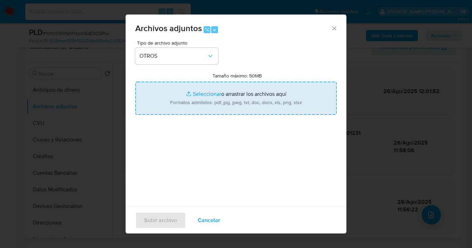
click at [226, 100] on input "Tamaño máximo: 50MB Seleccionar archivos" at bounding box center [236, 97] width 202 height 33
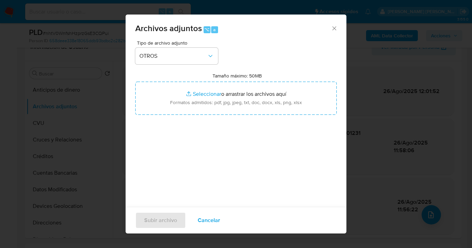
type input "C:\fakepath\Caselog nhtV0WnfshHzprzGsE3CQPui_2025_08_26_09_39_16.docx"
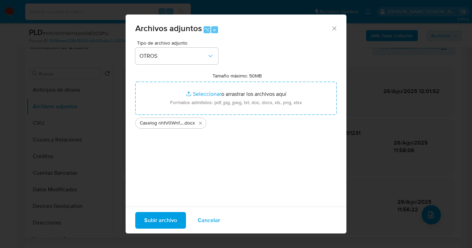
click at [172, 221] on span "Subir archivo" at bounding box center [160, 219] width 33 height 15
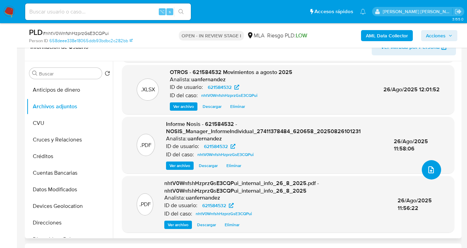
scroll to position [45, 0]
drag, startPoint x: 438, startPoint y: 36, endPoint x: 422, endPoint y: 41, distance: 16.9
click at [438, 36] on span "Acciones" at bounding box center [436, 35] width 20 height 11
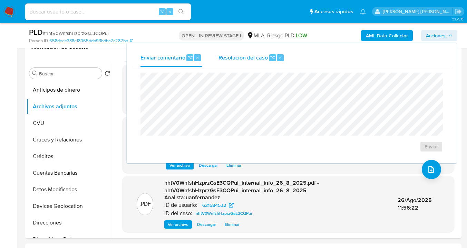
drag, startPoint x: 256, startPoint y: 54, endPoint x: 253, endPoint y: 63, distance: 9.7
click at [255, 54] on span "Resolución del caso" at bounding box center [243, 57] width 49 height 8
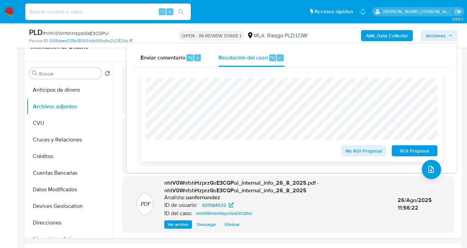
click at [413, 154] on span "ROI Proposal" at bounding box center [415, 151] width 36 height 10
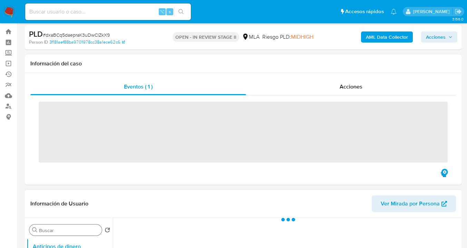
scroll to position [46, 0]
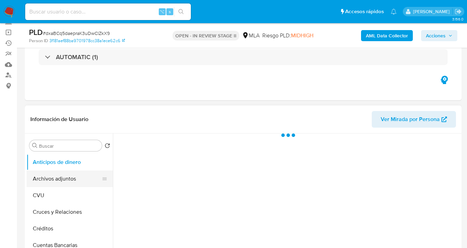
drag, startPoint x: 65, startPoint y: 175, endPoint x: 79, endPoint y: 171, distance: 15.0
click at [66, 175] on button "Archivos adjuntos" at bounding box center [67, 178] width 81 height 17
select select "10"
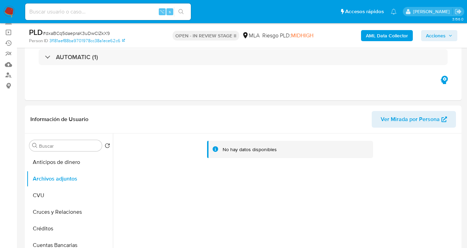
click at [379, 40] on b "AML Data Collector" at bounding box center [387, 35] width 42 height 11
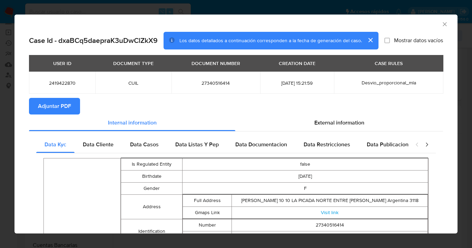
click at [68, 105] on span "Adjuntar PDF" at bounding box center [54, 105] width 33 height 15
click at [442, 23] on icon "Cerrar ventana" at bounding box center [445, 24] width 7 height 7
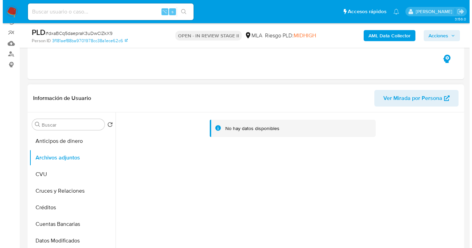
scroll to position [108, 0]
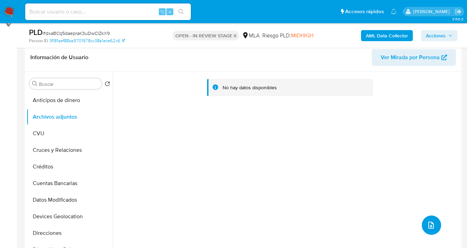
click at [430, 225] on icon "upload-file" at bounding box center [431, 225] width 8 height 8
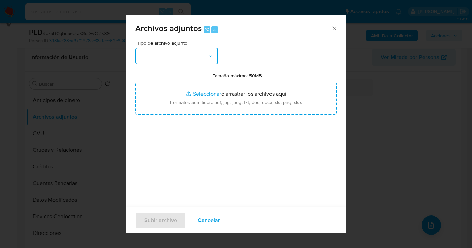
drag, startPoint x: 204, startPoint y: 58, endPoint x: 201, endPoint y: 62, distance: 5.0
click at [204, 59] on button "button" at bounding box center [176, 56] width 83 height 17
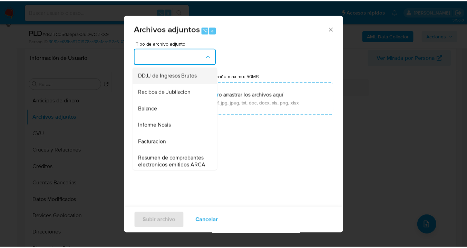
scroll to position [225, 0]
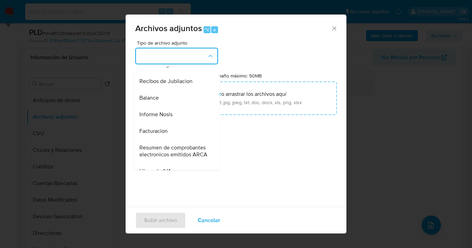
click at [180, 123] on div "Informe Nosis" at bounding box center [174, 114] width 70 height 17
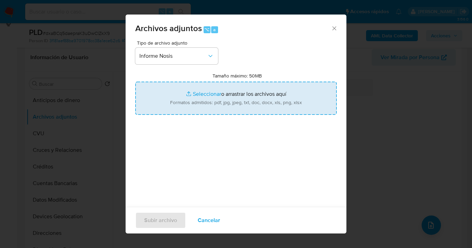
click at [217, 100] on input "Tamaño máximo: 50MB Seleccionar archivos" at bounding box center [236, 97] width 202 height 33
type input "C:\fakepath\2419422870 -NOSIS_Manager_InformeIndividual_27340516414_620658_2025…"
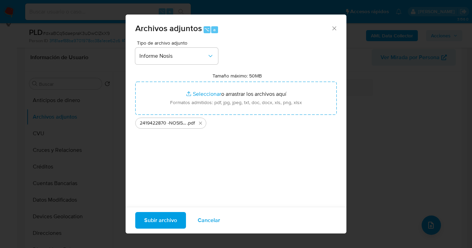
click at [163, 224] on span "Subir archivo" at bounding box center [160, 219] width 33 height 15
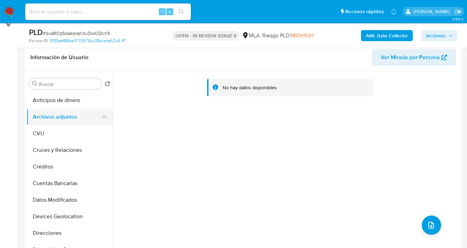
drag, startPoint x: 73, startPoint y: 136, endPoint x: 76, endPoint y: 115, distance: 21.9
click at [73, 136] on button "CVU" at bounding box center [70, 133] width 86 height 17
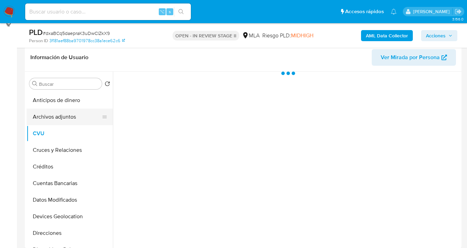
click at [76, 115] on button "Archivos adjuntos" at bounding box center [67, 116] width 81 height 17
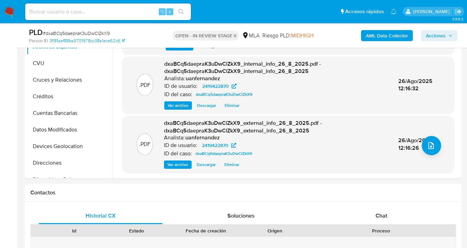
scroll to position [312, 0]
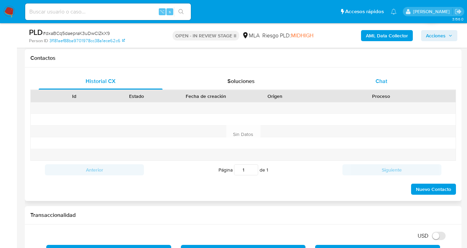
click at [384, 76] on div "Chat" at bounding box center [382, 81] width 124 height 17
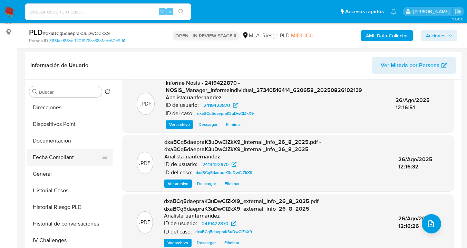
scroll to position [147, 0]
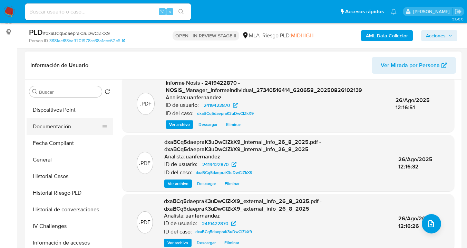
click at [67, 125] on button "Documentación" at bounding box center [67, 126] width 81 height 17
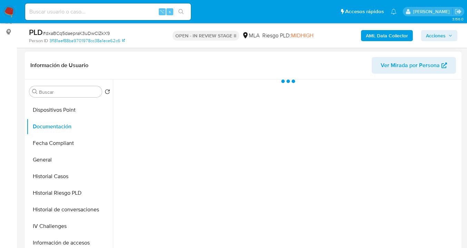
scroll to position [0, 0]
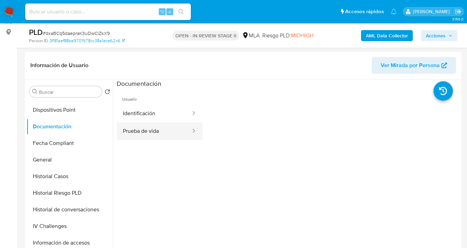
click at [158, 132] on button "Prueba de vida" at bounding box center [154, 131] width 75 height 18
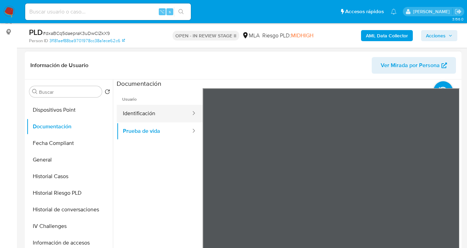
click at [169, 115] on button "Identificación" at bounding box center [154, 114] width 75 height 18
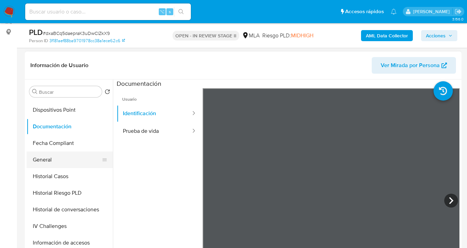
click at [71, 163] on button "General" at bounding box center [67, 159] width 81 height 17
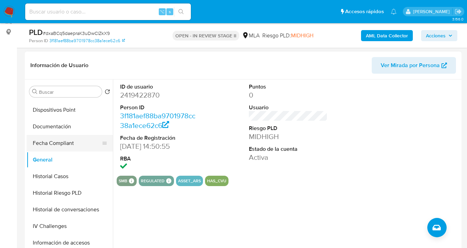
click at [70, 144] on button "Fecha Compliant" at bounding box center [67, 143] width 81 height 17
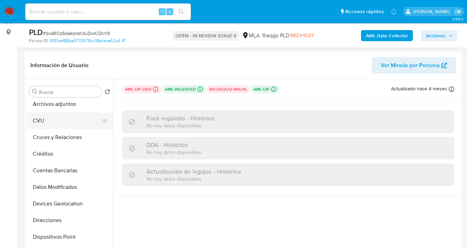
scroll to position [11, 0]
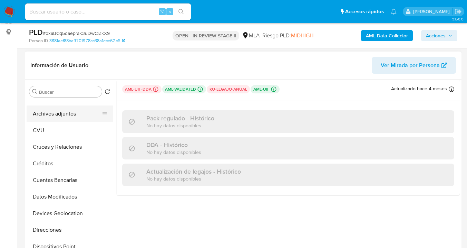
click at [81, 118] on button "Archivos adjuntos" at bounding box center [67, 113] width 81 height 17
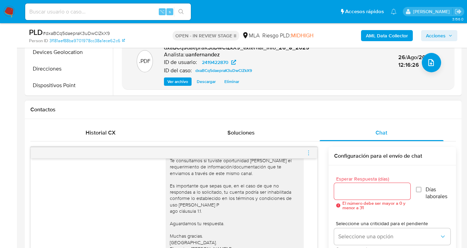
scroll to position [294, 0]
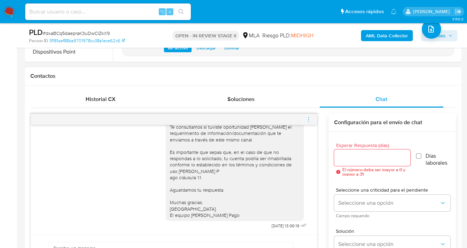
click at [309, 120] on icon "menu-action" at bounding box center [309, 119] width 6 height 6
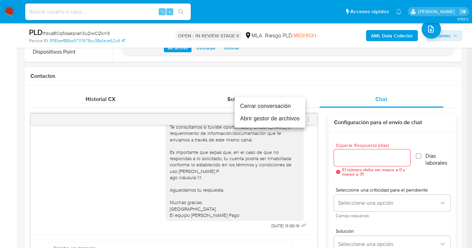
click at [251, 108] on li "Cerrar conversación" at bounding box center [270, 106] width 71 height 12
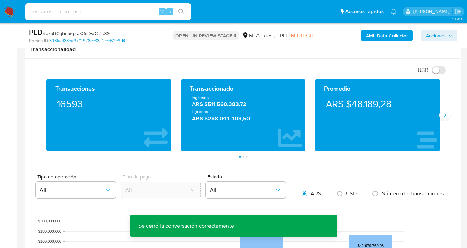
scroll to position [558, 0]
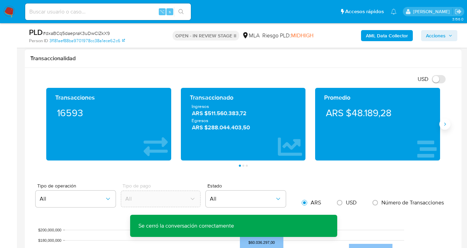
click at [442, 125] on icon "Siguiente" at bounding box center [445, 124] width 6 height 6
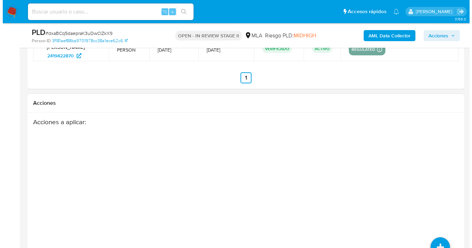
scroll to position [1254, 0]
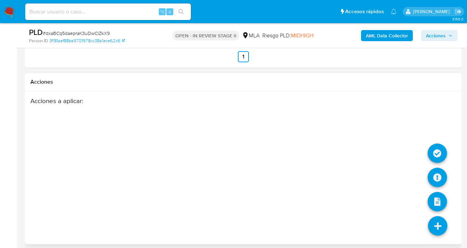
click at [437, 231] on li at bounding box center [437, 226] width 37 height 39
click at [437, 173] on icon at bounding box center [437, 176] width 19 height 19
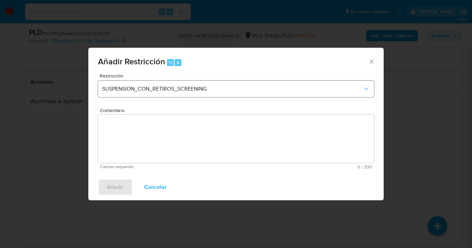
drag, startPoint x: 234, startPoint y: 105, endPoint x: 225, endPoint y: 93, distance: 14.9
click at [232, 103] on div "Restricción SUSPENSION_CON_RETIROS_SCREENING" at bounding box center [236, 89] width 276 height 33
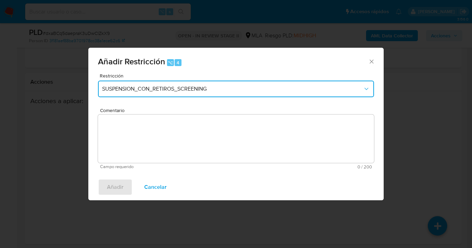
drag, startPoint x: 224, startPoint y: 90, endPoint x: 203, endPoint y: 97, distance: 22.4
click at [224, 90] on span "SUSPENSION_CON_RETIROS_SCREENING" at bounding box center [232, 88] width 261 height 7
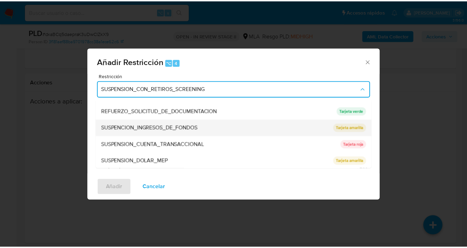
scroll to position [146, 0]
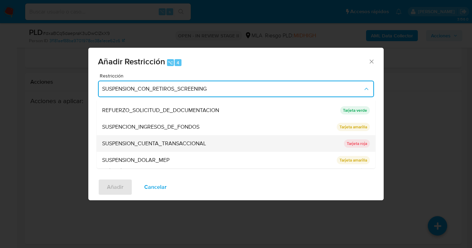
click at [122, 148] on div "SUSPENSION_CUENTA_TRANSACCIONAL" at bounding box center [221, 143] width 238 height 17
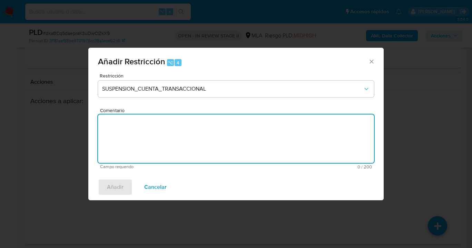
click at [120, 157] on textarea "Comentario" at bounding box center [236, 138] width 276 height 48
type textarea "AMl"
drag, startPoint x: 118, startPoint y: 191, endPoint x: 131, endPoint y: 186, distance: 13.9
click at [118, 191] on span "Añadir" at bounding box center [115, 186] width 17 height 15
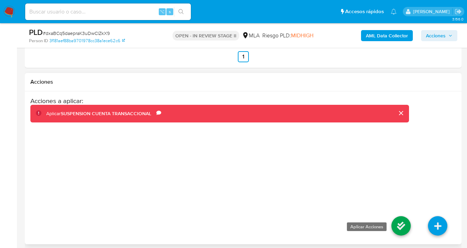
click at [410, 224] on icon at bounding box center [400, 225] width 19 height 19
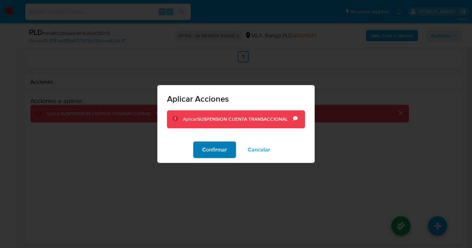
click at [211, 155] on span "Confirmar" at bounding box center [214, 149] width 25 height 15
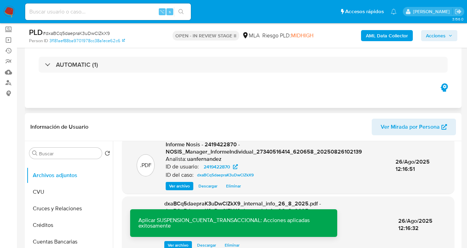
scroll to position [0, 0]
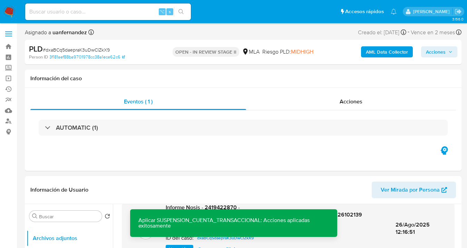
click at [435, 56] on span "Acciones" at bounding box center [436, 51] width 20 height 11
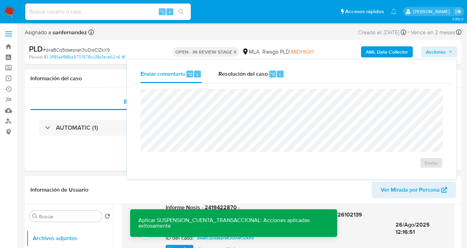
drag, startPoint x: 259, startPoint y: 69, endPoint x: 227, endPoint y: 88, distance: 37.5
click at [257, 70] on span "Resolución del caso" at bounding box center [243, 74] width 49 height 8
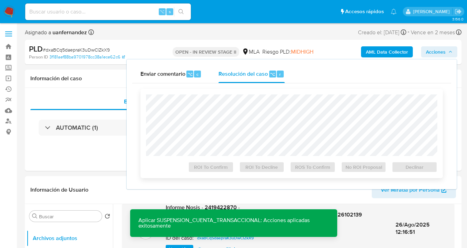
click at [222, 94] on div "ROI To Confirm ROI To Decline ROS To Confirm No ROI Proposal Declinar" at bounding box center [292, 133] width 302 height 89
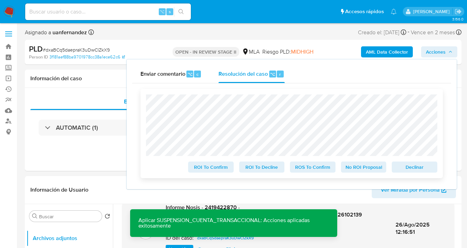
click at [403, 169] on span "Declinar" at bounding box center [415, 167] width 36 height 10
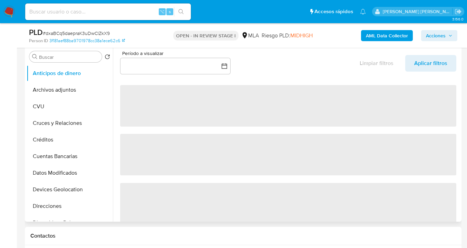
scroll to position [142, 0]
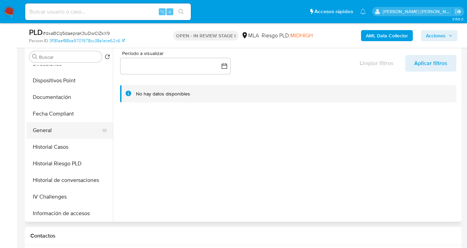
select select "10"
click at [75, 135] on button "General" at bounding box center [67, 130] width 81 height 17
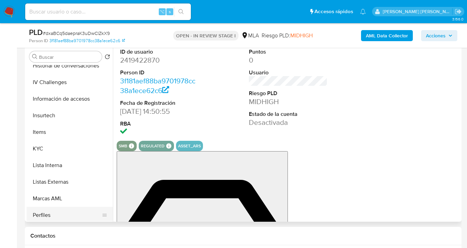
scroll to position [325, 0]
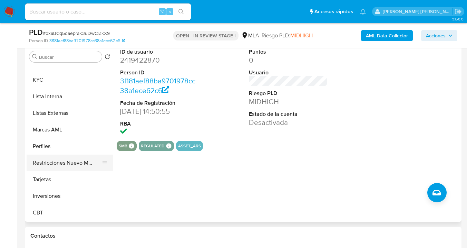
click at [72, 167] on button "Restricciones Nuevo Mundo" at bounding box center [67, 162] width 81 height 17
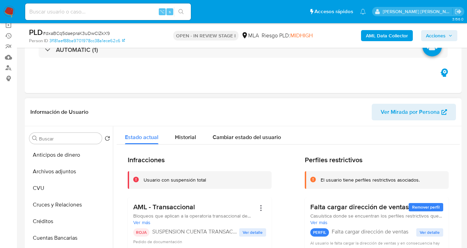
scroll to position [65, 0]
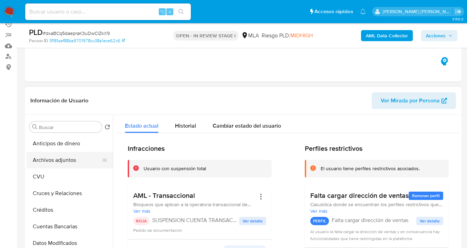
click at [66, 164] on button "Archivos adjuntos" at bounding box center [67, 160] width 81 height 17
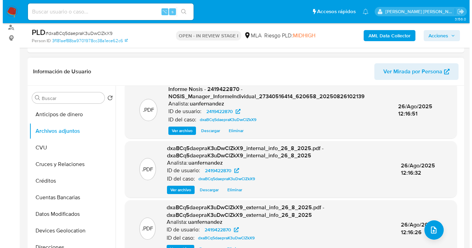
scroll to position [101, 0]
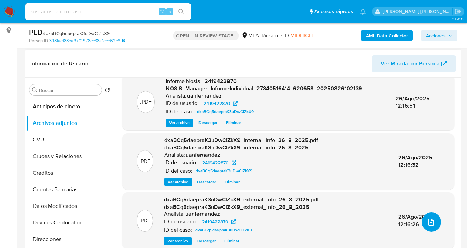
click at [427, 220] on icon "upload-file" at bounding box center [431, 221] width 8 height 8
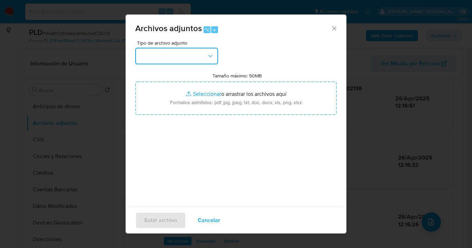
drag, startPoint x: 193, startPoint y: 56, endPoint x: 190, endPoint y: 63, distance: 8.2
click at [193, 56] on button "button" at bounding box center [176, 56] width 83 height 17
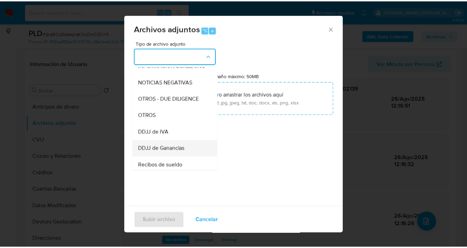
scroll to position [120, 0]
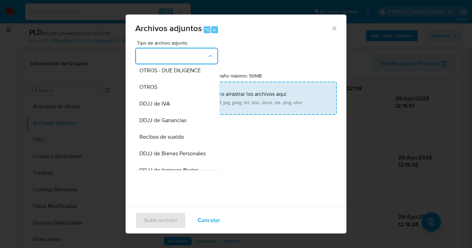
drag, startPoint x: 181, startPoint y: 93, endPoint x: 217, endPoint y: 97, distance: 36.9
click at [181, 92] on div "OTROS" at bounding box center [174, 87] width 70 height 17
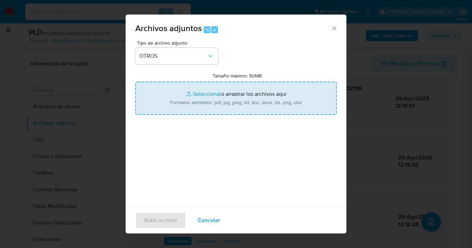
click at [230, 98] on input "Tamaño máximo: 50MB Seleccionar archivos" at bounding box center [236, 97] width 202 height 33
type input "C:\fakepath\2419422870 Movimientos a agosto 2025.xlsx"
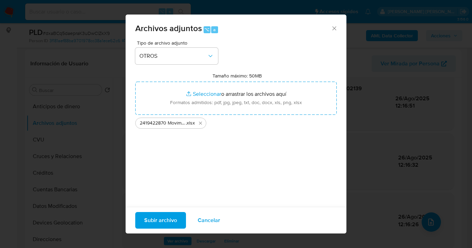
click at [158, 225] on span "Subir archivo" at bounding box center [160, 219] width 33 height 15
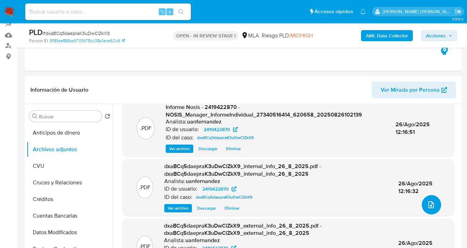
scroll to position [42, 0]
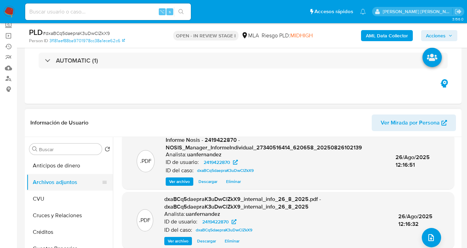
drag, startPoint x: 67, startPoint y: 192, endPoint x: 74, endPoint y: 186, distance: 9.1
click at [66, 193] on button "CVU" at bounding box center [70, 198] width 86 height 17
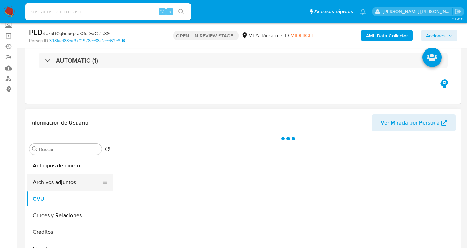
click at [81, 180] on button "Archivos adjuntos" at bounding box center [67, 182] width 81 height 17
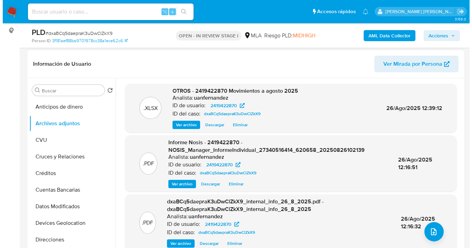
scroll to position [97, 0]
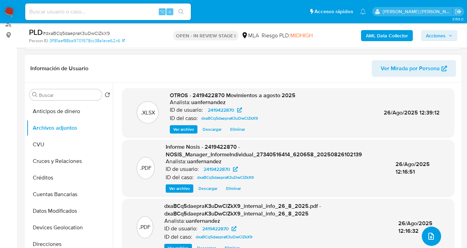
click at [431, 232] on icon "upload-file" at bounding box center [431, 236] width 8 height 8
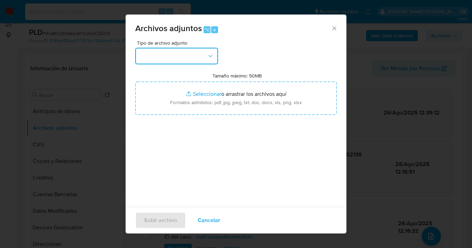
drag, startPoint x: 214, startPoint y: 54, endPoint x: 202, endPoint y: 61, distance: 13.8
click at [214, 54] on button "button" at bounding box center [176, 56] width 83 height 17
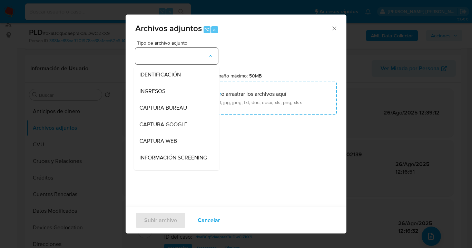
scroll to position [70, 0]
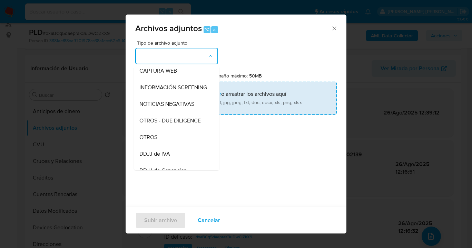
drag, startPoint x: 170, startPoint y: 141, endPoint x: 220, endPoint y: 97, distance: 65.8
click at [170, 141] on div "OTROS" at bounding box center [174, 137] width 70 height 17
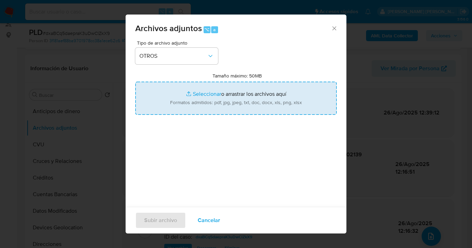
click at [220, 97] on input "Tamaño máximo: 50MB Seleccionar archivos" at bounding box center [236, 97] width 202 height 33
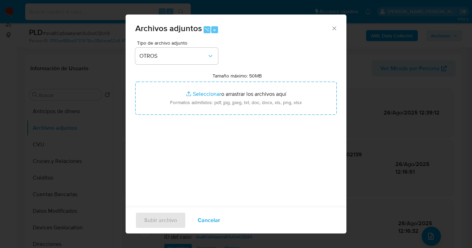
click at [205, 223] on span "Cancelar" at bounding box center [209, 219] width 22 height 15
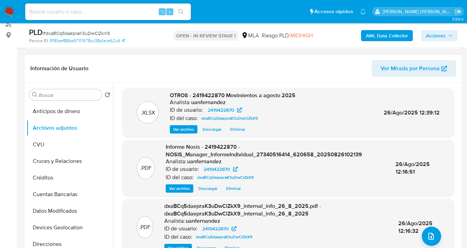
click at [444, 237] on div ".PDF dxaBCq5daepraK3uDwClZkX9_internal_info_26_8_2025.pdf - dxaBCq5daepraK3uDwC…" at bounding box center [288, 226] width 325 height 49
click at [428, 238] on icon "upload-file" at bounding box center [431, 236] width 8 height 8
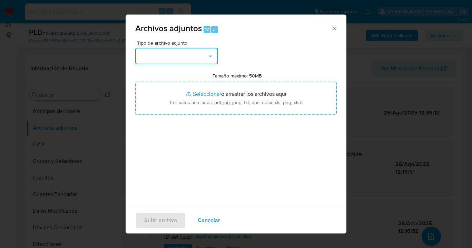
drag, startPoint x: 166, startPoint y: 63, endPoint x: 174, endPoint y: 59, distance: 9.4
click at [166, 63] on button "button" at bounding box center [176, 56] width 83 height 17
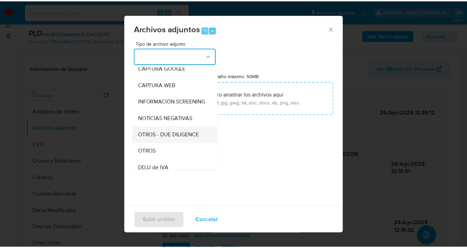
scroll to position [57, 0]
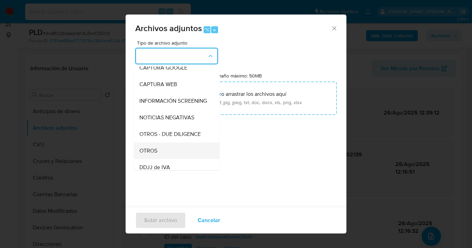
click at [172, 155] on div "OTROS" at bounding box center [174, 150] width 70 height 17
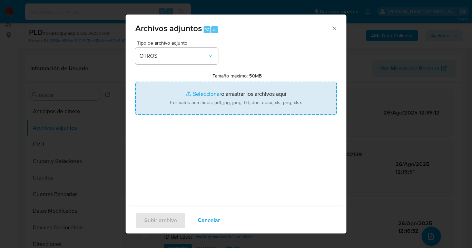
click at [243, 100] on input "Tamaño máximo: 50MB Seleccionar archivos" at bounding box center [236, 97] width 202 height 33
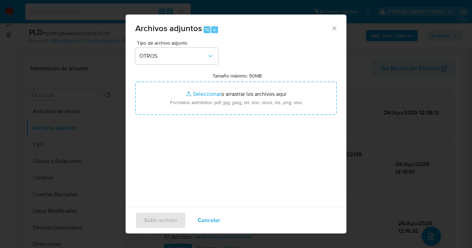
type input "C:\fakepath\Caselog dxaBCq5daepraK3uDwClZkX9_2025_08_26_09_56_48.docx"
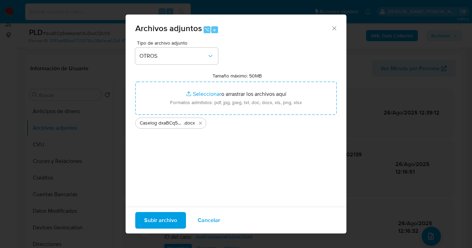
click at [164, 223] on span "Subir archivo" at bounding box center [160, 219] width 33 height 15
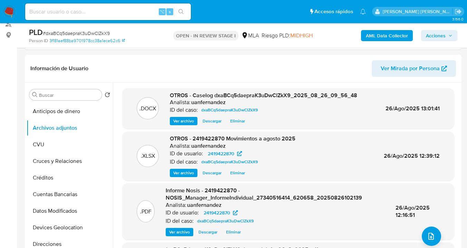
click at [437, 37] on span "Acciones" at bounding box center [436, 35] width 20 height 11
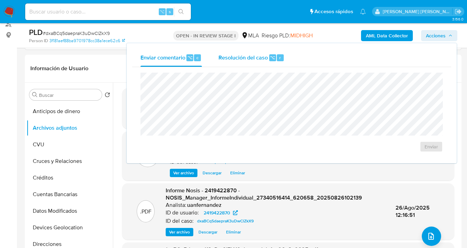
click at [240, 59] on span "Resolución del caso" at bounding box center [243, 57] width 49 height 8
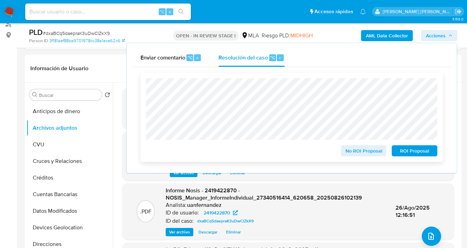
click at [413, 152] on span "ROI Proposal" at bounding box center [415, 151] width 36 height 10
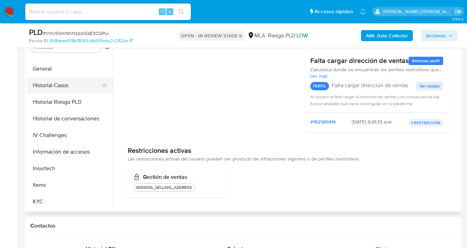
scroll to position [185, 0]
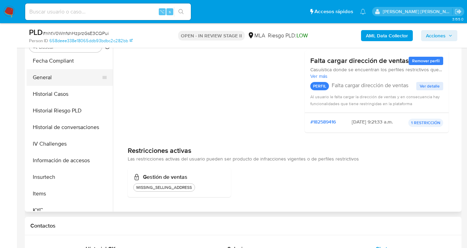
click at [69, 83] on button "General" at bounding box center [67, 77] width 81 height 17
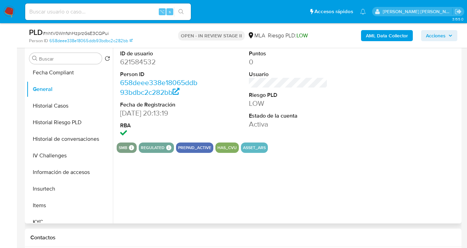
scroll to position [133, 0]
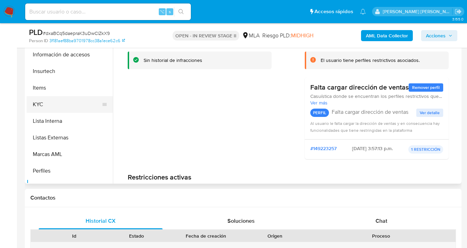
scroll to position [117, 0]
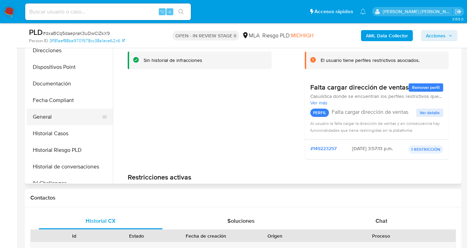
click at [74, 114] on button "General" at bounding box center [67, 116] width 81 height 17
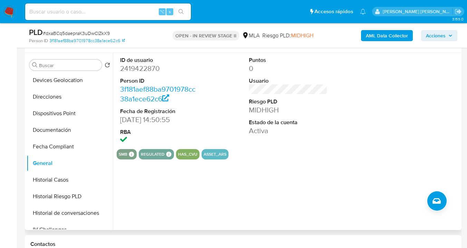
scroll to position [111, 0]
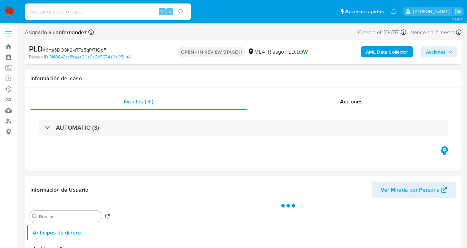
select select "10"
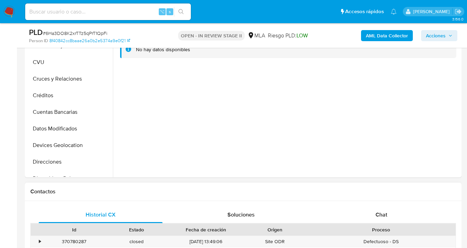
scroll to position [304, 0]
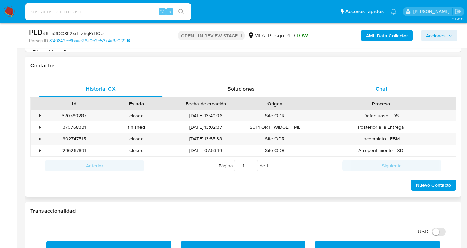
click at [386, 83] on div "Chat" at bounding box center [382, 88] width 124 height 17
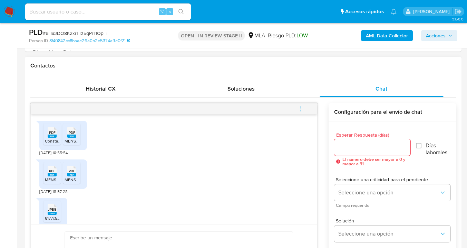
scroll to position [365, 0]
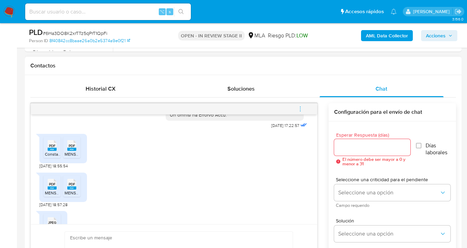
click at [52, 148] on span "PDF" at bounding box center [52, 145] width 7 height 4
click at [72, 148] on span "PDF" at bounding box center [72, 145] width 7 height 4
click at [50, 186] on span "PDF" at bounding box center [52, 184] width 7 height 4
click at [72, 186] on span "PDF" at bounding box center [72, 184] width 7 height 4
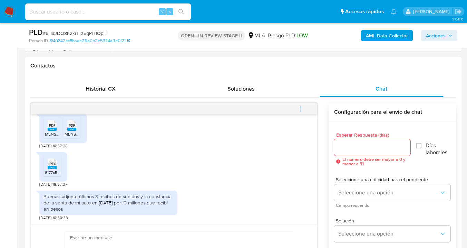
scroll to position [436, 0]
click at [51, 161] on span "JPEG" at bounding box center [52, 163] width 8 height 4
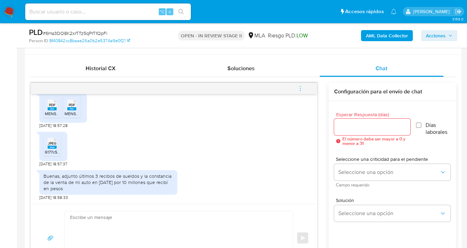
scroll to position [325, 0]
click at [50, 144] on span "JPEG" at bounding box center [52, 143] width 8 height 4
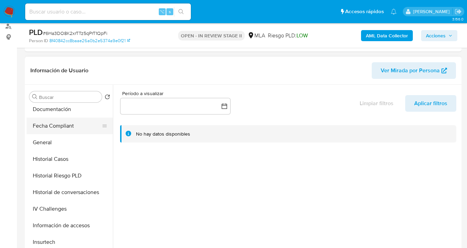
scroll to position [154, 0]
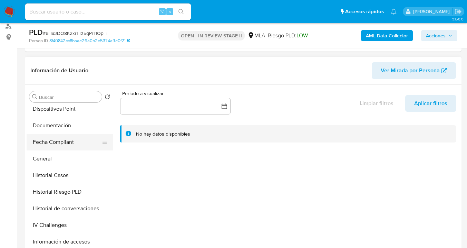
drag, startPoint x: 68, startPoint y: 126, endPoint x: 101, endPoint y: 144, distance: 37.9
click at [69, 126] on button "Documentación" at bounding box center [70, 125] width 86 height 17
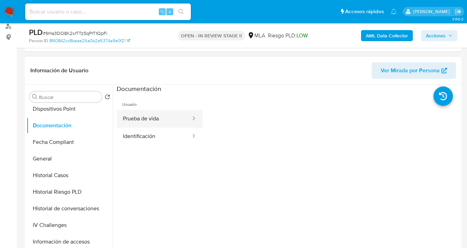
click at [159, 115] on button "Prueba de vida" at bounding box center [154, 119] width 75 height 18
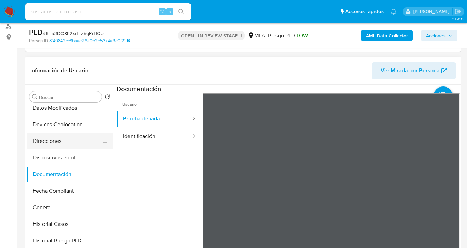
scroll to position [89, 0]
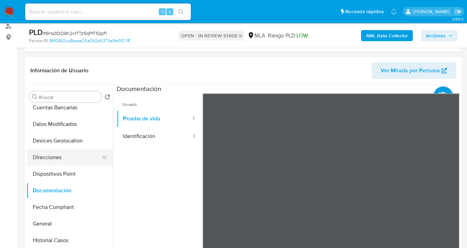
drag, startPoint x: 73, startPoint y: 157, endPoint x: 75, endPoint y: 151, distance: 6.5
click at [72, 157] on button "Direcciones" at bounding box center [67, 157] width 81 height 17
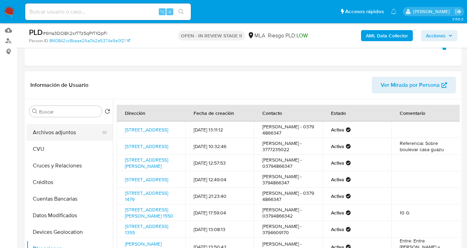
scroll to position [0, 0]
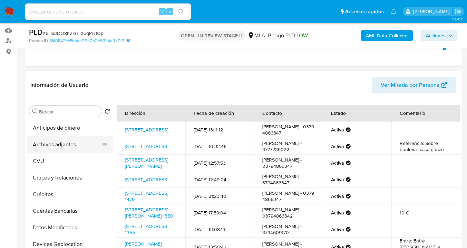
click at [83, 147] on button "Archivos adjuntos" at bounding box center [67, 144] width 81 height 17
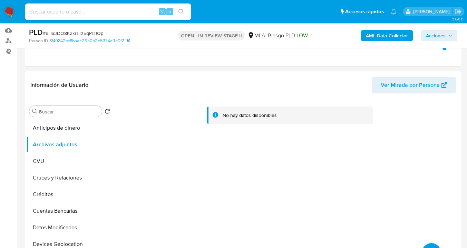
click at [397, 34] on b "AML Data Collector" at bounding box center [387, 35] width 42 height 11
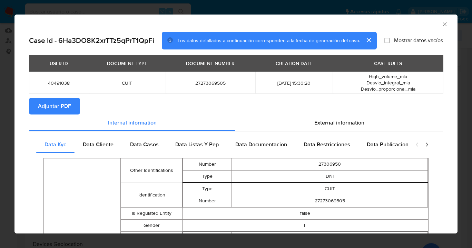
click at [49, 103] on span "Adjuntar PDF" at bounding box center [54, 105] width 33 height 15
click at [443, 25] on icon "Cerrar ventana" at bounding box center [445, 24] width 4 height 4
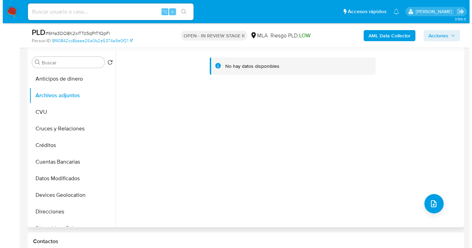
scroll to position [129, 0]
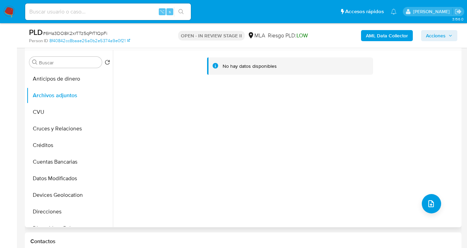
click at [441, 198] on div "No hay datos disponibles" at bounding box center [286, 138] width 347 height 177
click at [430, 202] on icon "upload-file" at bounding box center [431, 203] width 6 height 7
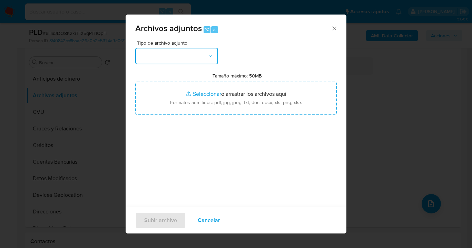
click at [208, 54] on icon "button" at bounding box center [210, 55] width 7 height 7
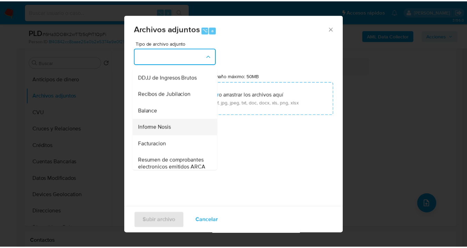
scroll to position [213, 0]
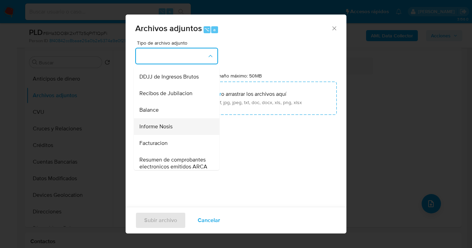
click at [177, 135] on div "Informe Nosis" at bounding box center [174, 126] width 70 height 17
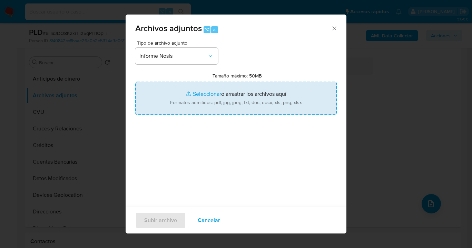
click at [228, 108] on input "Tamaño máximo: 50MB Seleccionar archivos" at bounding box center [236, 97] width 202 height 33
type input "C:\fakepath\40491038-NOSIS_Manager_InformeIndividual_27273069505_620658_2025082…"
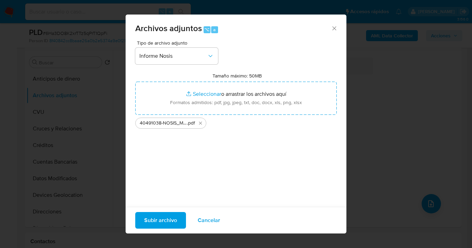
click at [159, 221] on span "Subir archivo" at bounding box center [160, 219] width 33 height 15
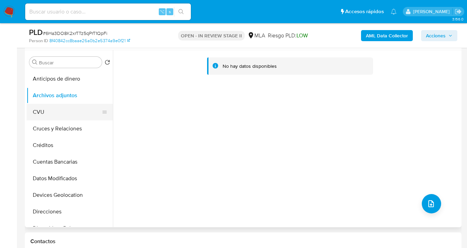
click at [65, 114] on button "CVU" at bounding box center [67, 112] width 81 height 17
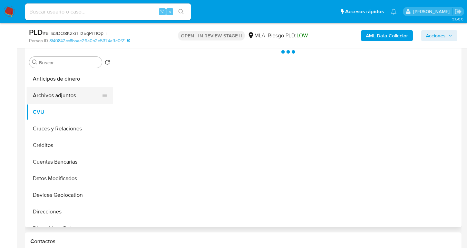
click at [75, 98] on button "Archivos adjuntos" at bounding box center [67, 95] width 81 height 17
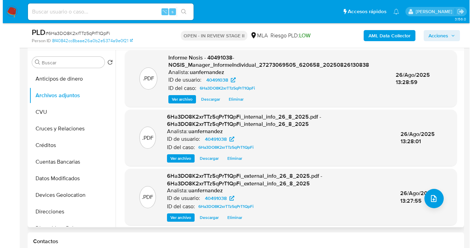
scroll to position [9, 0]
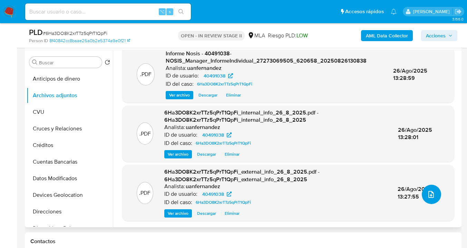
click at [429, 193] on icon "upload-file" at bounding box center [431, 194] width 8 height 8
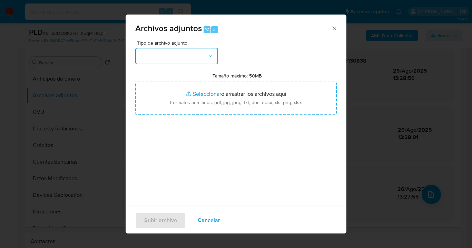
click at [212, 54] on icon "button" at bounding box center [210, 55] width 7 height 7
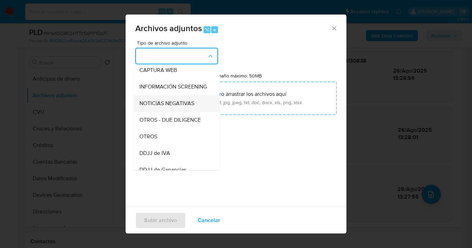
scroll to position [77, 0]
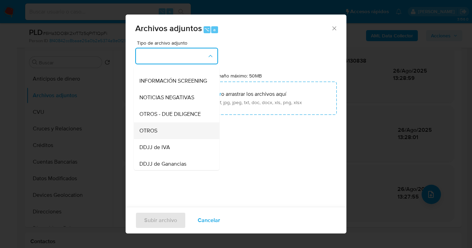
click at [179, 136] on div "OTROS" at bounding box center [174, 130] width 70 height 17
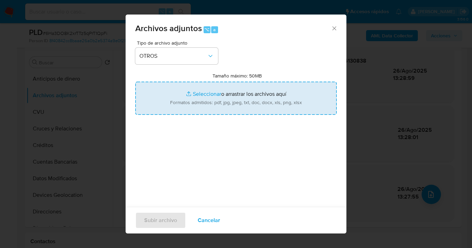
click at [211, 106] on input "Tamaño máximo: 50MB Seleccionar archivos" at bounding box center [236, 97] width 202 height 33
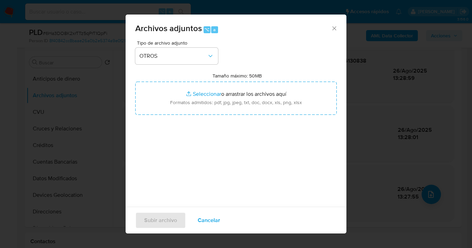
click at [205, 224] on span "Cancelar" at bounding box center [209, 219] width 22 height 15
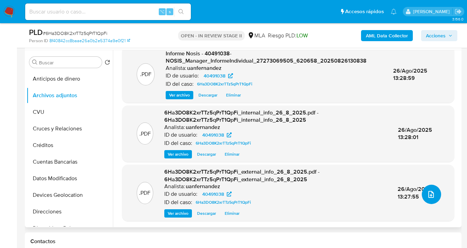
click at [431, 195] on icon "upload-file" at bounding box center [431, 194] width 8 height 8
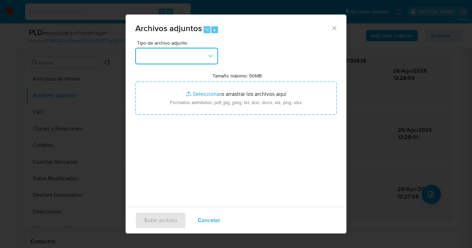
click at [208, 59] on icon "button" at bounding box center [210, 55] width 7 height 7
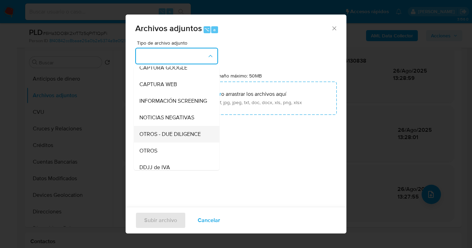
scroll to position [57, 0]
click at [176, 158] on div "OTROS" at bounding box center [174, 150] width 70 height 17
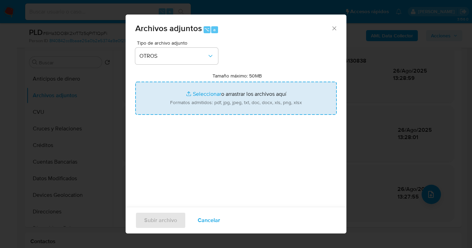
click at [223, 113] on input "Tamaño máximo: 50MB Seleccionar archivos" at bounding box center [236, 97] width 202 height 33
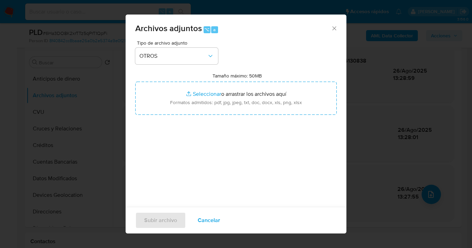
type input "C:\fakepath\40491038- Movimientos-Aladdin-v10_2.xlsx"
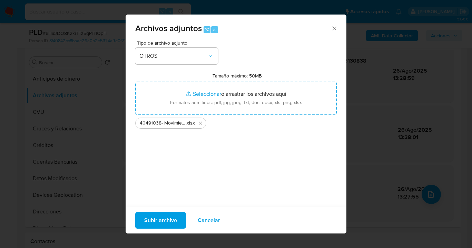
click at [165, 214] on span "Subir archivo" at bounding box center [160, 219] width 33 height 15
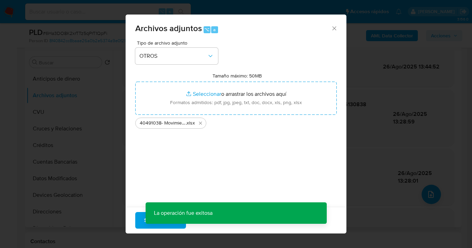
scroll to position [53, 0]
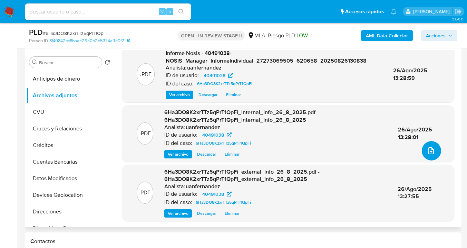
click at [433, 154] on button "upload-file" at bounding box center [431, 150] width 19 height 19
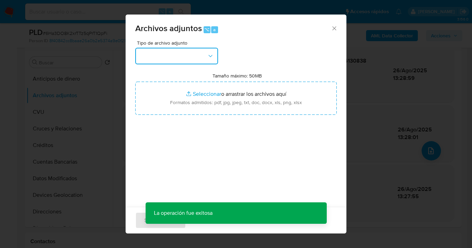
drag, startPoint x: 214, startPoint y: 58, endPoint x: 206, endPoint y: 61, distance: 8.7
click at [212, 58] on button "button" at bounding box center [176, 56] width 83 height 17
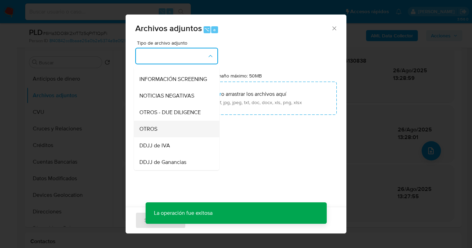
scroll to position [79, 0]
click at [188, 133] on div "OTROS" at bounding box center [174, 128] width 70 height 17
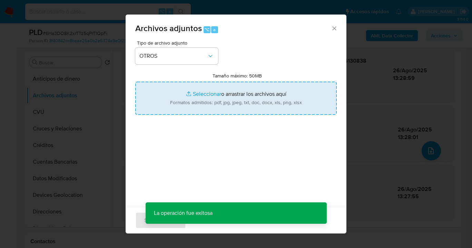
click at [226, 103] on input "Tamaño máximo: 50MB Seleccionar archivos" at bounding box center [236, 97] width 202 height 33
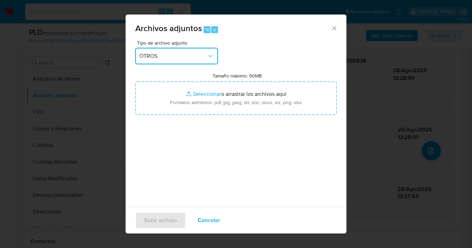
click at [200, 60] on button "OTROS" at bounding box center [176, 56] width 83 height 17
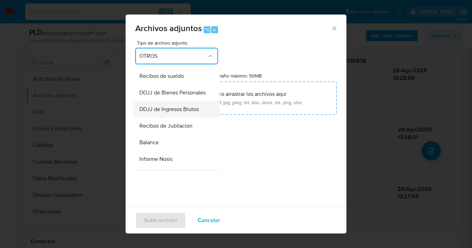
scroll to position [180, 0]
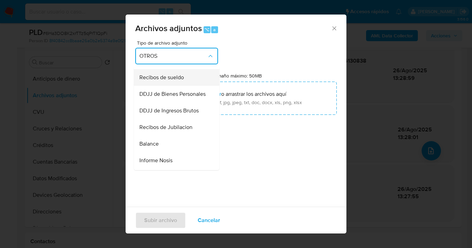
drag, startPoint x: 172, startPoint y: 86, endPoint x: 183, endPoint y: 86, distance: 10.4
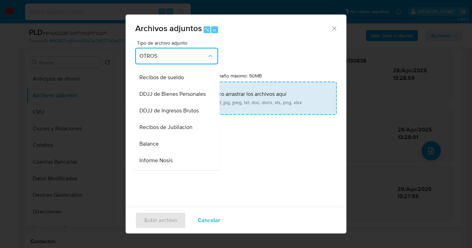
click at [172, 81] on span "Recibos de sueldo" at bounding box center [161, 77] width 45 height 7
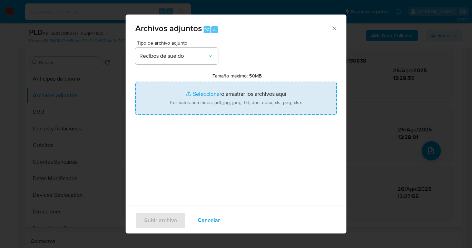
click at [214, 91] on input "Tamaño máximo: 50MB Seleccionar archivos" at bounding box center [236, 97] width 202 height 33
type input "C:\fakepath\[PERSON_NAME][DATE].pdf"
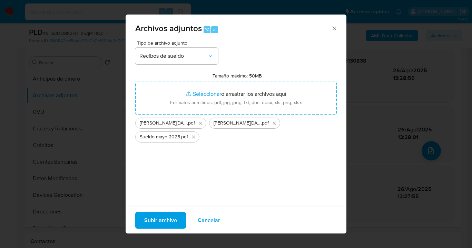
click at [153, 223] on span "Subir archivo" at bounding box center [160, 219] width 33 height 15
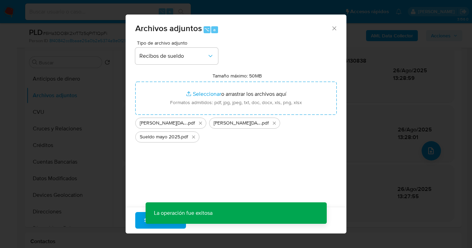
scroll to position [6, 0]
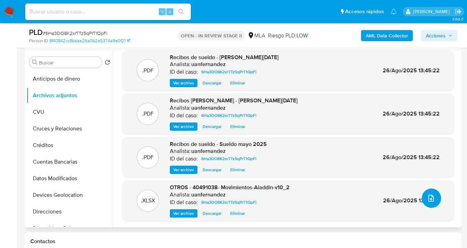
click at [428, 199] on icon "upload-file" at bounding box center [431, 198] width 8 height 8
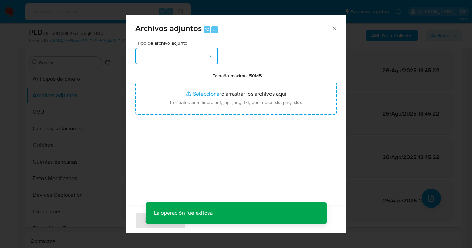
click at [215, 58] on button "button" at bounding box center [176, 56] width 83 height 17
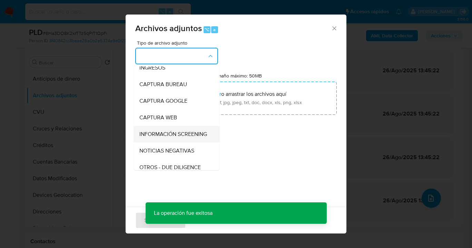
scroll to position [62, 0]
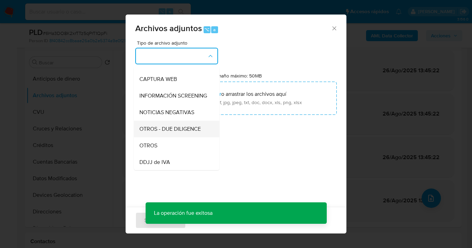
click at [177, 137] on div "OTROS - DUE DILIGENCE" at bounding box center [174, 128] width 70 height 17
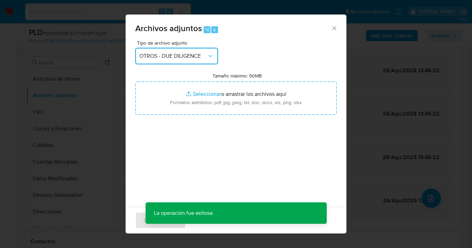
click at [177, 59] on button "OTROS - DUE DILIGENCE" at bounding box center [176, 56] width 83 height 17
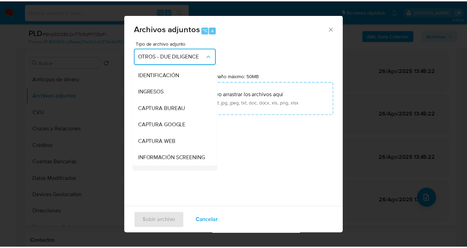
scroll to position [79, 0]
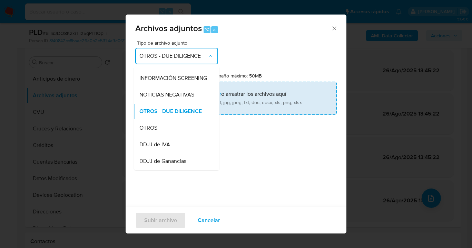
drag, startPoint x: 167, startPoint y: 131, endPoint x: 229, endPoint y: 110, distance: 64.8
click at [167, 131] on div "OTROS" at bounding box center [174, 127] width 70 height 17
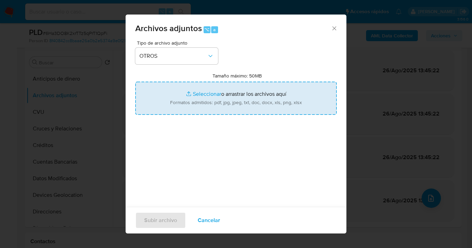
click at [229, 110] on input "Tamaño máximo: 50MB Seleccionar archivos" at bounding box center [236, 97] width 202 height 33
type input "C:\fakepath\Constancia denuncia de venta de rodado.pdf"
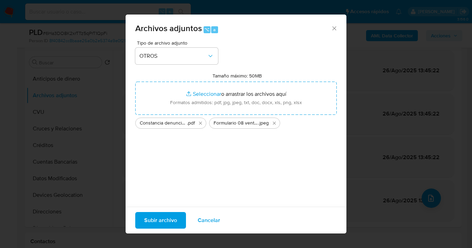
click at [158, 221] on span "Subir archivo" at bounding box center [160, 219] width 33 height 15
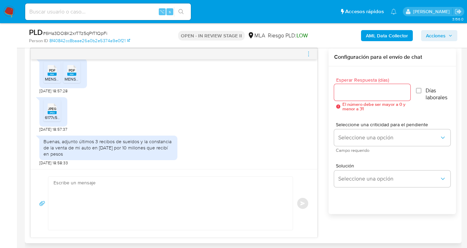
scroll to position [436, 0]
drag, startPoint x: 63, startPoint y: 143, endPoint x: 77, endPoint y: 157, distance: 19.3
click at [77, 157] on div "Buenas, adjunto últimos 3 recibos de sueldos y la constancia de la venta de mi …" at bounding box center [108, 147] width 138 height 25
copy div "djunto últimos 3 recibos de sueldos y la constancia de la venta de mi auto en […"
